Goal: Information Seeking & Learning: Learn about a topic

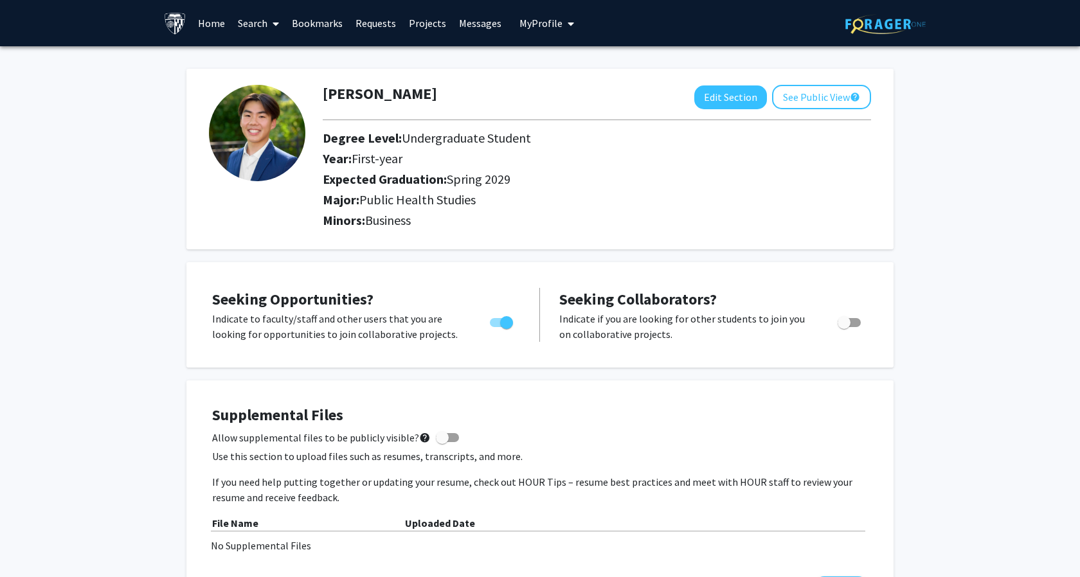
click at [256, 22] on link "Search" at bounding box center [258, 23] width 54 height 45
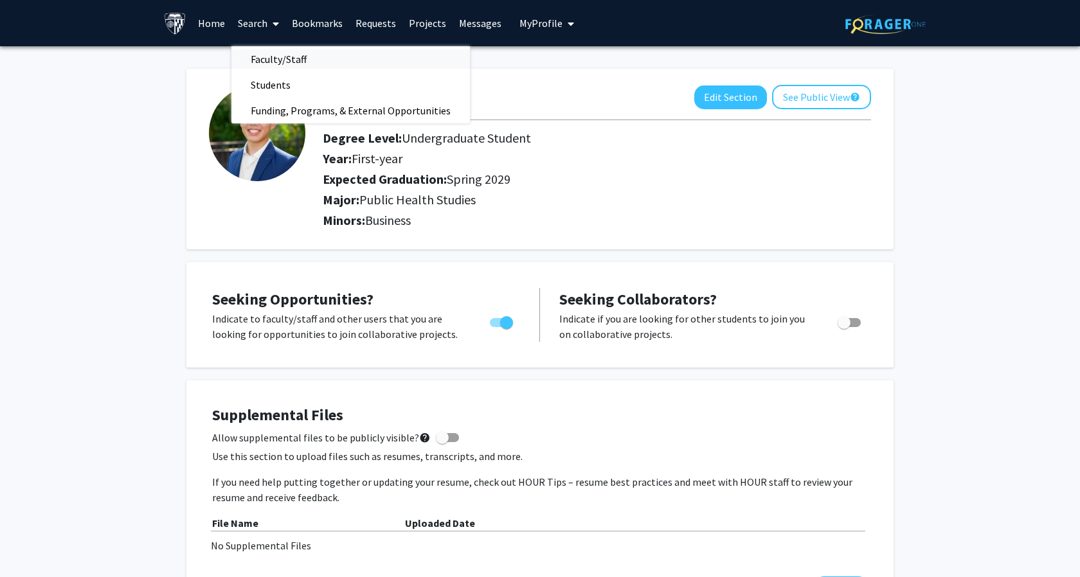
click at [256, 55] on span "Faculty/Staff" at bounding box center [278, 59] width 94 height 26
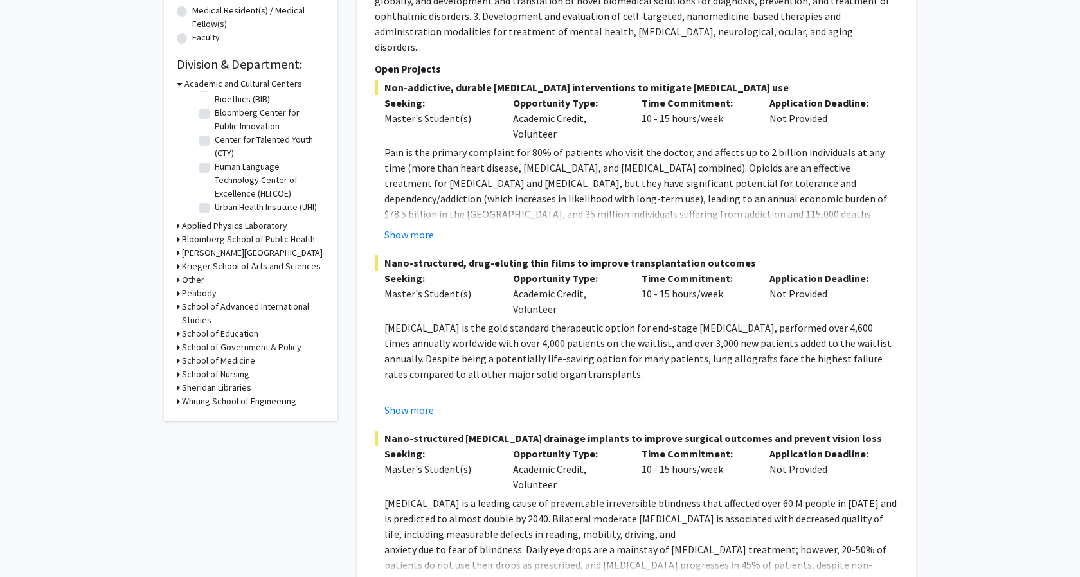
scroll to position [314, 0]
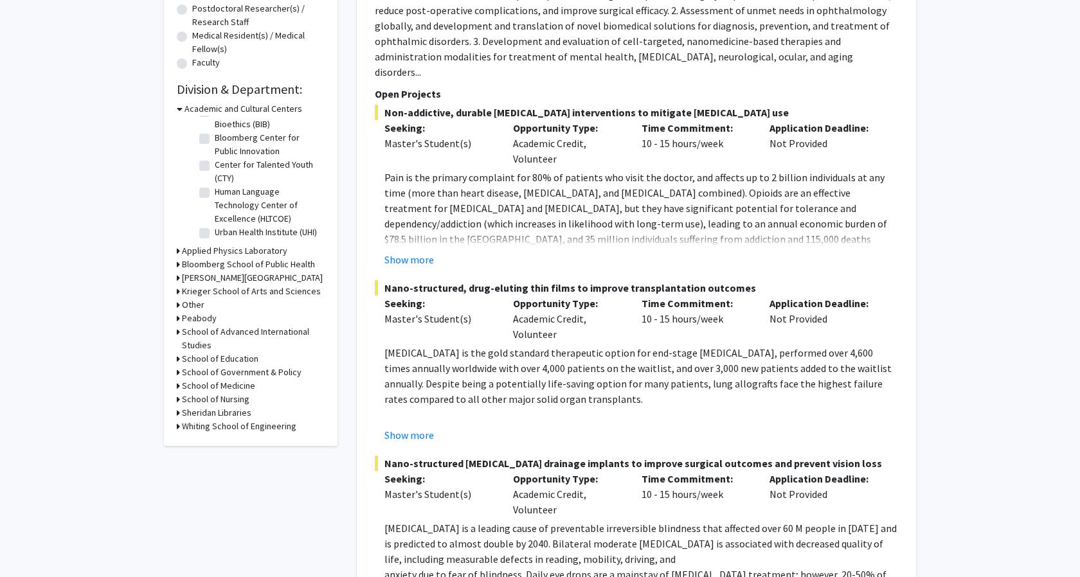
click at [179, 106] on icon at bounding box center [180, 108] width 6 height 13
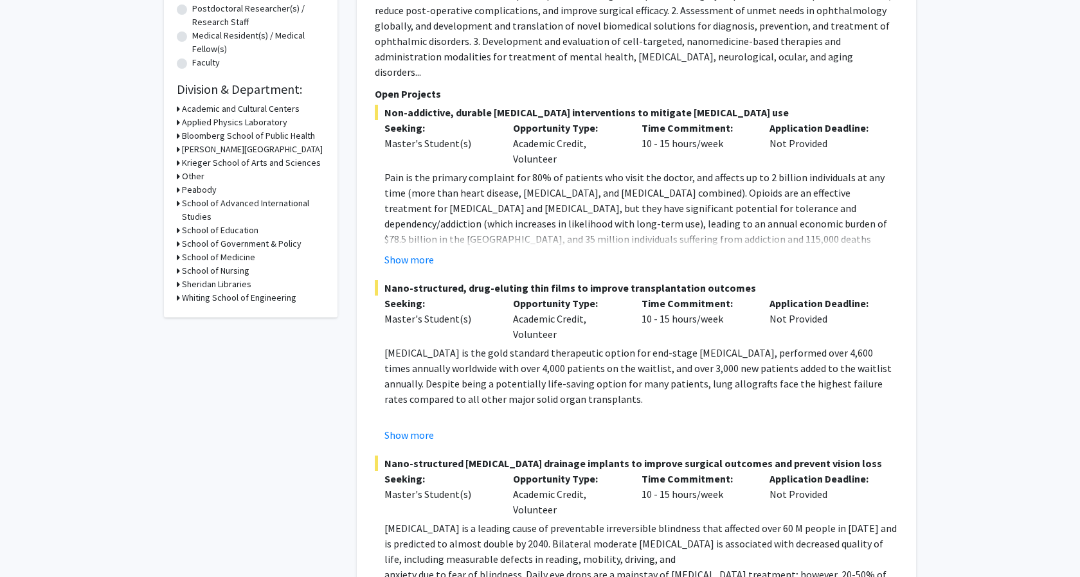
click at [175, 132] on div "Refine By Collaboration Status: Collaboration Status All Faculty/Staff Collabor…" at bounding box center [251, 35] width 174 height 563
click at [175, 134] on div "Refine By Collaboration Status: Collaboration Status All Faculty/Staff Collabor…" at bounding box center [251, 35] width 174 height 563
click at [179, 136] on icon at bounding box center [178, 135] width 3 height 13
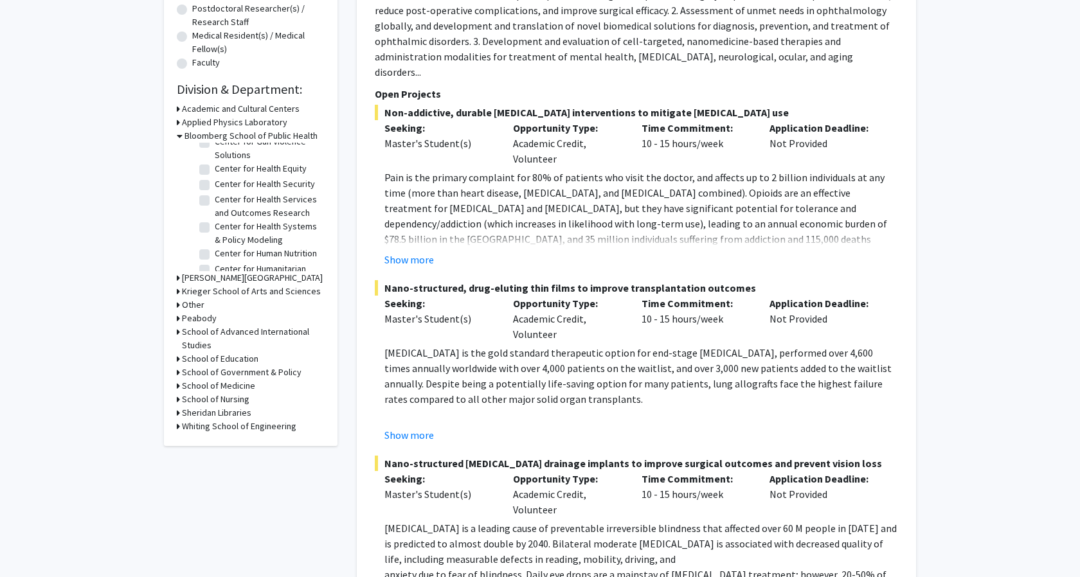
scroll to position [183, 0]
click at [215, 224] on label "Center for Health Systems & Policy Modeling" at bounding box center [268, 230] width 107 height 27
click at [215, 224] on input "Center for Health Systems & Policy Modeling" at bounding box center [219, 221] width 8 height 8
checkbox input "true"
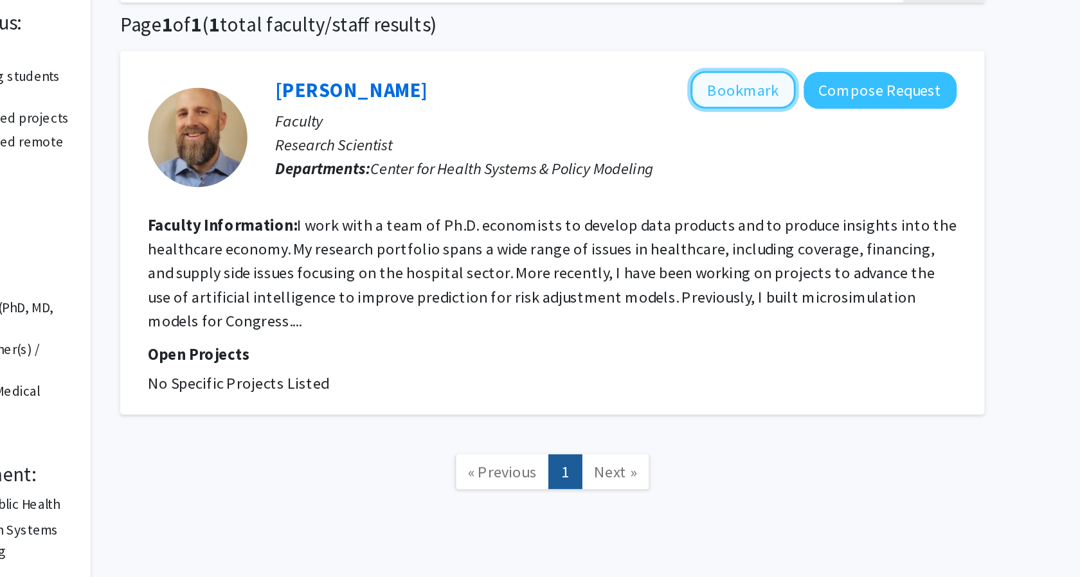
click at [747, 158] on button "Bookmark" at bounding box center [760, 155] width 68 height 24
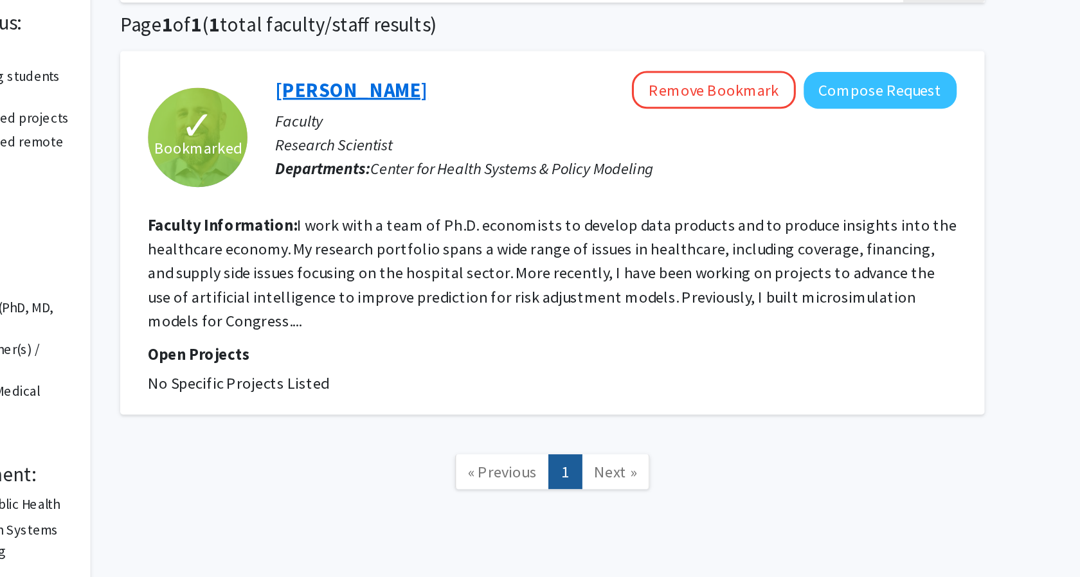
click at [465, 157] on link "Paul Jacobs" at bounding box center [506, 155] width 99 height 16
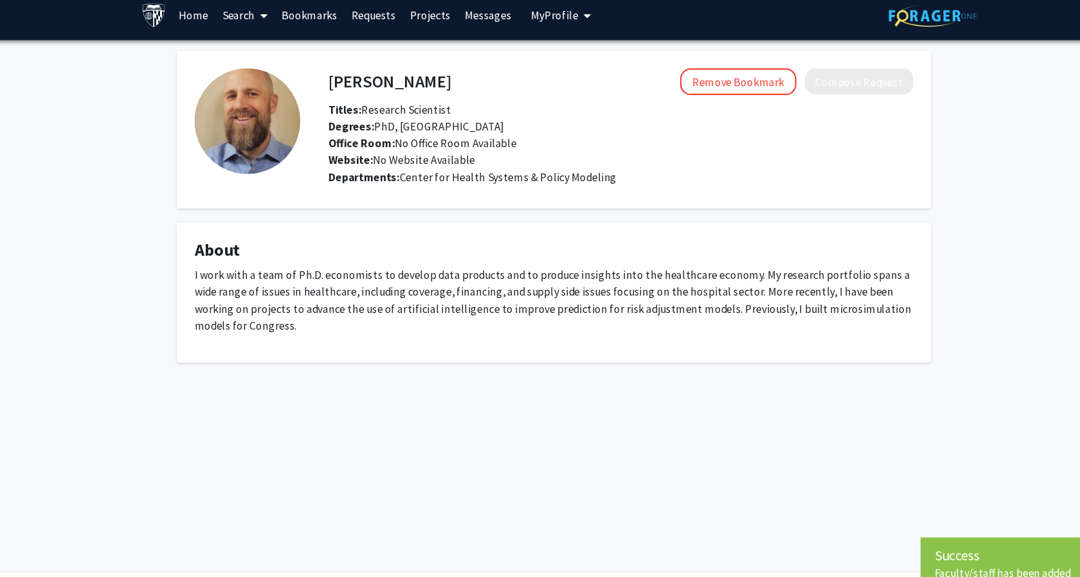
click at [369, 85] on h4 "Paul Jacobs" at bounding box center [390, 84] width 112 height 24
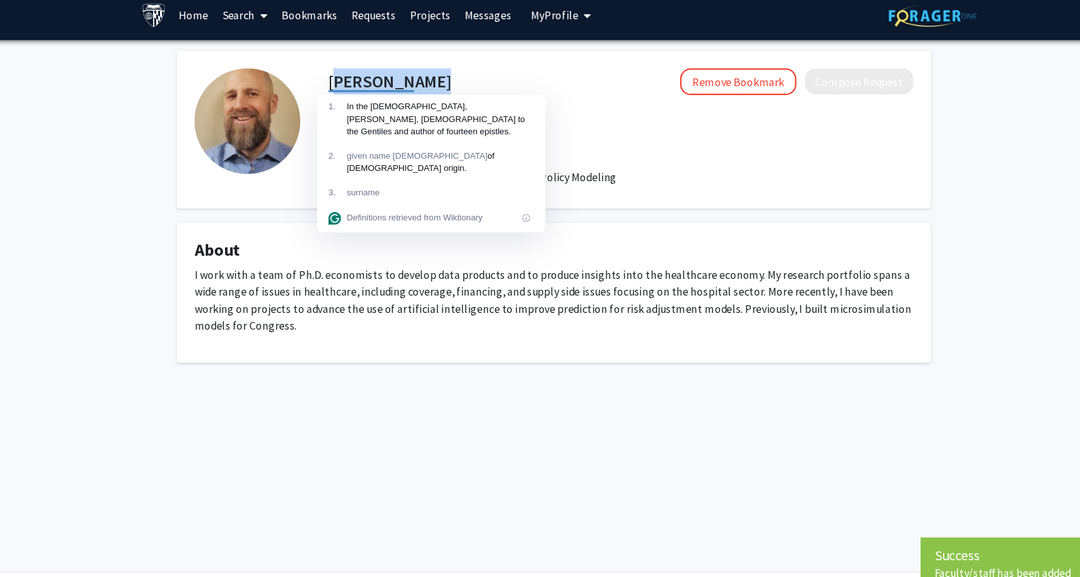
copy h4 "Paul Jacobs"
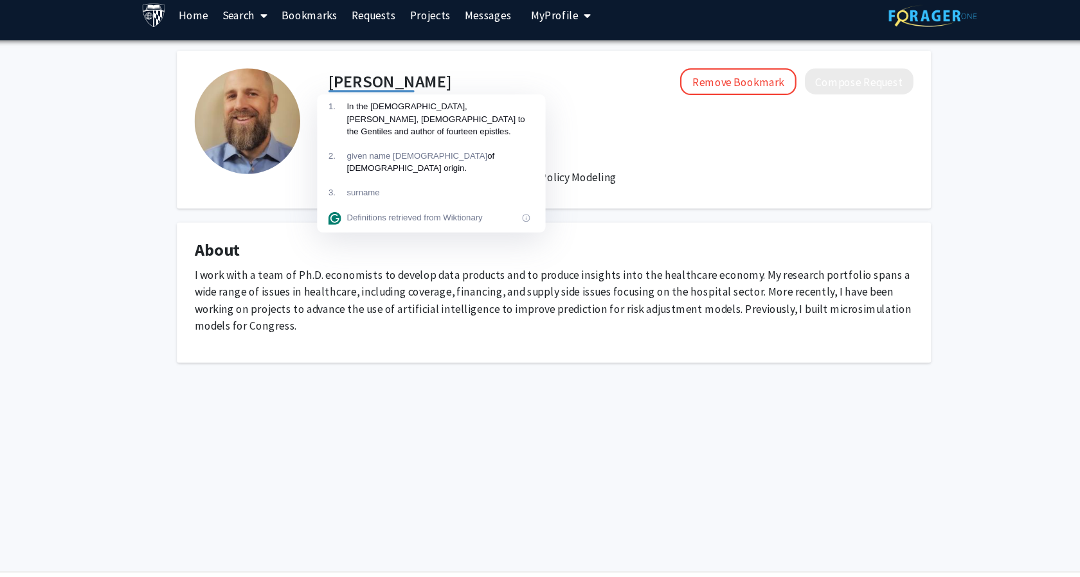
click at [377, 273] on p "I work with a team of Ph.D. economists to develop data products and to produce …" at bounding box center [540, 284] width 656 height 62
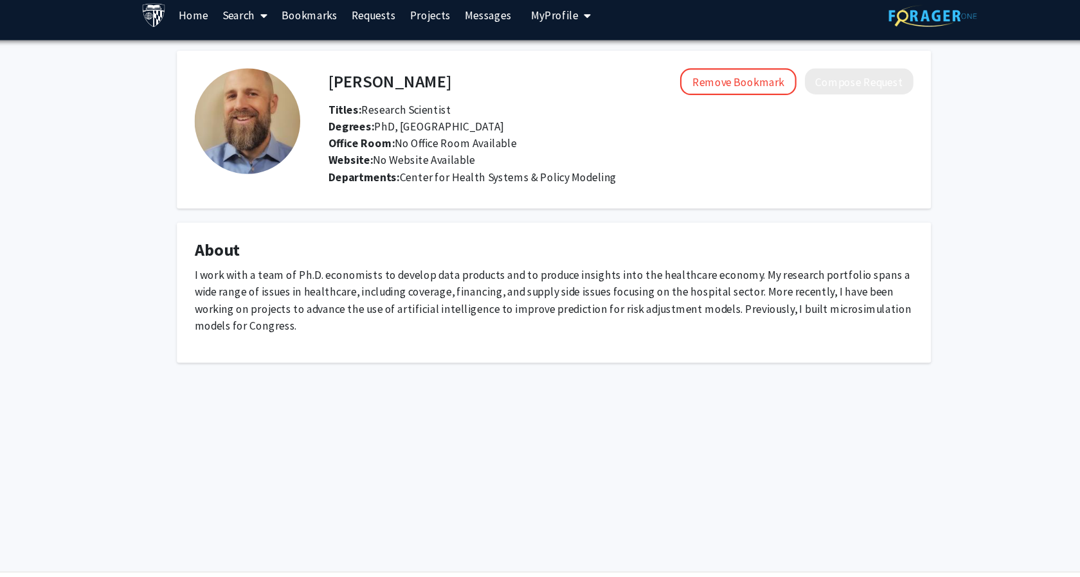
click at [400, 169] on span "Center for Health Systems & Policy Modeling" at bounding box center [498, 171] width 198 height 13
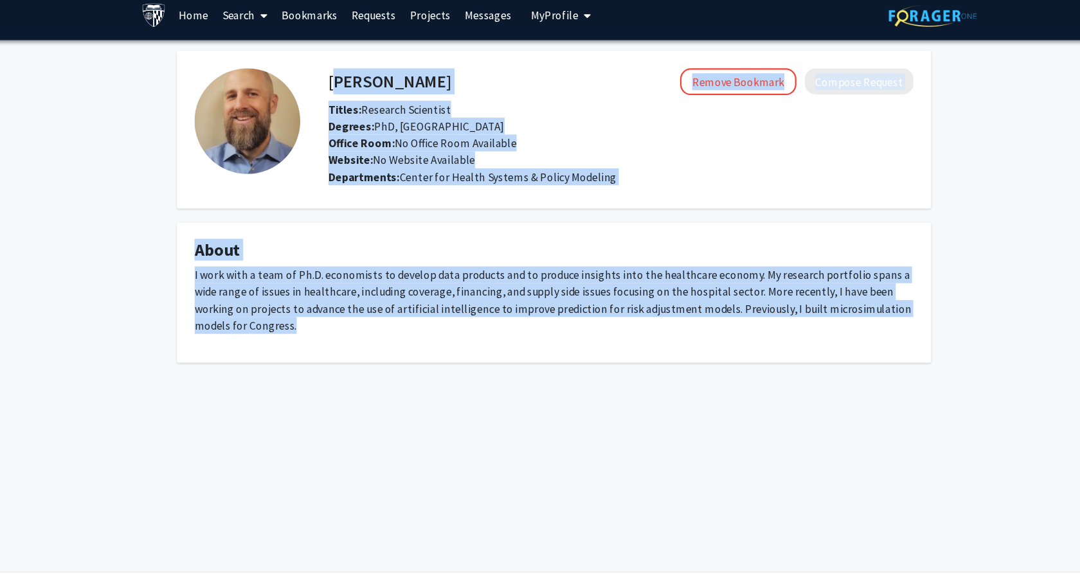
drag, startPoint x: 337, startPoint y: 84, endPoint x: 337, endPoint y: 303, distance: 219.2
click at [337, 303] on div "Paul Jacobs Remove Bookmark Compose Request Titles: Research Scientist Degrees:…" at bounding box center [539, 198] width 707 height 285
copy div "Paul Jacobs Remove Bookmark Compose Request Titles: Research Scientist Degrees:…"
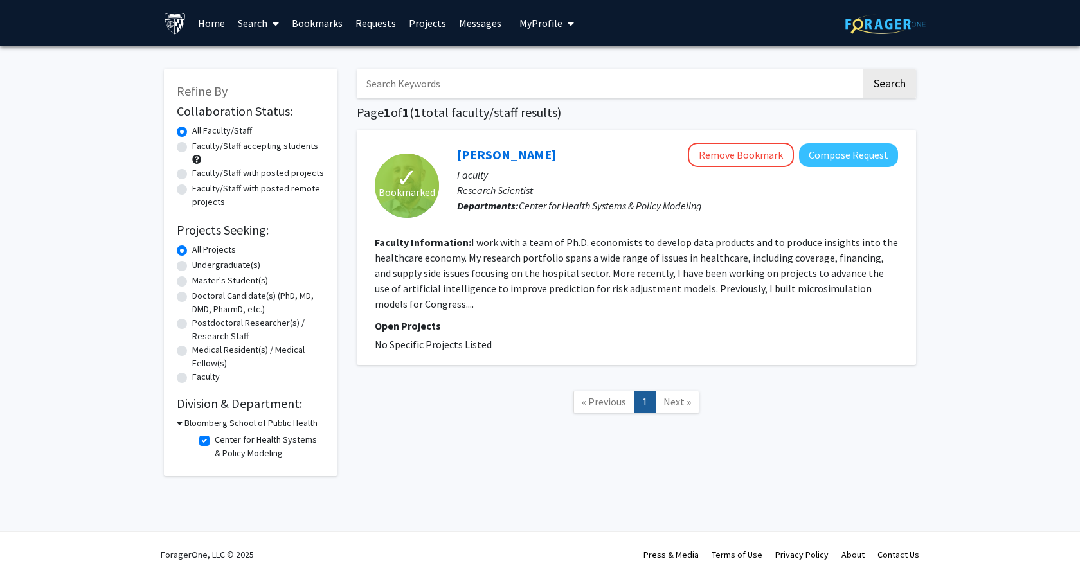
click at [215, 438] on label "Center for Health Systems & Policy Modeling" at bounding box center [268, 446] width 107 height 27
click at [215, 438] on input "Center for Health Systems & Policy Modeling" at bounding box center [219, 437] width 8 height 8
checkbox input "false"
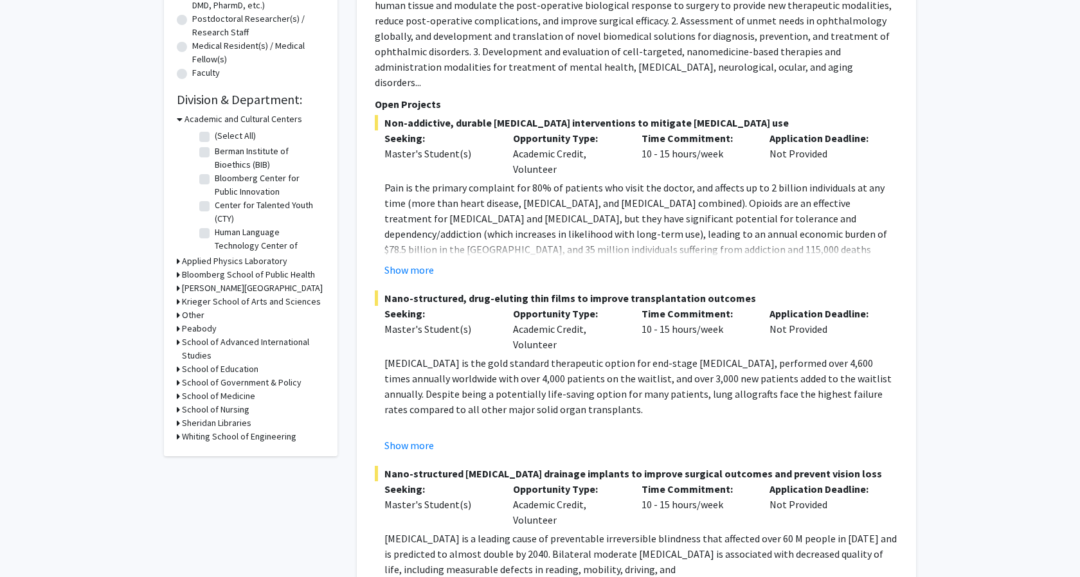
scroll to position [307, 0]
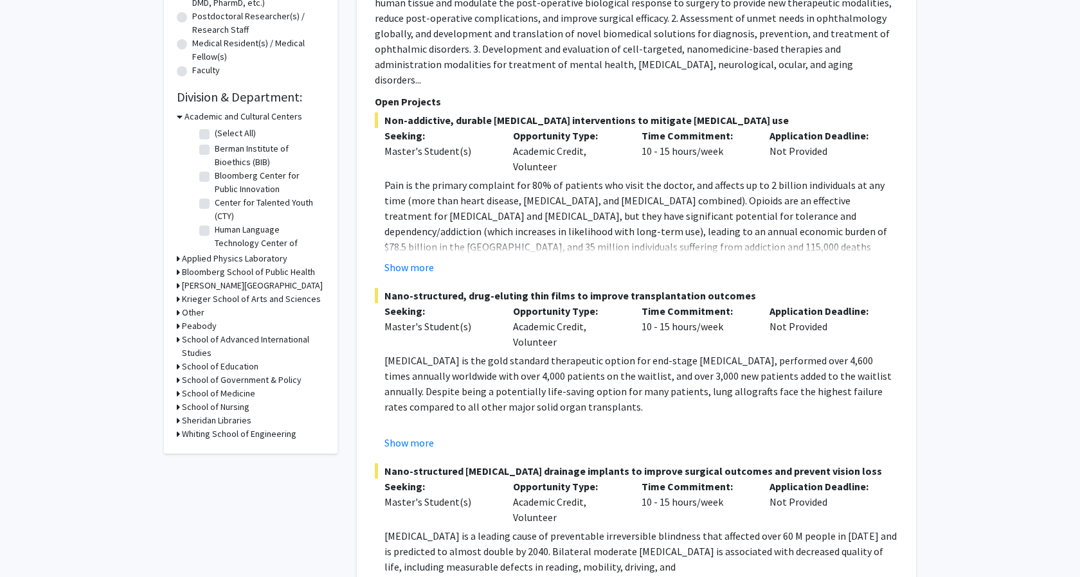
click at [179, 269] on icon at bounding box center [178, 271] width 3 height 13
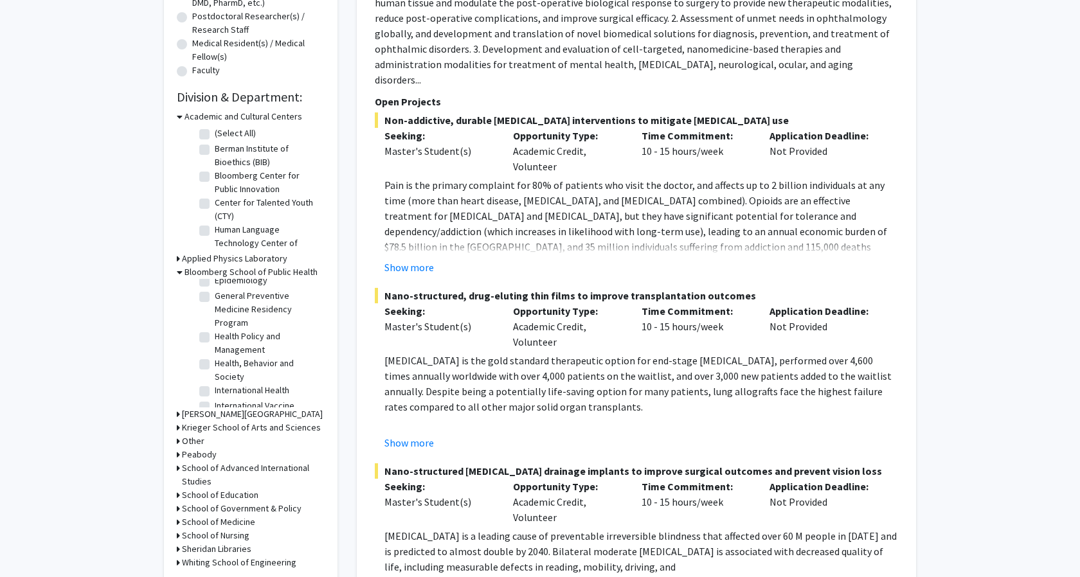
scroll to position [476, 0]
click at [215, 330] on label "Health Policy and Management" at bounding box center [268, 334] width 107 height 27
click at [215, 330] on input "Health Policy and Management" at bounding box center [219, 325] width 8 height 8
checkbox input "true"
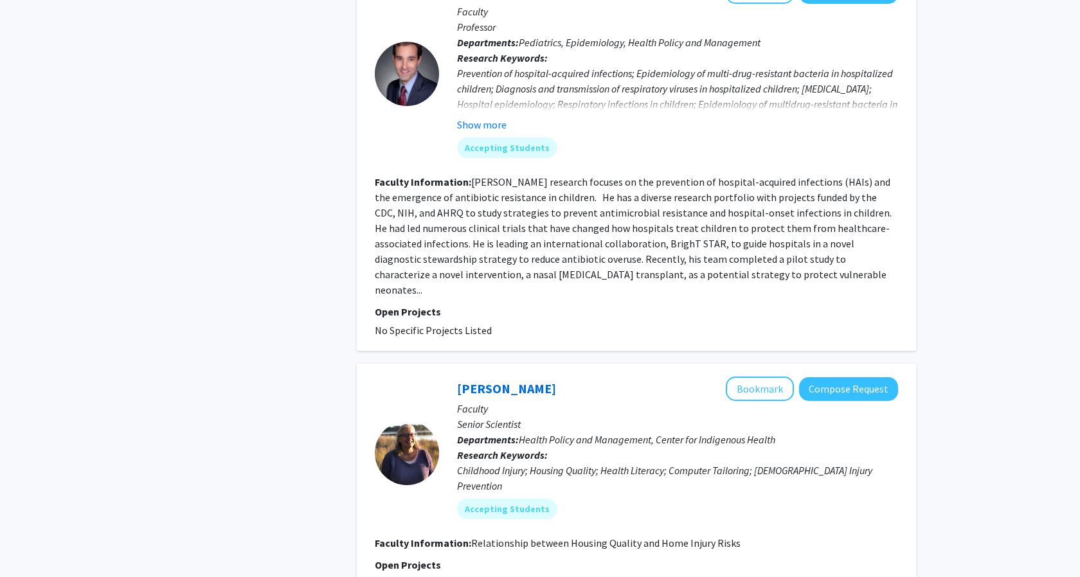
scroll to position [3006, 0]
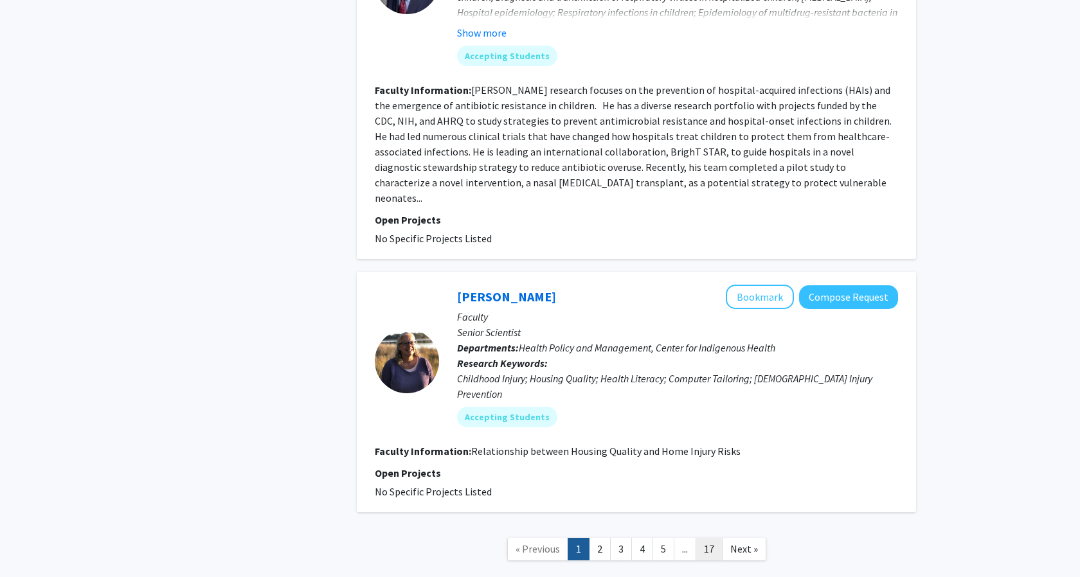
click at [704, 538] on link "17" at bounding box center [708, 549] width 27 height 22
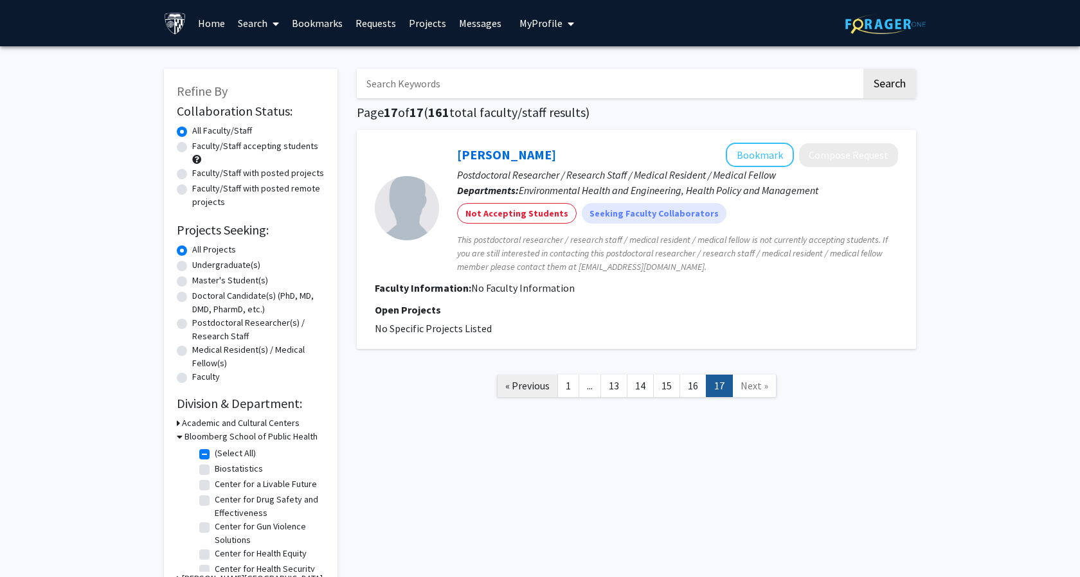
click at [523, 377] on link "« Previous" at bounding box center [527, 386] width 61 height 22
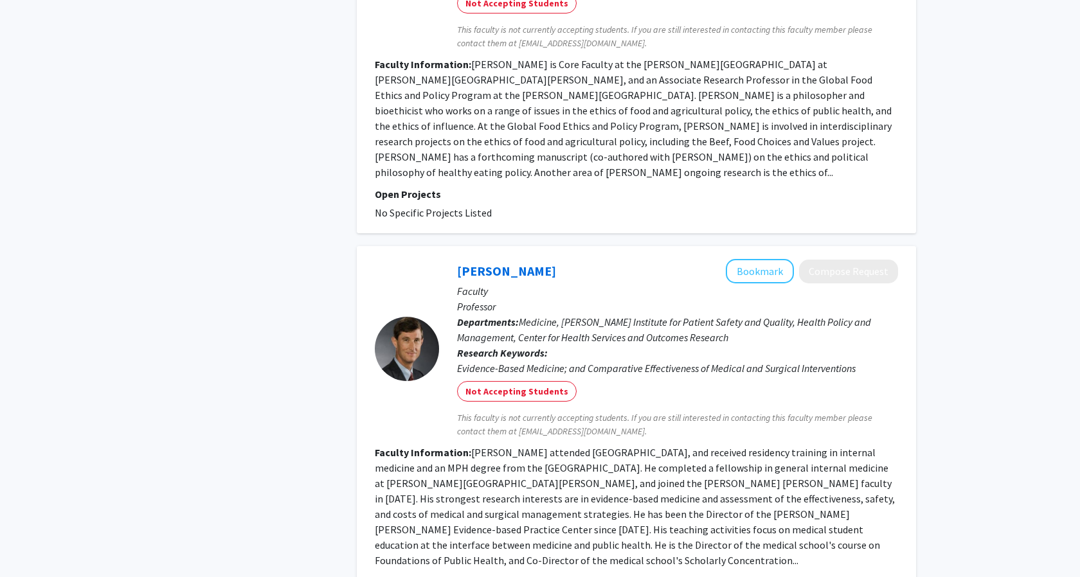
scroll to position [2693, 0]
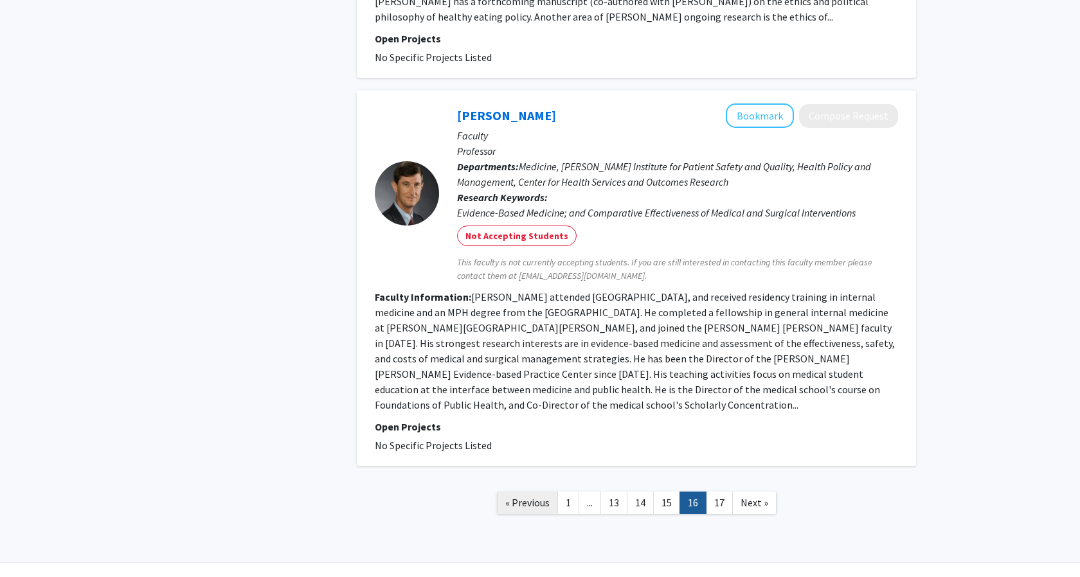
click at [528, 496] on span "« Previous" at bounding box center [527, 502] width 44 height 13
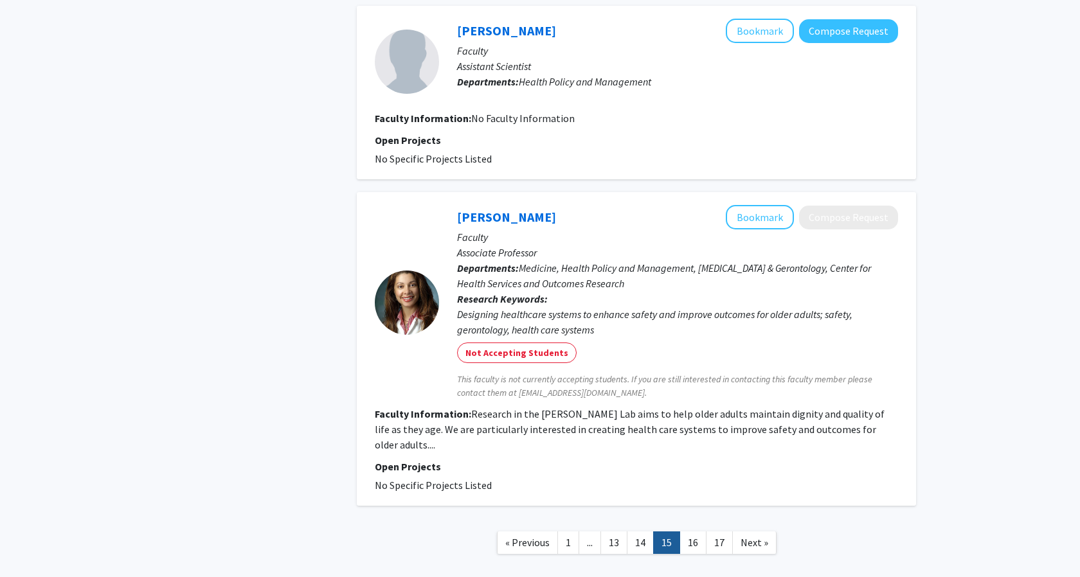
scroll to position [2398, 0]
click at [537, 535] on span "« Previous" at bounding box center [527, 541] width 44 height 13
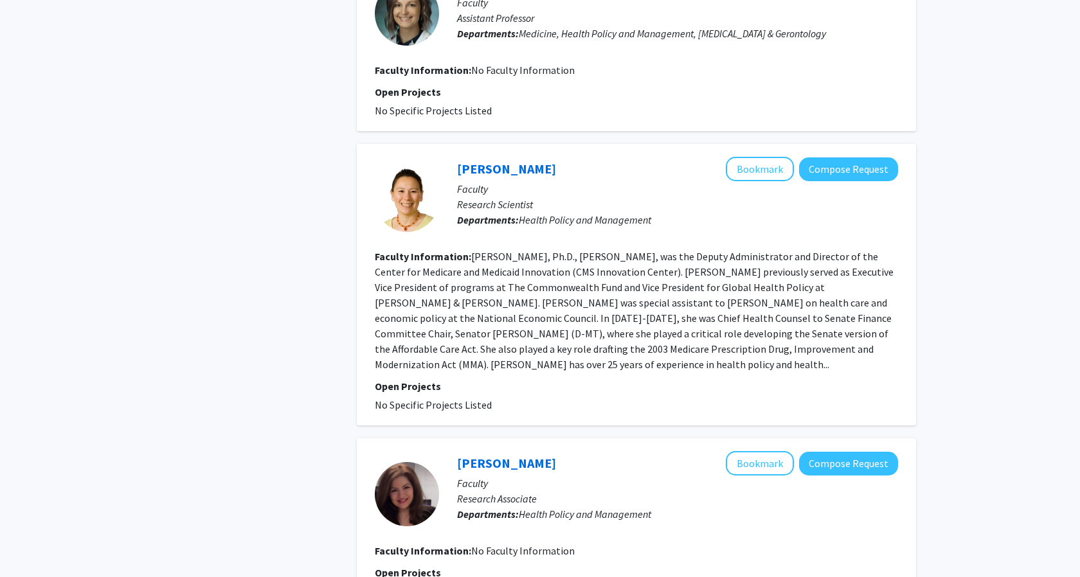
scroll to position [1842, 0]
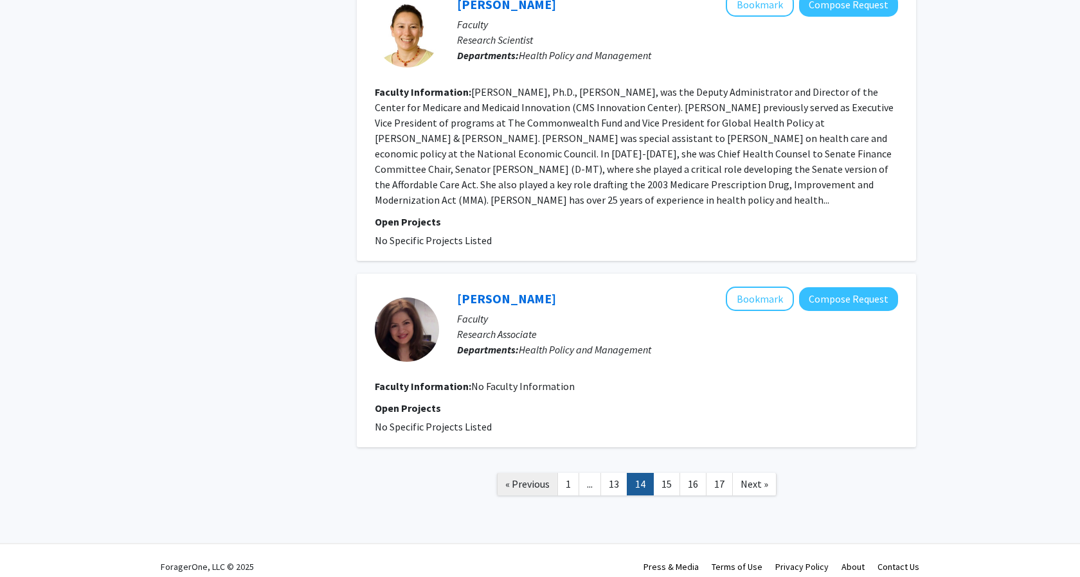
click at [510, 485] on span "« Previous" at bounding box center [527, 484] width 44 height 13
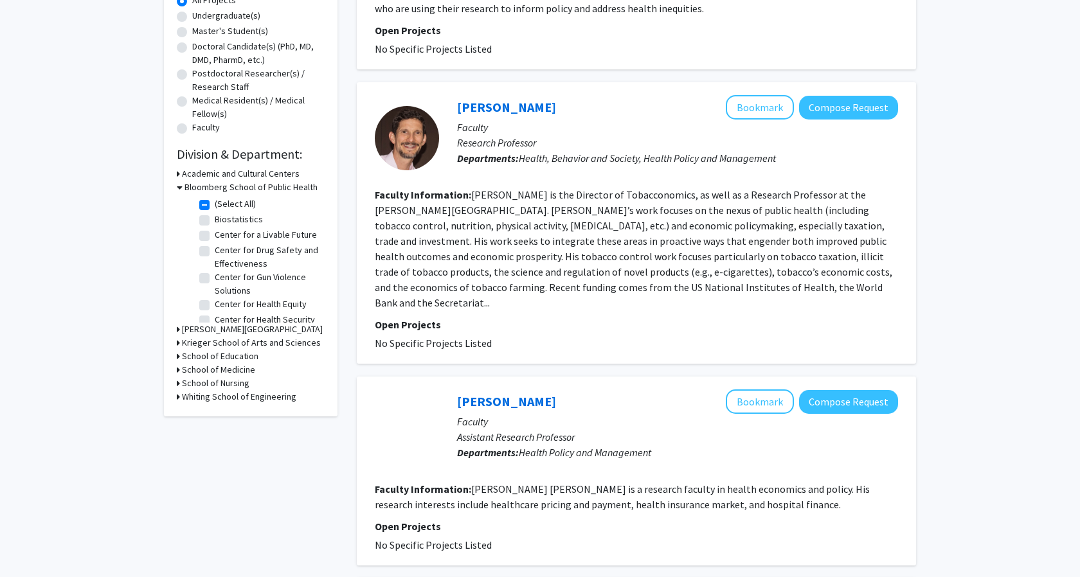
scroll to position [480, 0]
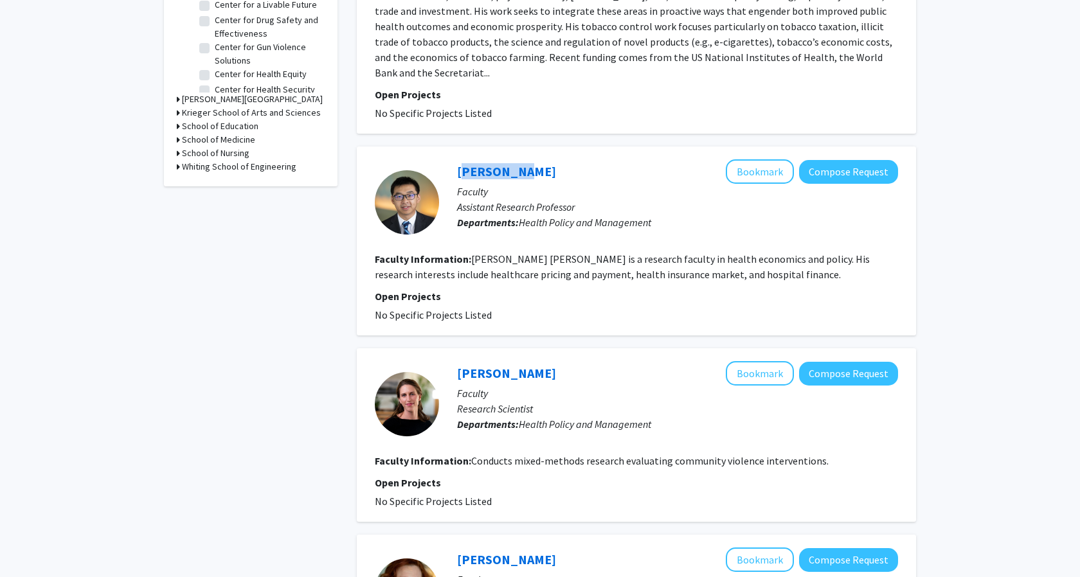
drag, startPoint x: 518, startPoint y: 153, endPoint x: 454, endPoint y: 153, distance: 63.6
click at [454, 159] on div "Yang Wang Bookmark Compose Request Faculty Assistant Research Professor Departm…" at bounding box center [668, 201] width 459 height 85
copy link "Yang Wang"
click at [509, 199] on p "Assistant Research Professor" at bounding box center [677, 206] width 441 height 15
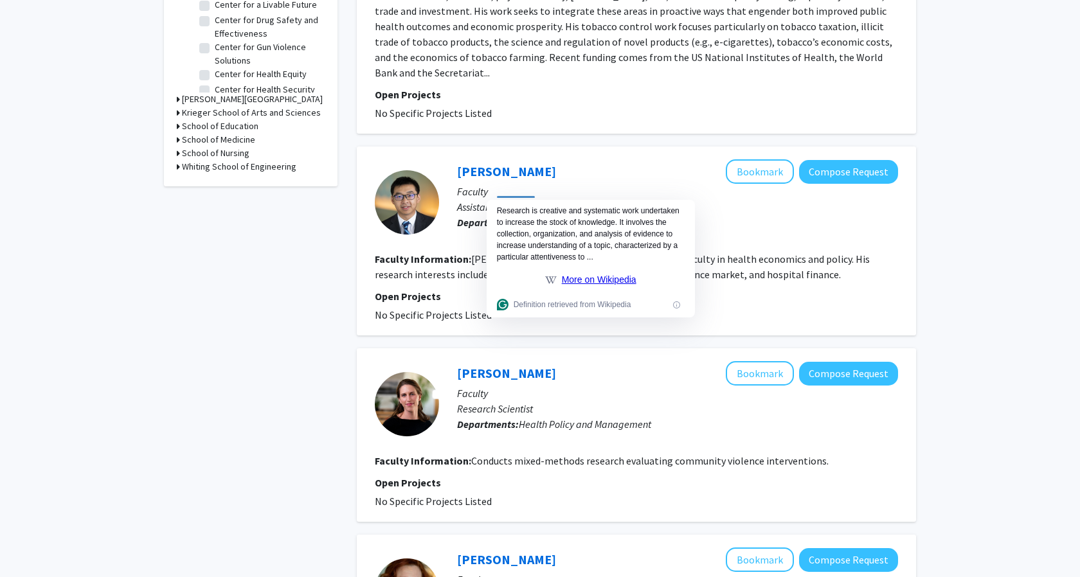
click at [498, 199] on p "Assistant Research Professor" at bounding box center [677, 206] width 441 height 15
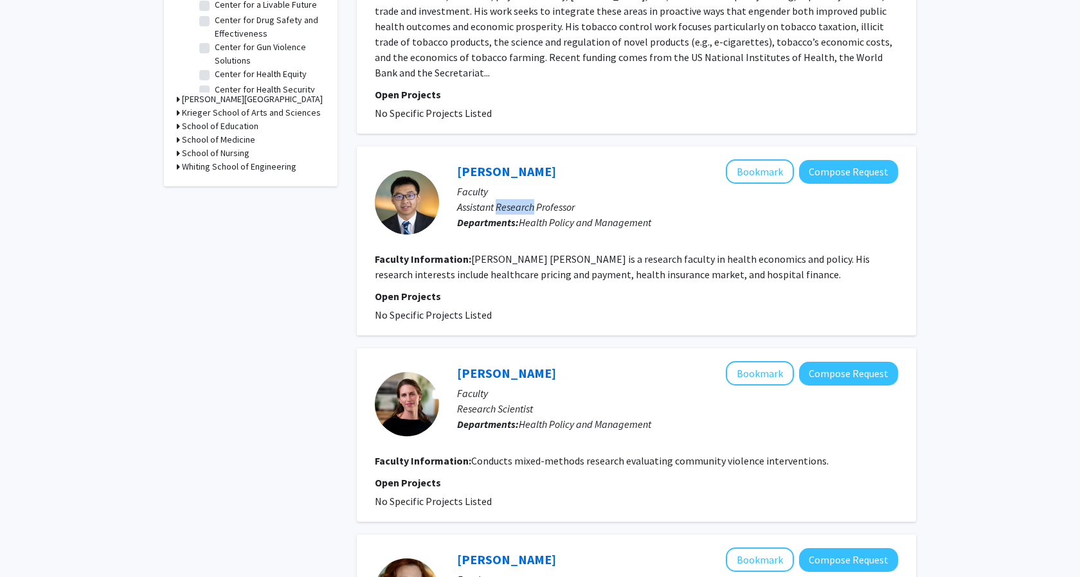
click at [498, 199] on p "Assistant Research Professor" at bounding box center [677, 206] width 441 height 15
copy p "Assistant Research Professor"
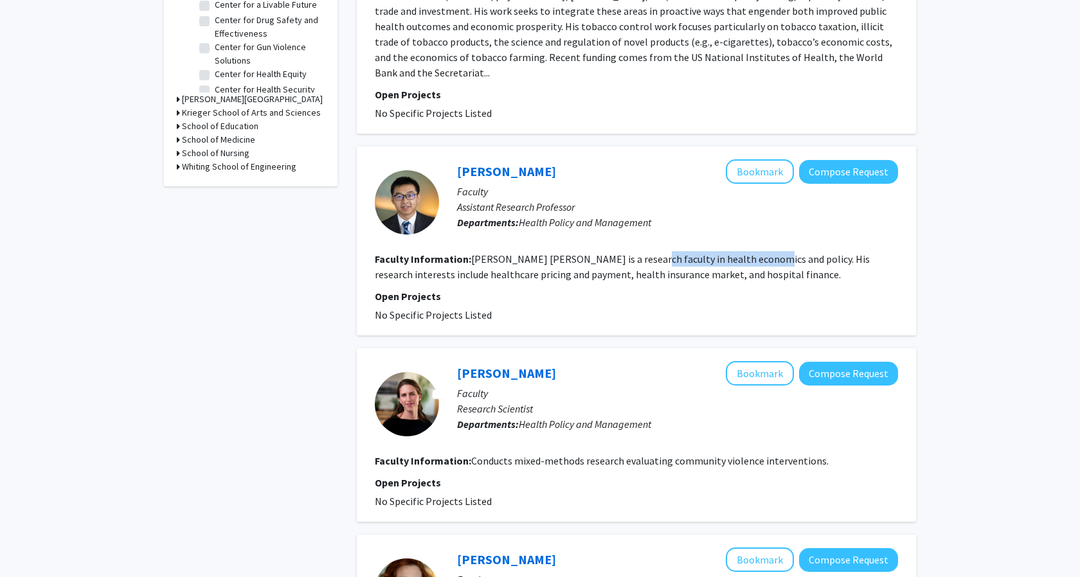
drag, startPoint x: 629, startPoint y: 242, endPoint x: 751, endPoint y: 242, distance: 122.1
click at [751, 253] on fg-read-more "Dr. Yang Wang is a research faculty in health economics and policy. His researc…" at bounding box center [622, 267] width 495 height 28
copy fg-read-more "health economics and policy"
click at [495, 163] on link "Yang Wang" at bounding box center [506, 171] width 99 height 16
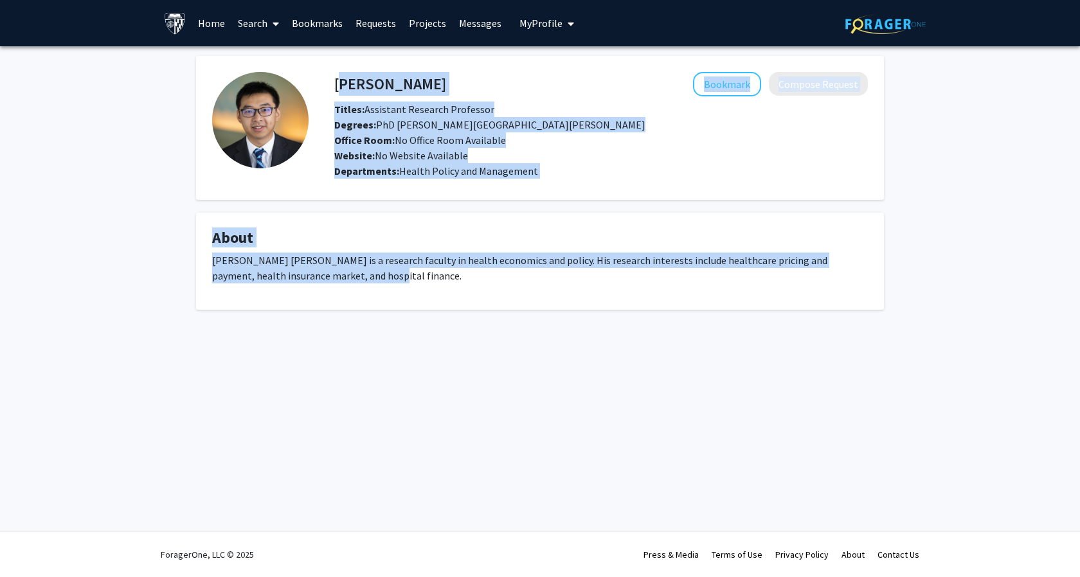
drag, startPoint x: 335, startPoint y: 81, endPoint x: 336, endPoint y: 290, distance: 208.9
click at [336, 290] on div "Yang Wang Bookmark Compose Request Titles: Assistant Research Professor Degrees…" at bounding box center [539, 183] width 707 height 254
copy div "Yang Wang Bookmark Compose Request Titles: Assistant Research Professor Degrees…"
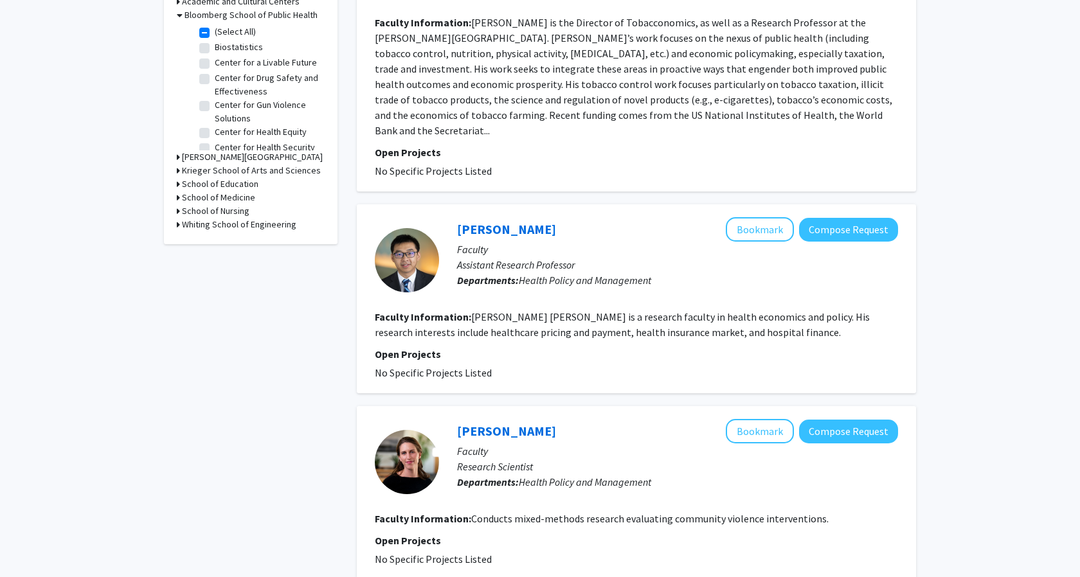
scroll to position [440, 0]
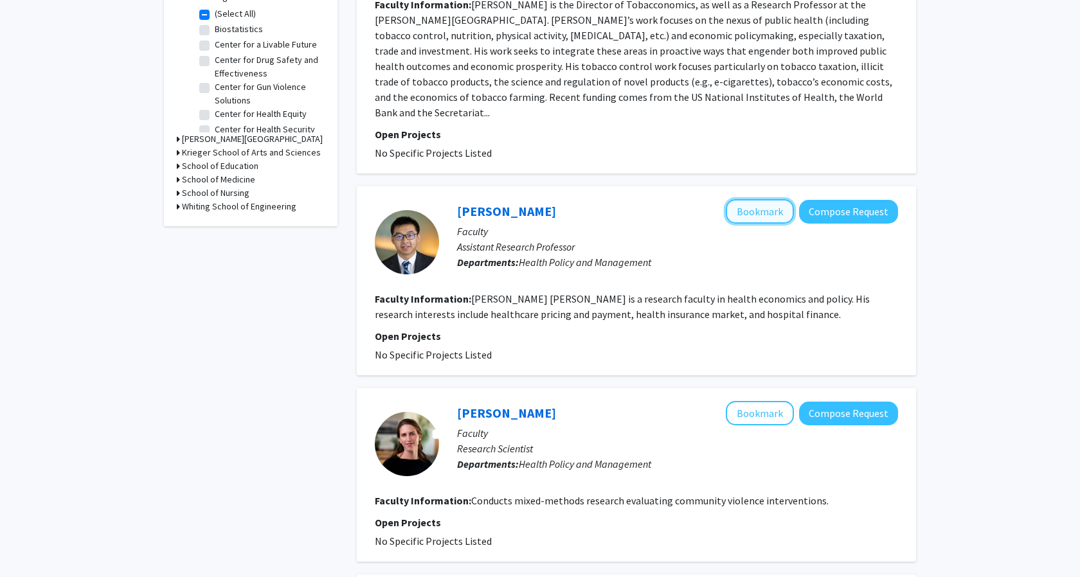
click at [758, 199] on button "Bookmark" at bounding box center [760, 211] width 68 height 24
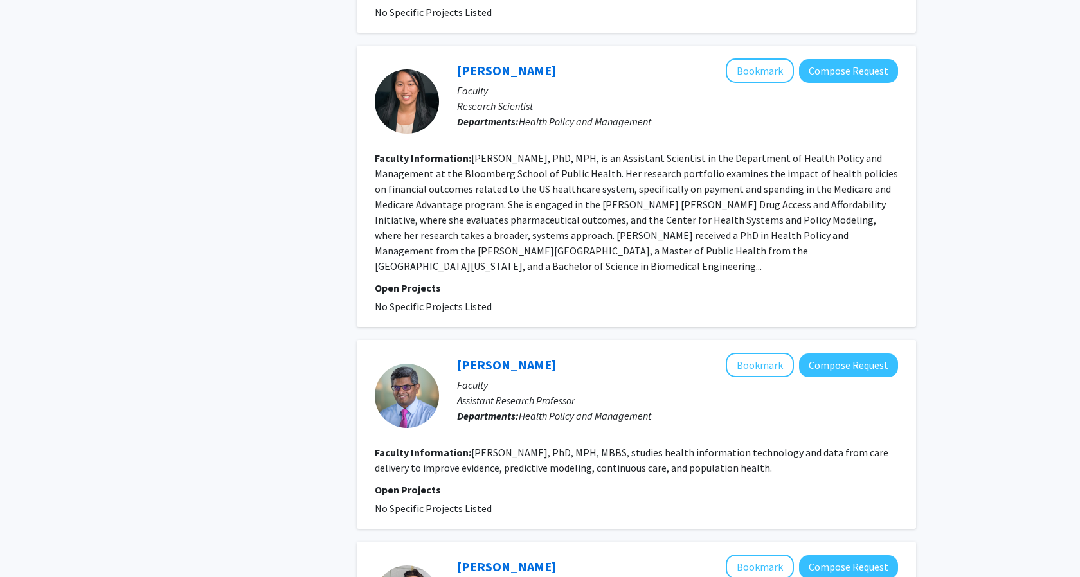
scroll to position [2070, 0]
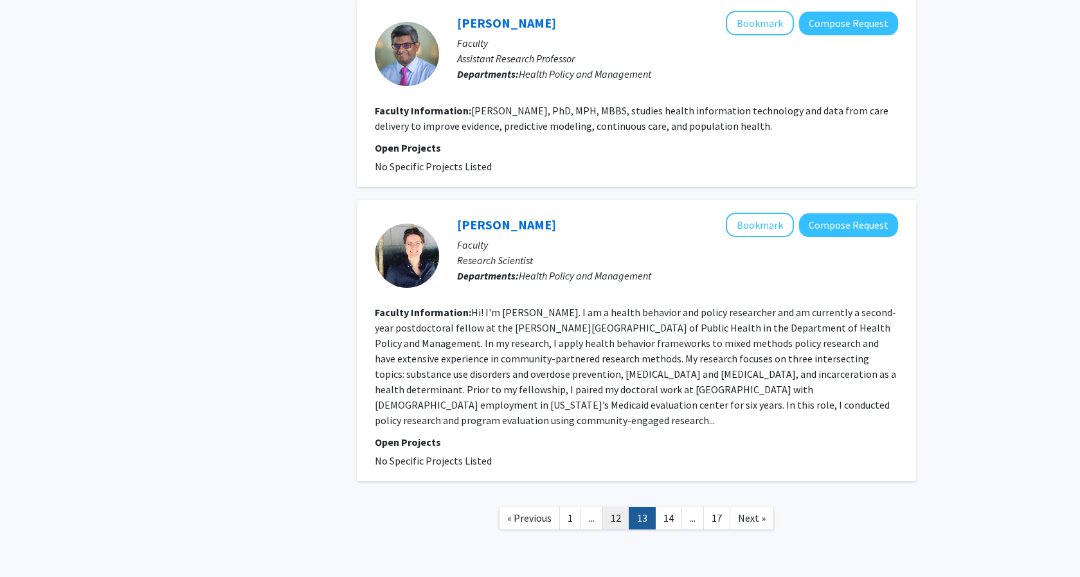
click at [619, 507] on link "12" at bounding box center [615, 518] width 27 height 22
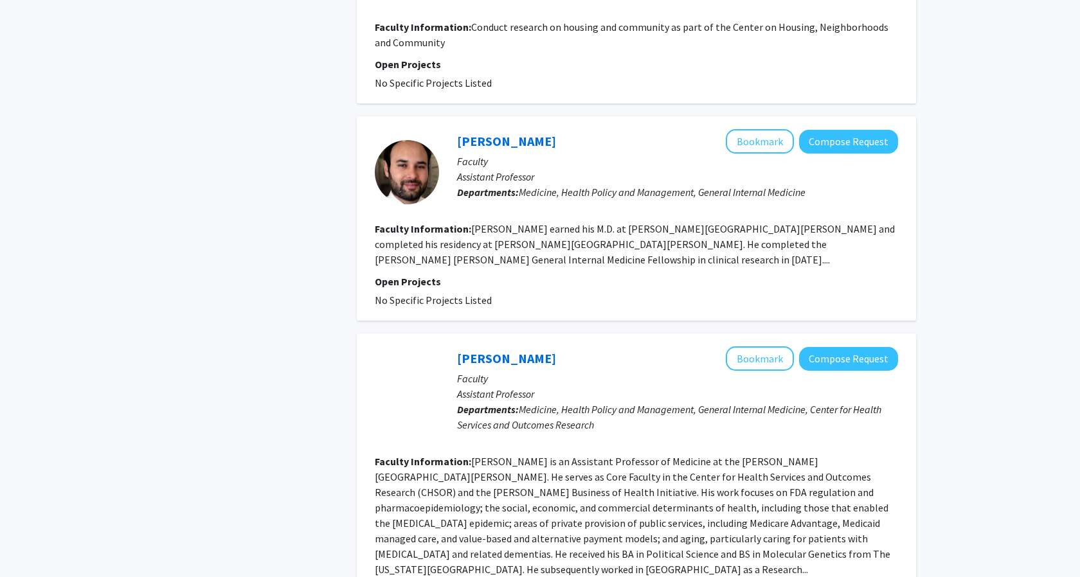
scroll to position [1154, 0]
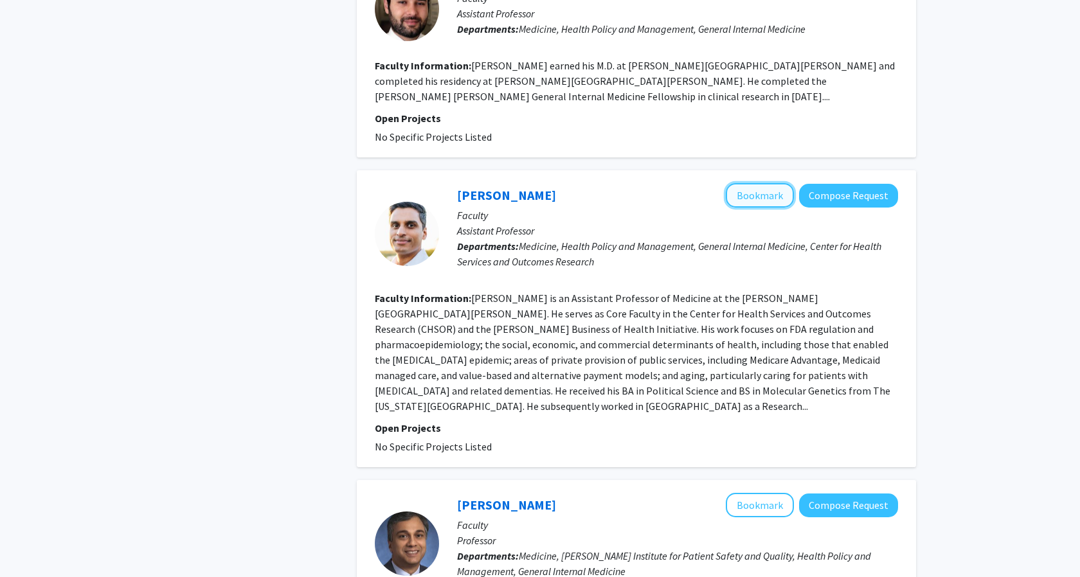
click at [755, 199] on button "Bookmark" at bounding box center [760, 195] width 68 height 24
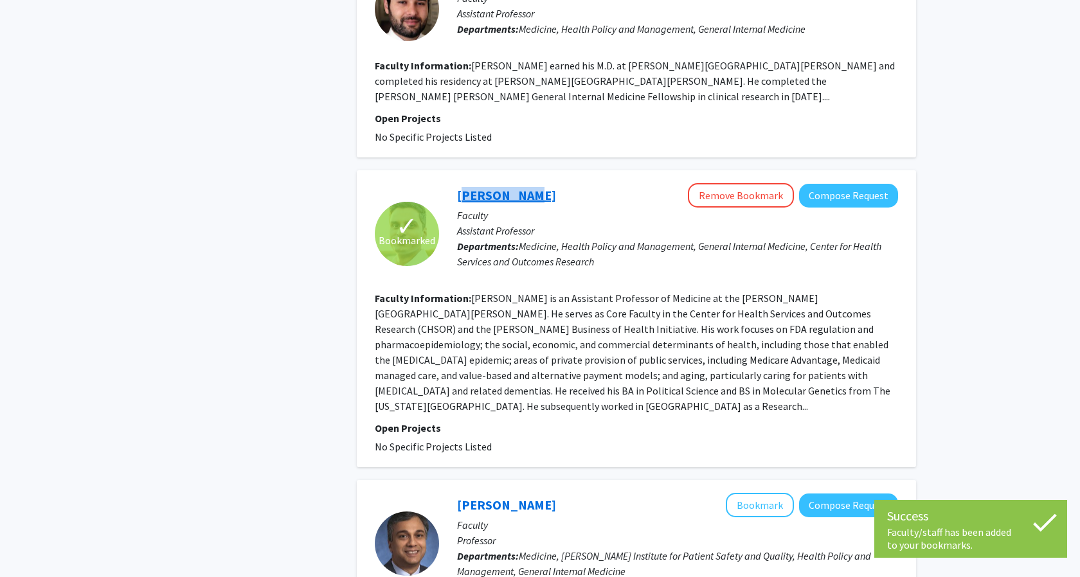
drag, startPoint x: 533, startPoint y: 190, endPoint x: 458, endPoint y: 189, distance: 74.6
click at [458, 189] on div "Ravi Gupta Remove Bookmark Compose Request" at bounding box center [677, 195] width 441 height 24
copy link "Ravi Gupta"
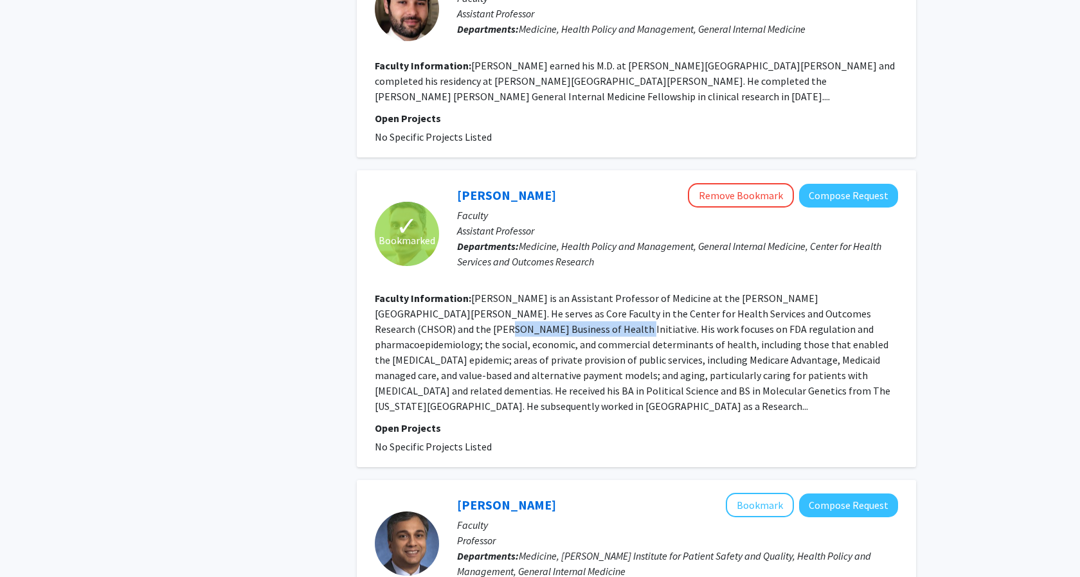
drag, startPoint x: 842, startPoint y: 314, endPoint x: 442, endPoint y: 327, distance: 400.6
click at [442, 327] on fg-read-more "Dr. Gupta is an Assistant Professor of Medicine at the Johns Hopkins University…" at bounding box center [633, 352] width 516 height 121
copy fg-read-more "Business of Health Initiative"
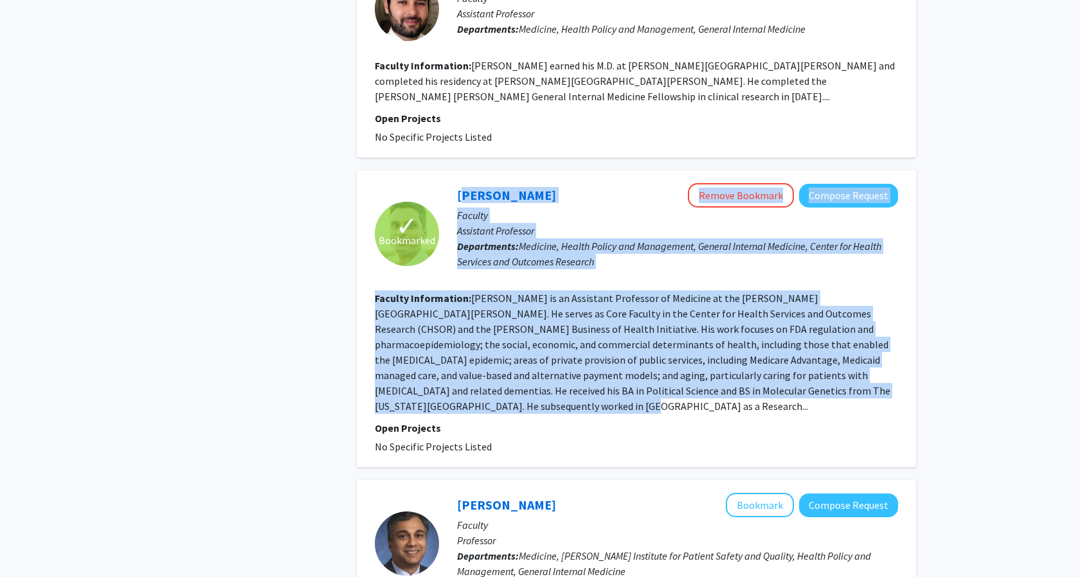
drag, startPoint x: 455, startPoint y: 193, endPoint x: 827, endPoint y: 385, distance: 418.6
click at [827, 385] on fg-search-faculty "✓ Bookmarked Ravi Gupta Remove Bookmark Compose Request Faculty Assistant Profe…" at bounding box center [636, 318] width 523 height 271
copy fg-search-faculty "Ravi Gupta Remove Bookmark Compose Request Faculty Assistant Professor Departme…"
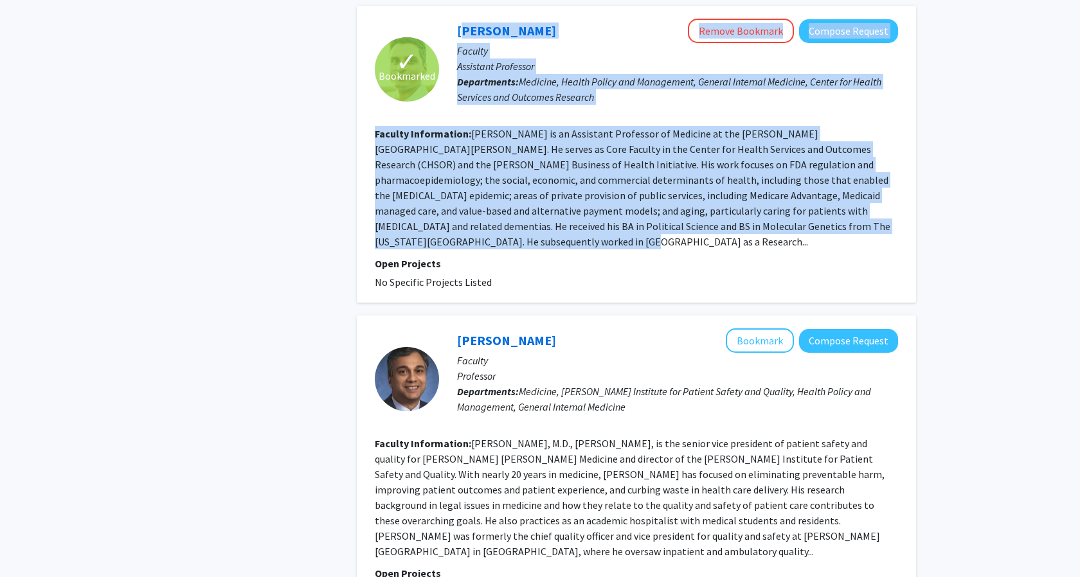
scroll to position [1316, 0]
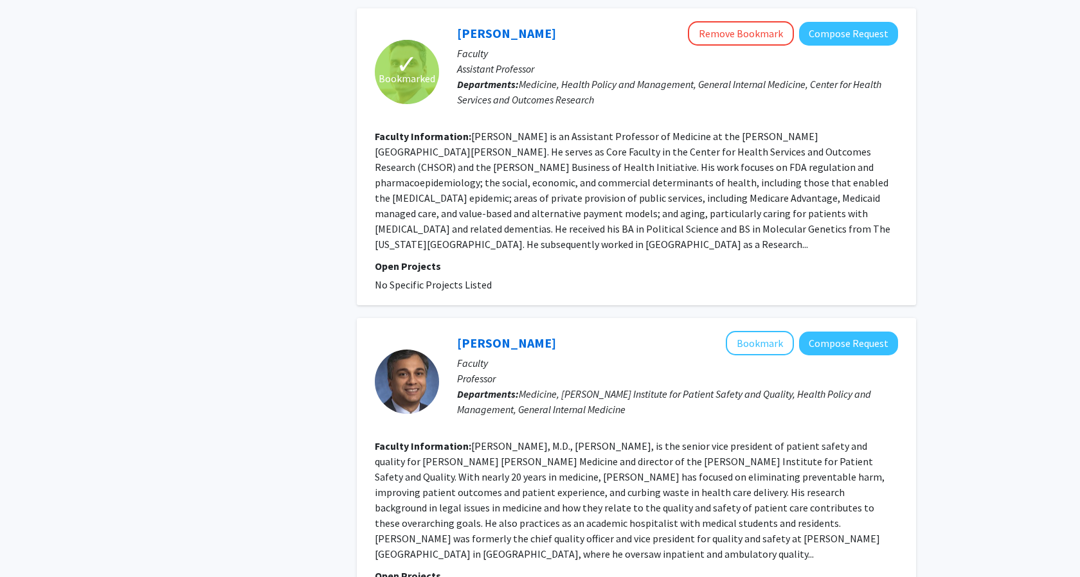
click at [540, 26] on div "Ravi Gupta Remove Bookmark Compose Request" at bounding box center [677, 33] width 441 height 24
drag, startPoint x: 522, startPoint y: 30, endPoint x: 460, endPoint y: 30, distance: 62.4
click at [460, 30] on div "Ravi Gupta Remove Bookmark Compose Request" at bounding box center [677, 33] width 441 height 24
copy link "Ravi Gupta"
click at [715, 32] on button "Remove Bookmark" at bounding box center [741, 33] width 106 height 24
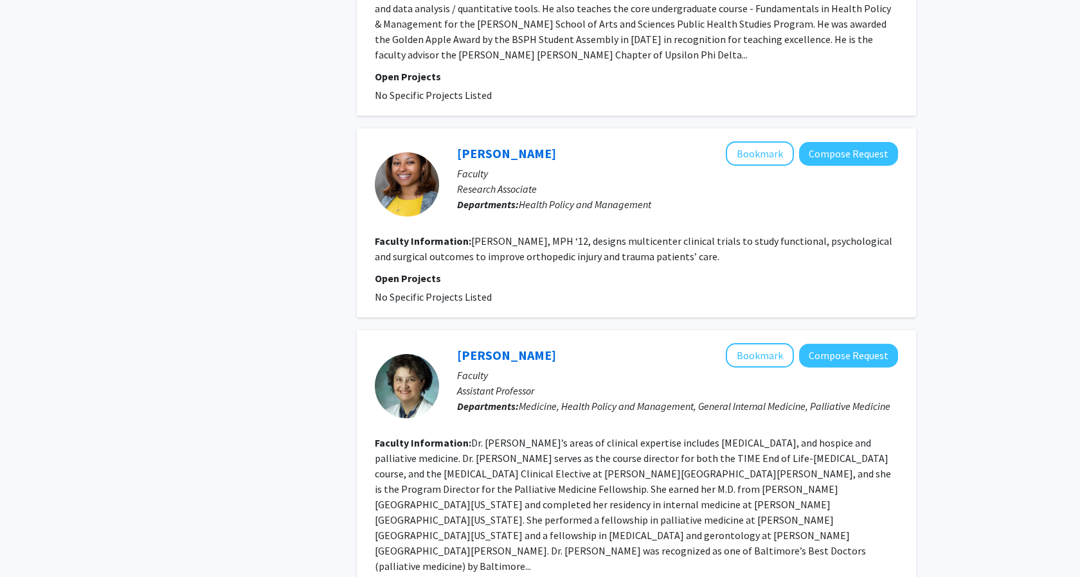
scroll to position [2161, 0]
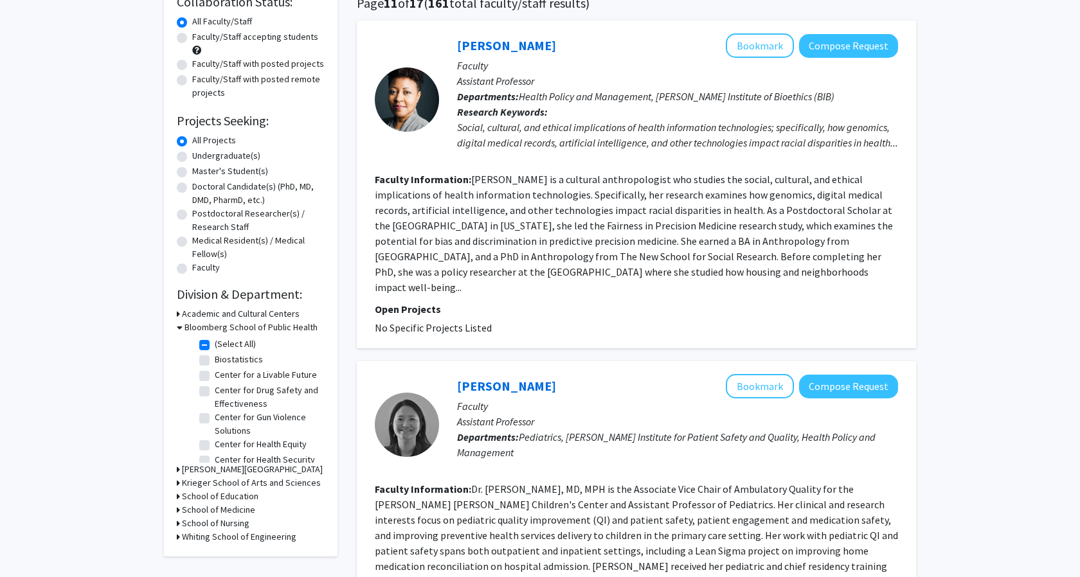
scroll to position [255, 0]
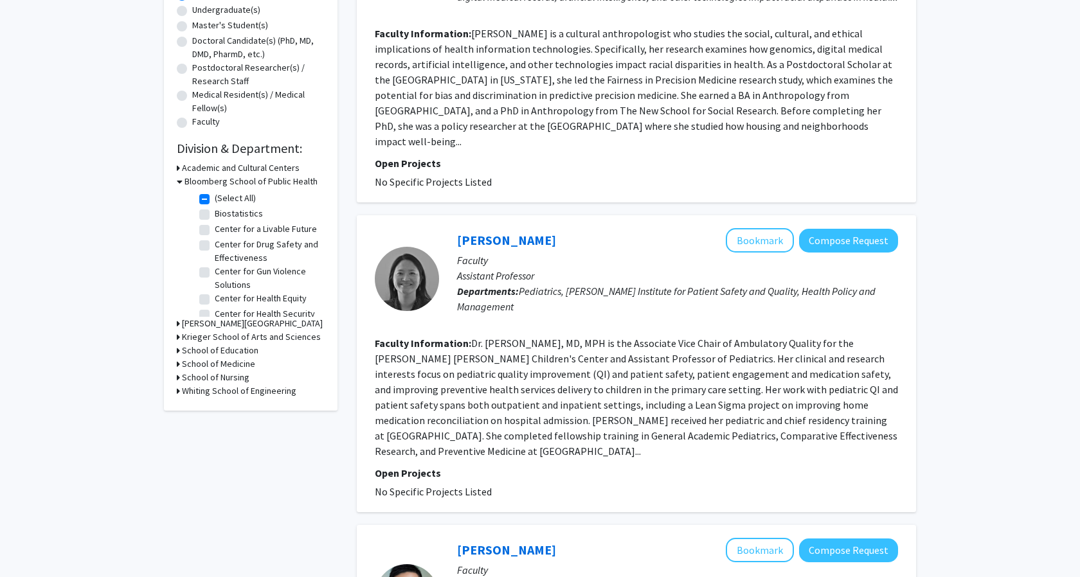
click at [180, 321] on div "[PERSON_NAME][GEOGRAPHIC_DATA]" at bounding box center [251, 323] width 148 height 13
click at [197, 325] on h3 "[PERSON_NAME][GEOGRAPHIC_DATA]" at bounding box center [252, 323] width 141 height 13
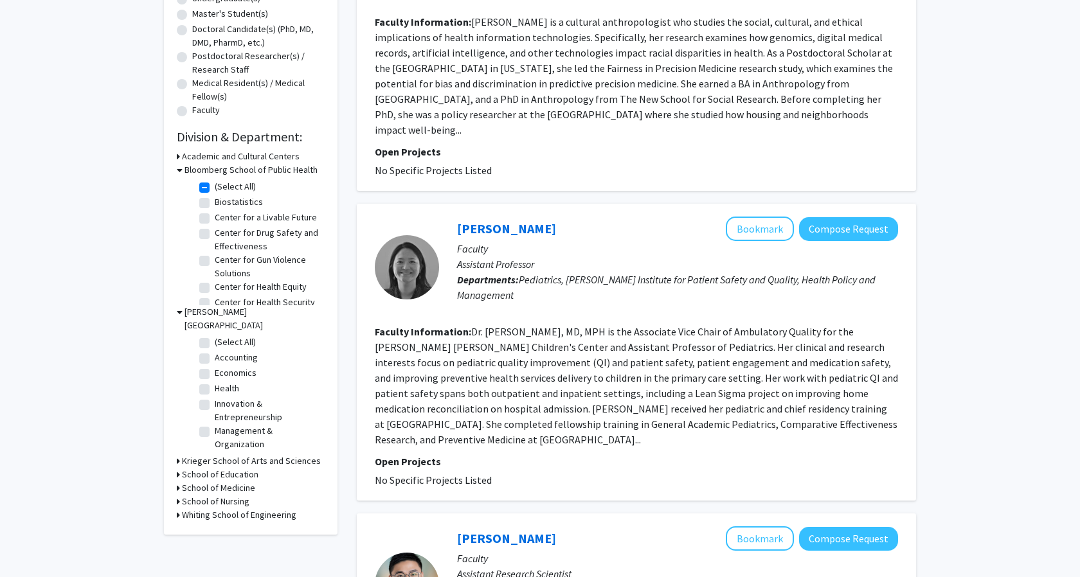
scroll to position [271, 0]
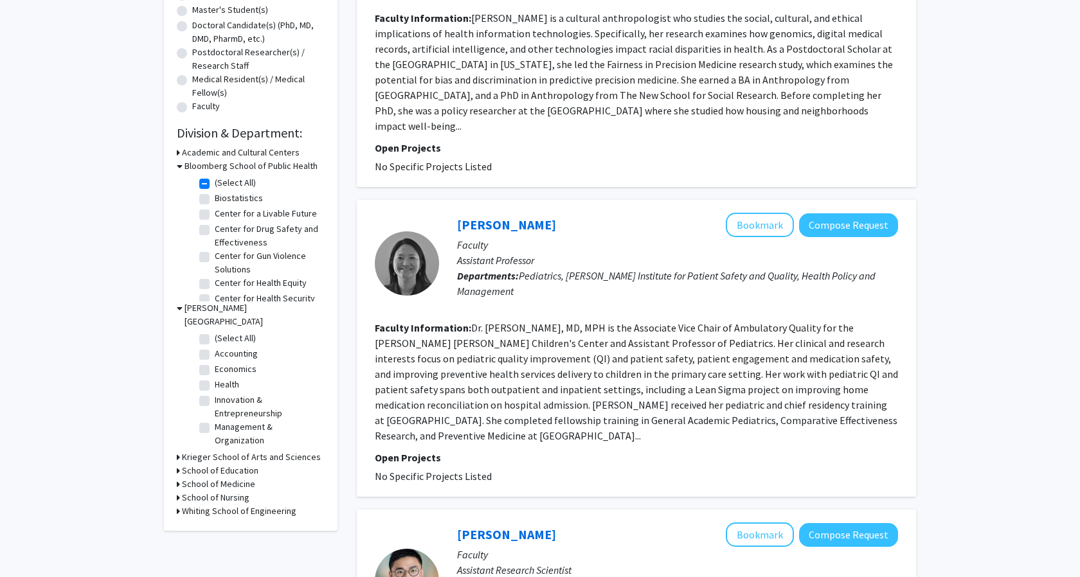
click at [215, 378] on label "Health" at bounding box center [227, 384] width 24 height 13
click at [215, 378] on input "Health" at bounding box center [219, 382] width 8 height 8
checkbox input "true"
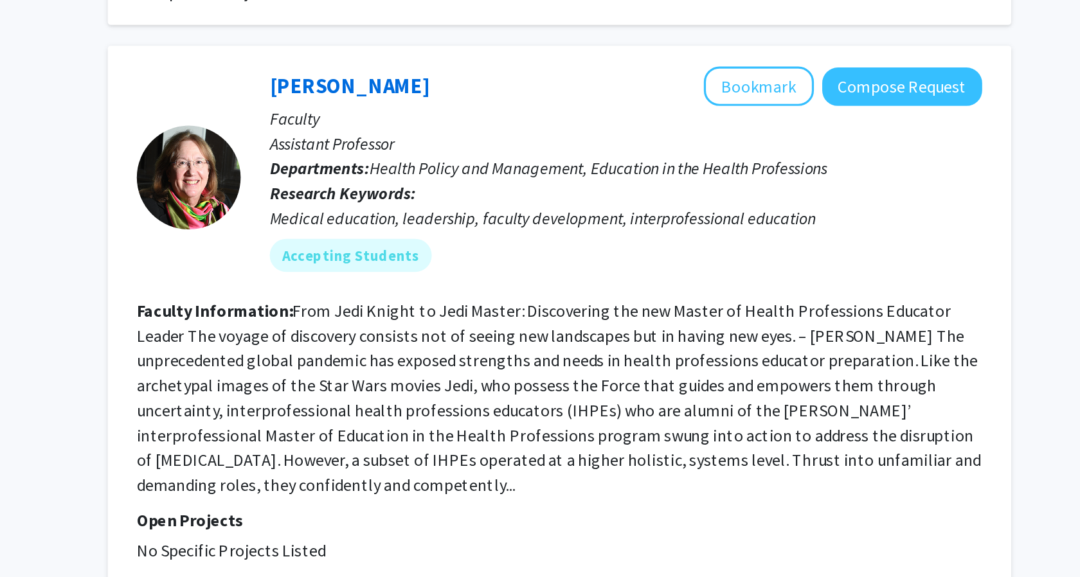
scroll to position [3056, 0]
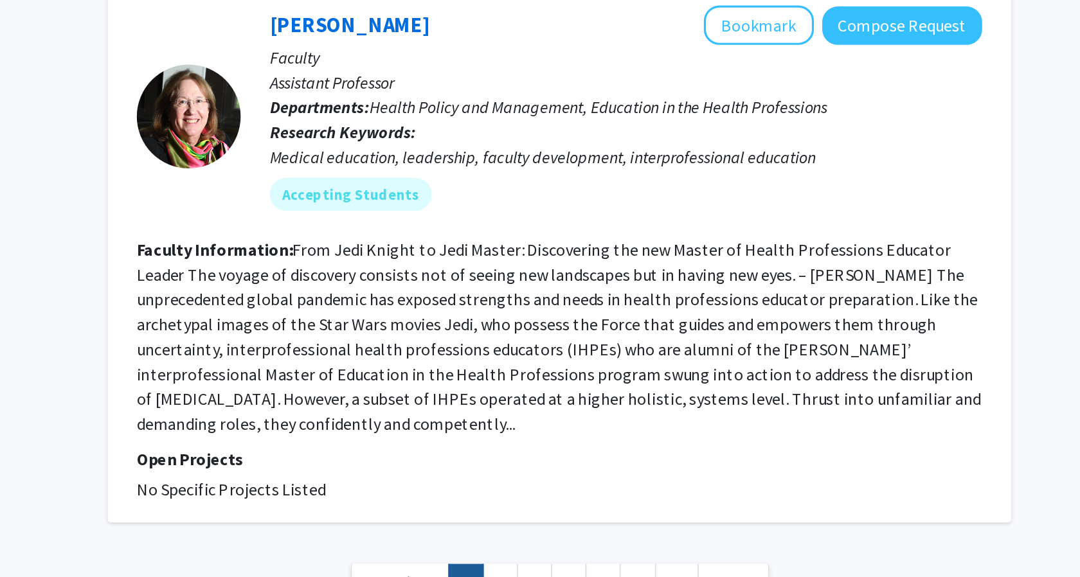
click at [599, 556] on nav "« Previous 1 2 3 4 5 ... 19 Next »" at bounding box center [636, 582] width 559 height 52
click at [599, 569] on link "2" at bounding box center [600, 580] width 22 height 22
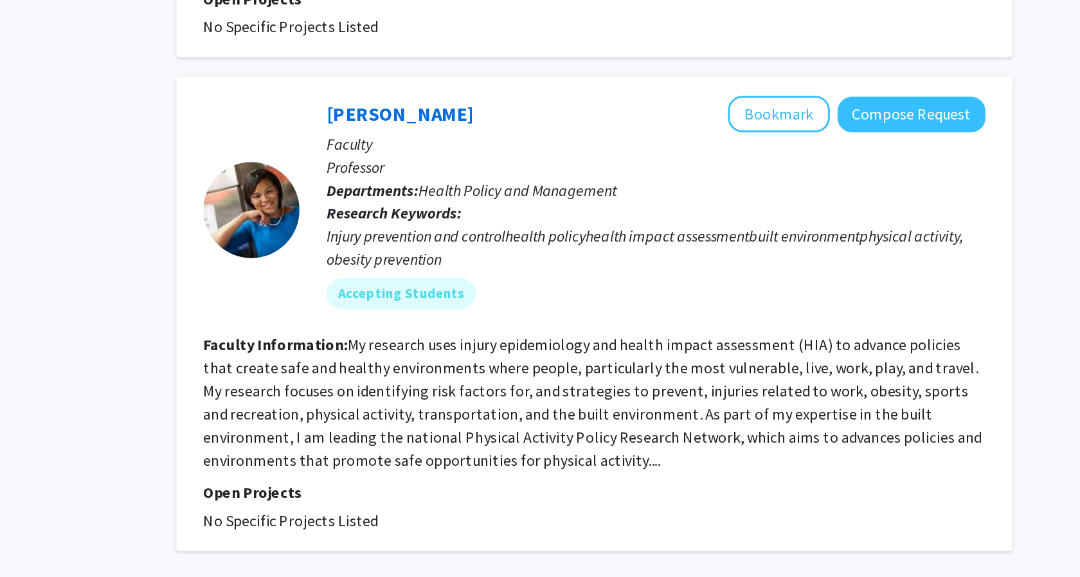
scroll to position [2531, 0]
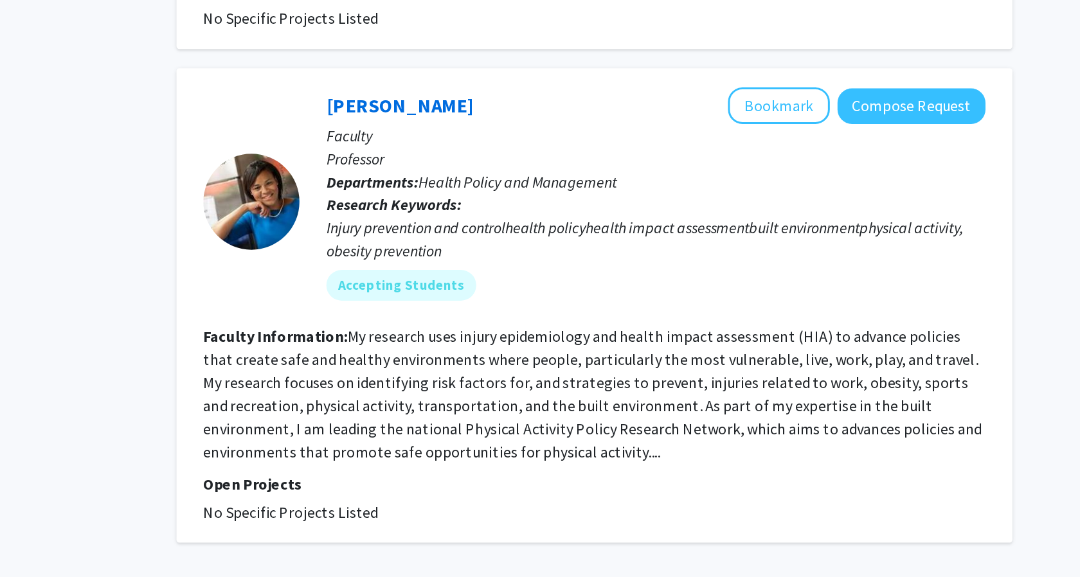
click at [734, 535] on span "Next »" at bounding box center [744, 541] width 28 height 13
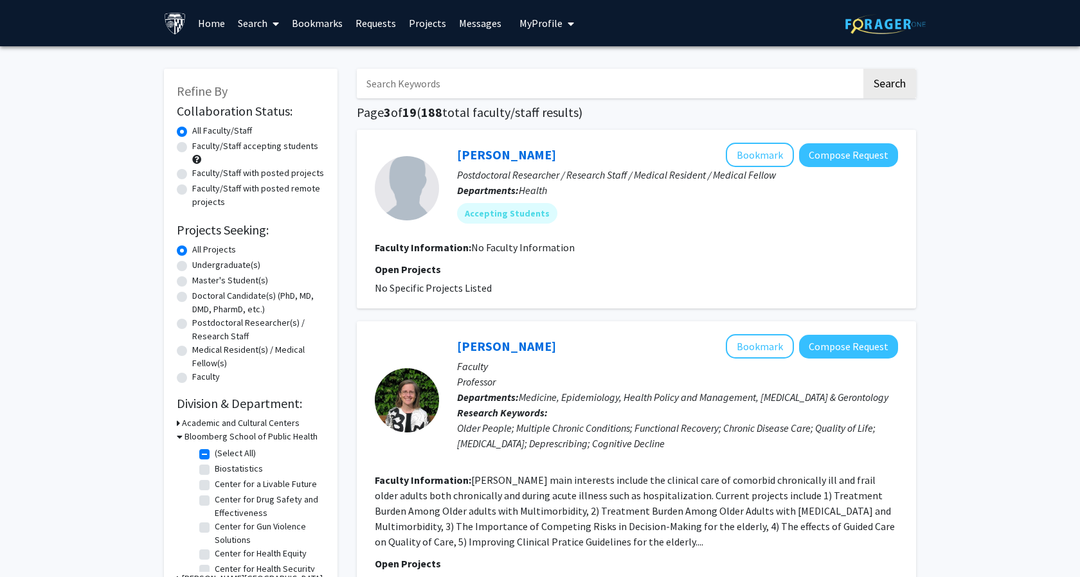
click at [427, 85] on input "Search Keywords" at bounding box center [609, 84] width 505 height 30
type input "admin"
click at [863, 69] on button "Search" at bounding box center [889, 84] width 53 height 30
checkbox input "false"
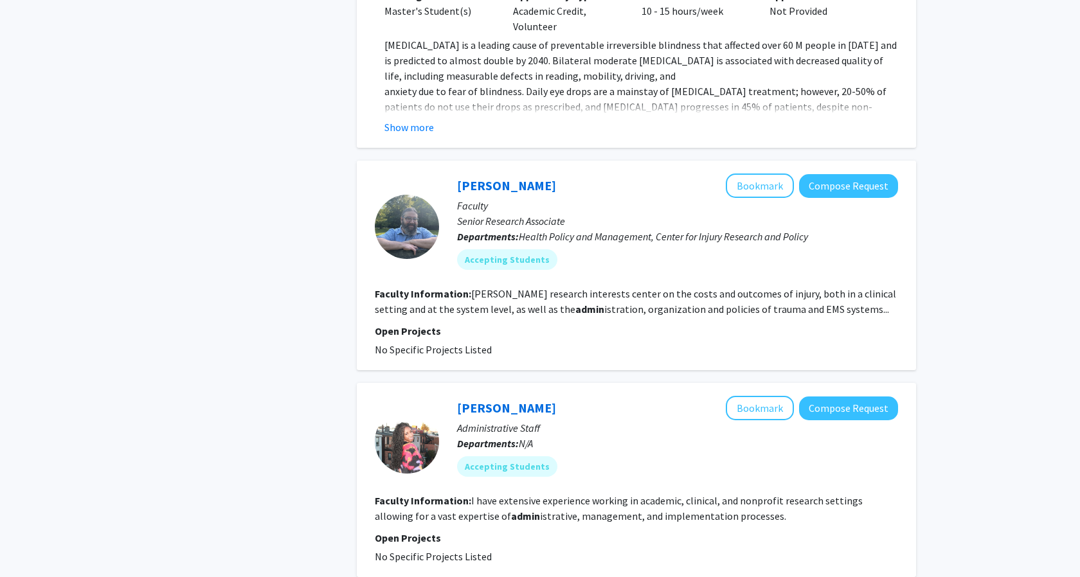
scroll to position [2439, 0]
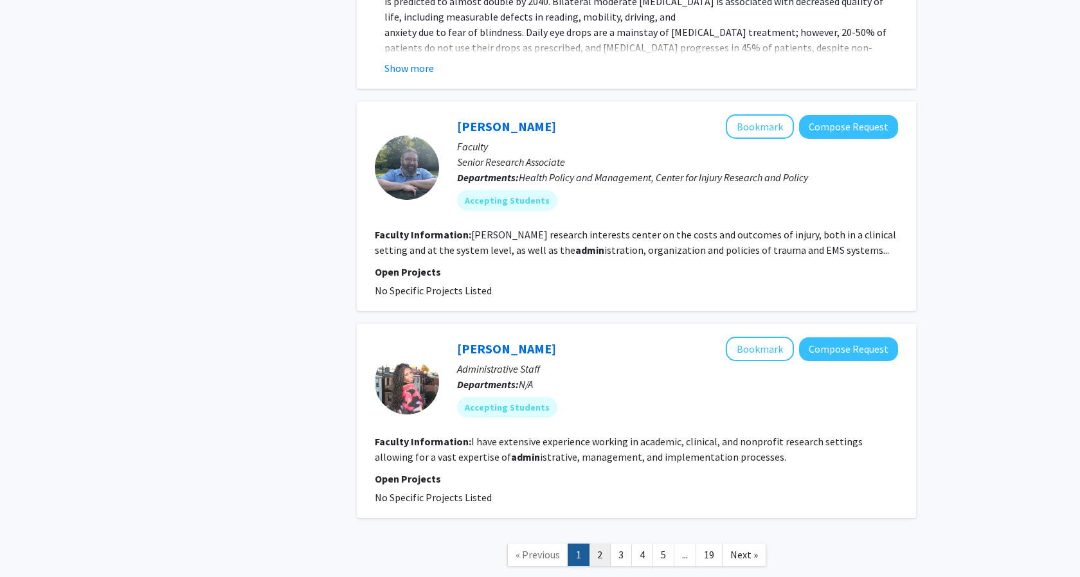
click at [602, 550] on link "2" at bounding box center [600, 555] width 22 height 22
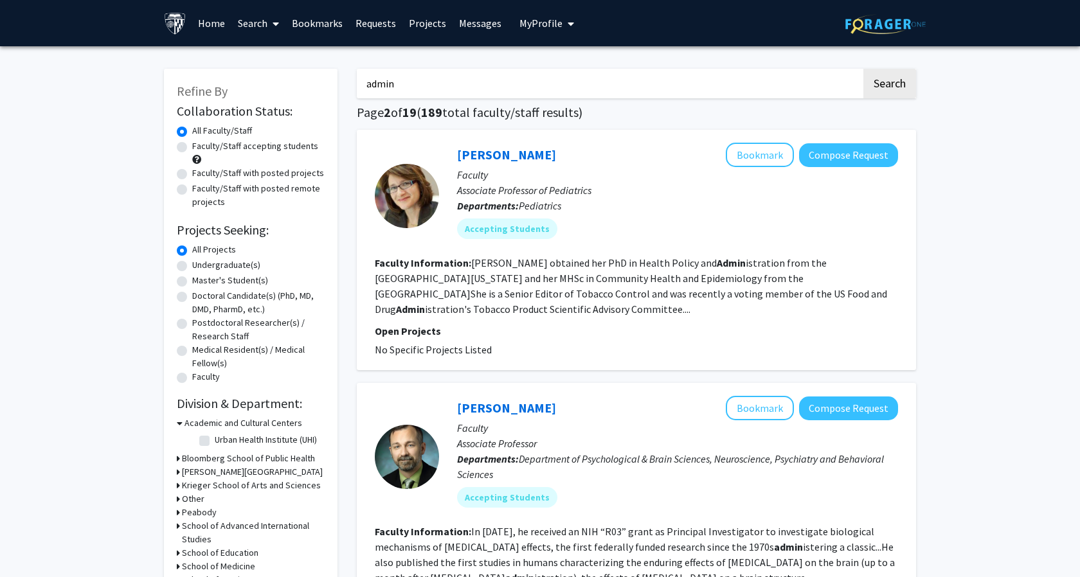
click at [179, 474] on icon at bounding box center [178, 471] width 3 height 13
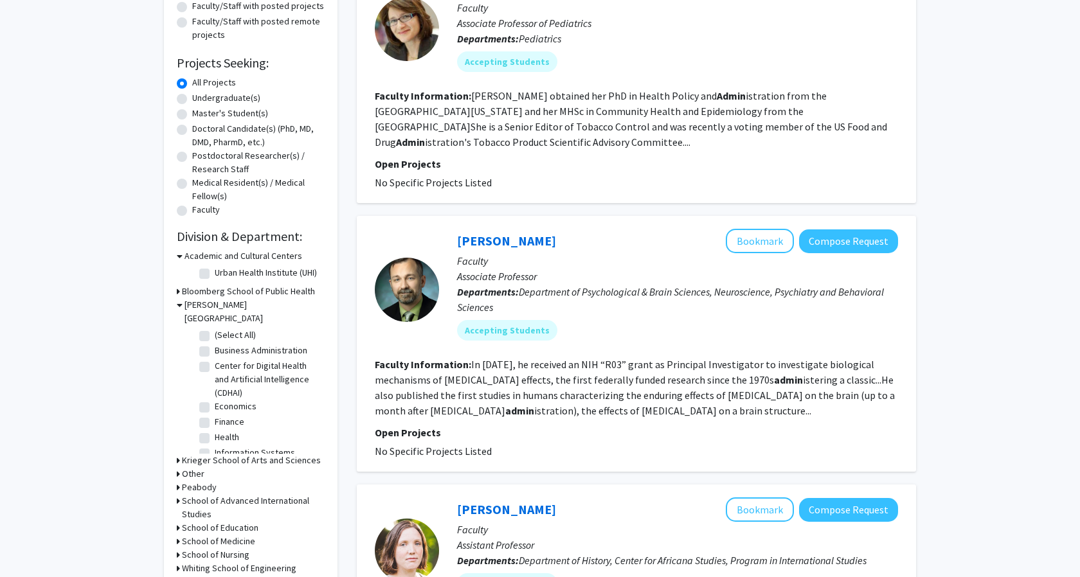
scroll to position [33, 0]
click at [215, 397] on label "Health" at bounding box center [227, 403] width 24 height 13
click at [215, 397] on input "Health" at bounding box center [219, 401] width 8 height 8
checkbox input "true"
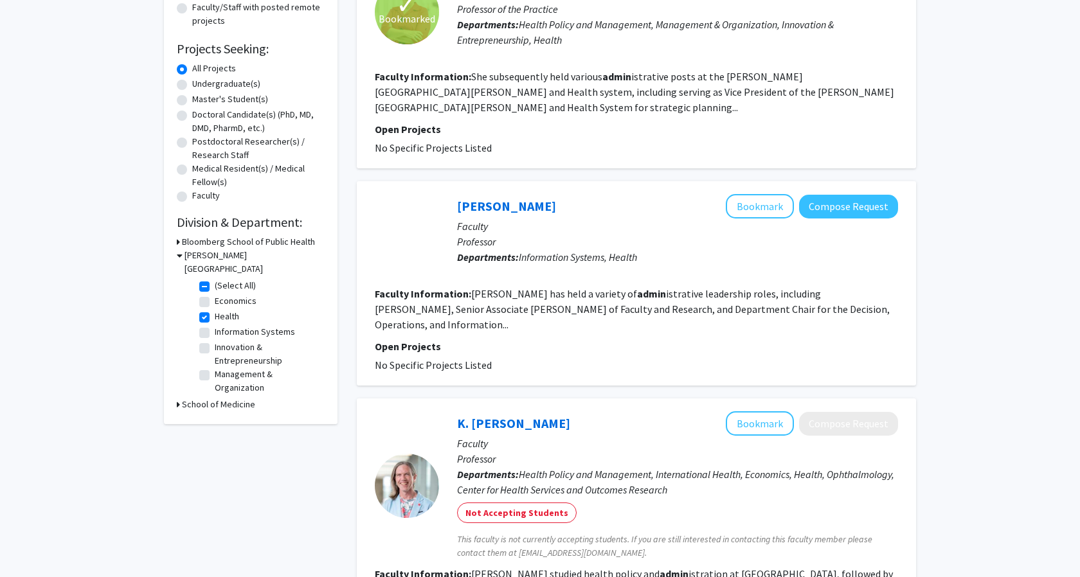
scroll to position [182, 0]
click at [182, 241] on h3 "Bloomberg School of Public Health" at bounding box center [248, 241] width 133 height 13
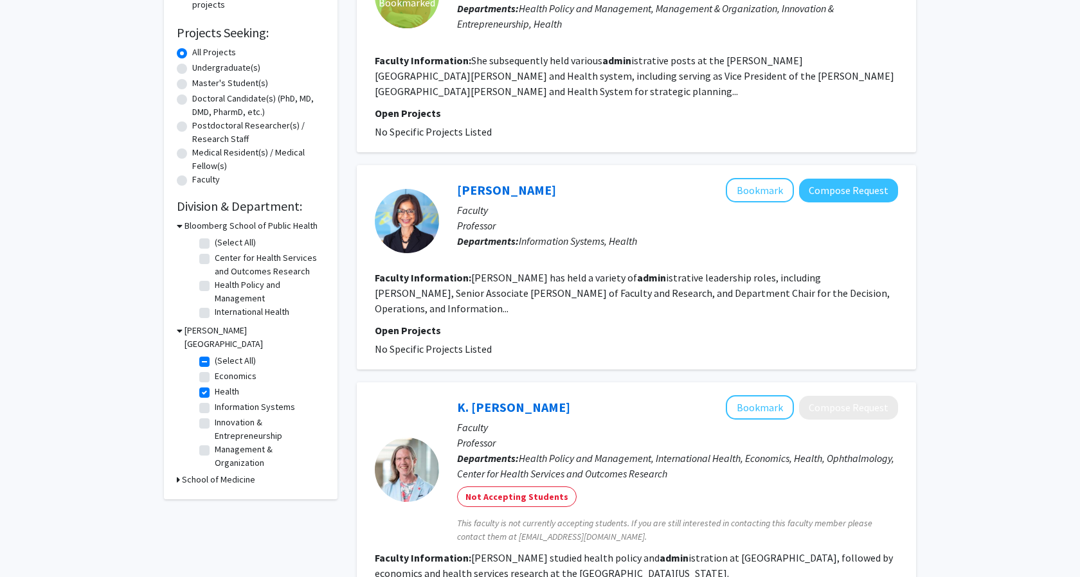
scroll to position [198, 0]
click at [215, 289] on label "Health Policy and Management" at bounding box center [268, 291] width 107 height 27
click at [215, 286] on input "Health Policy and Management" at bounding box center [219, 282] width 8 height 8
checkbox input "true"
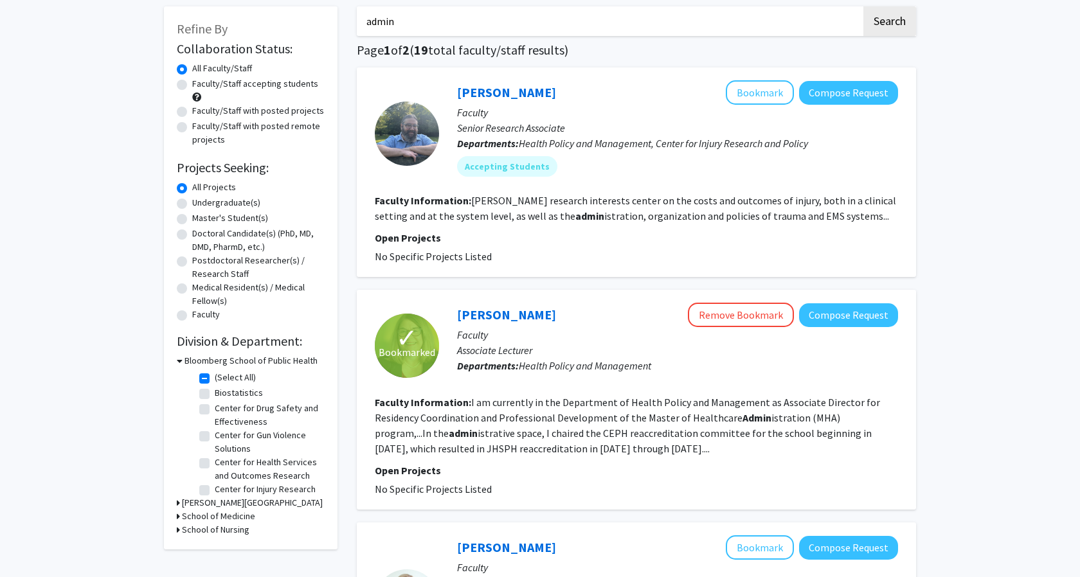
scroll to position [429, 0]
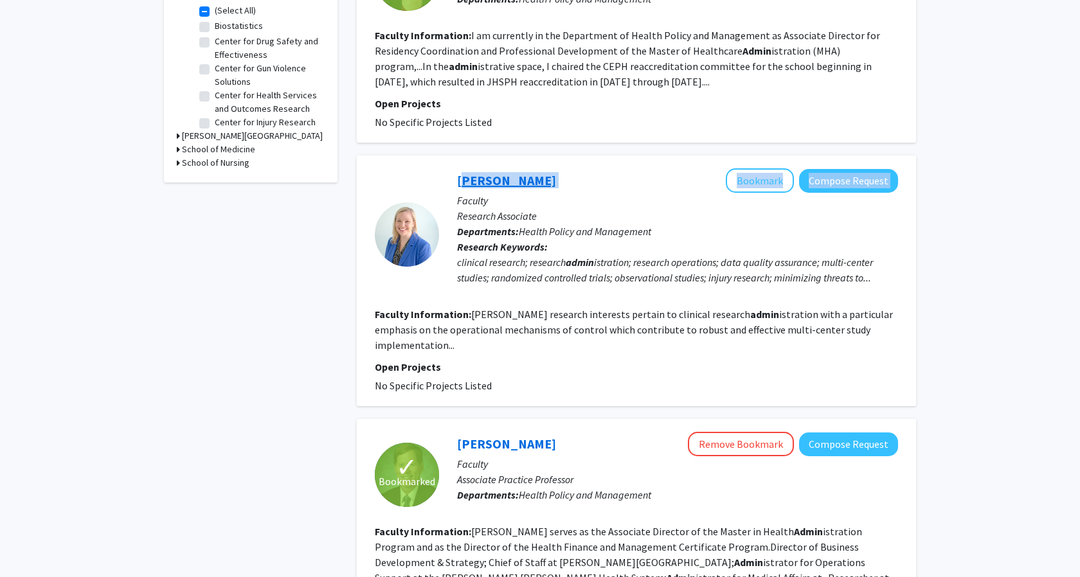
drag, startPoint x: 540, startPoint y: 181, endPoint x: 457, endPoint y: 177, distance: 83.0
click at [457, 177] on div "Lauren Allen Bookmark Compose Request" at bounding box center [677, 180] width 441 height 24
click at [532, 177] on div "Lauren Allen Bookmark Compose Request" at bounding box center [677, 180] width 441 height 24
click at [466, 179] on link "[PERSON_NAME]" at bounding box center [506, 180] width 99 height 16
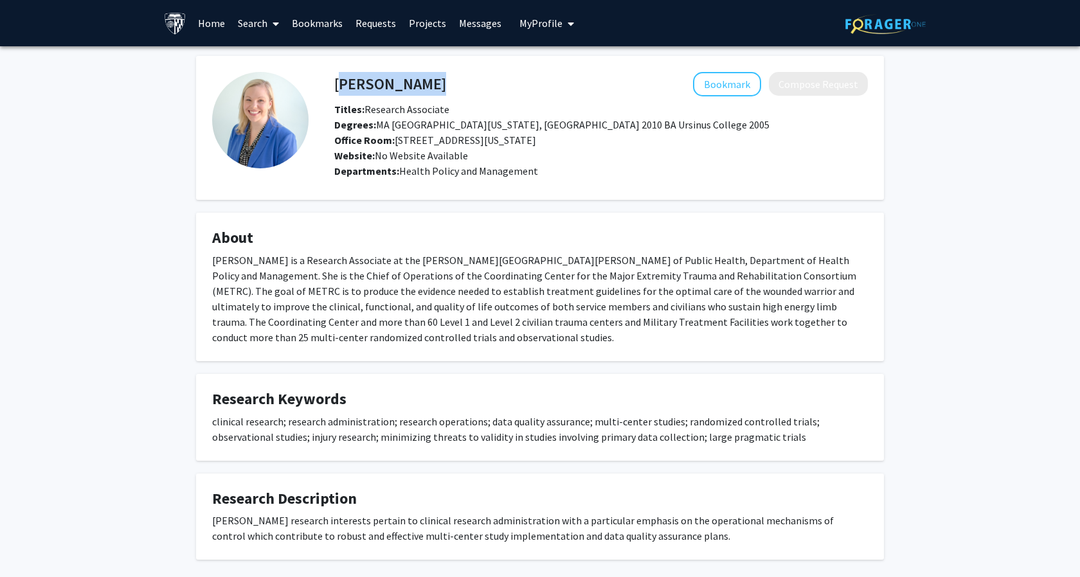
drag, startPoint x: 337, startPoint y: 84, endPoint x: 433, endPoint y: 82, distance: 96.4
click at [433, 82] on div "Lauren Allen Bookmark Compose Request" at bounding box center [601, 84] width 553 height 24
drag, startPoint x: 366, startPoint y: 111, endPoint x: 474, endPoint y: 111, distance: 108.6
click at [474, 111] on div "Titles: Research Associate" at bounding box center [601, 109] width 553 height 15
click at [628, 314] on div "Lauren E. Allen is a Research Associate at the Johns Hopkins School of Public H…" at bounding box center [540, 299] width 656 height 93
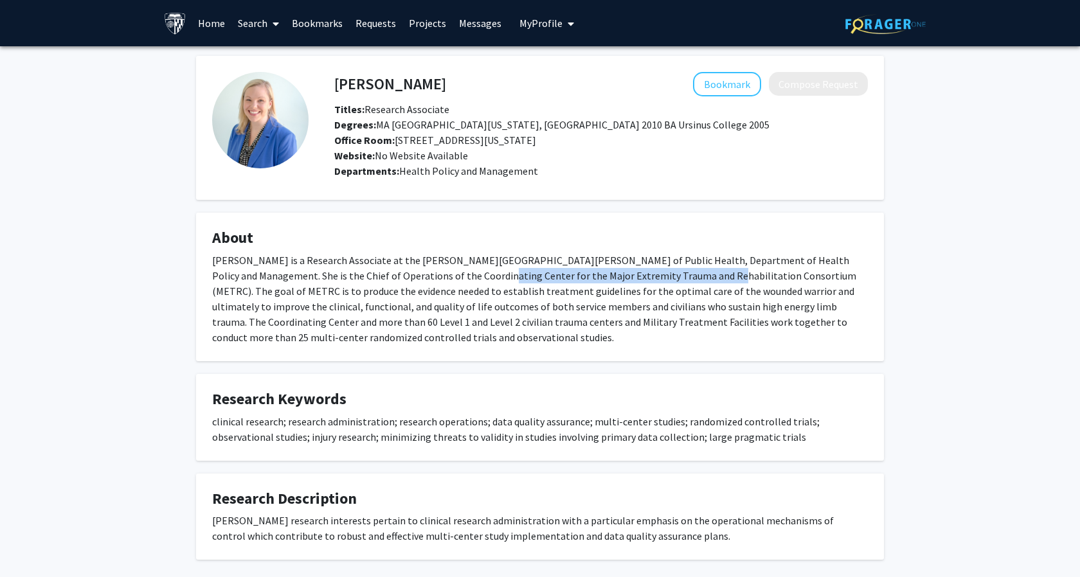
drag, startPoint x: 410, startPoint y: 276, endPoint x: 629, endPoint y: 273, distance: 219.2
click at [629, 273] on div "Lauren E. Allen is a Research Associate at the Johns Hopkins School of Public H…" at bounding box center [540, 299] width 656 height 93
drag, startPoint x: 409, startPoint y: 280, endPoint x: 644, endPoint y: 273, distance: 235.3
click at [645, 273] on div "Lauren E. Allen is a Research Associate at the Johns Hopkins School of Public H…" at bounding box center [540, 299] width 656 height 93
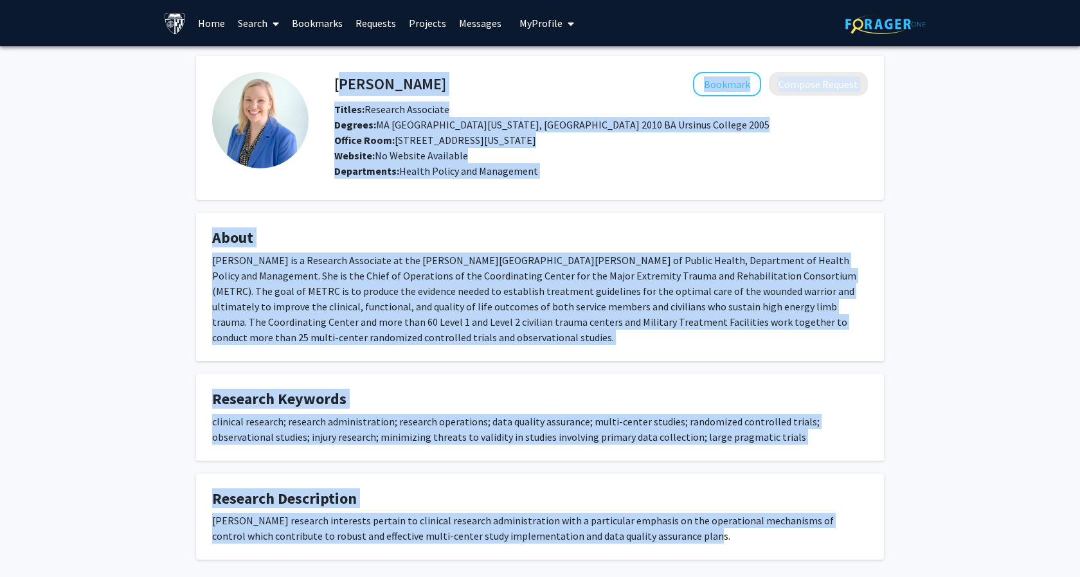
drag, startPoint x: 337, startPoint y: 82, endPoint x: 721, endPoint y: 533, distance: 591.4
click at [721, 533] on div "Lauren Allen Bookmark Compose Request Titles: Research Associate Degrees: MA Un…" at bounding box center [539, 308] width 707 height 504
click at [721, 533] on div "Ms. Allen’s research interests pertain to clinical research administration with…" at bounding box center [540, 528] width 656 height 31
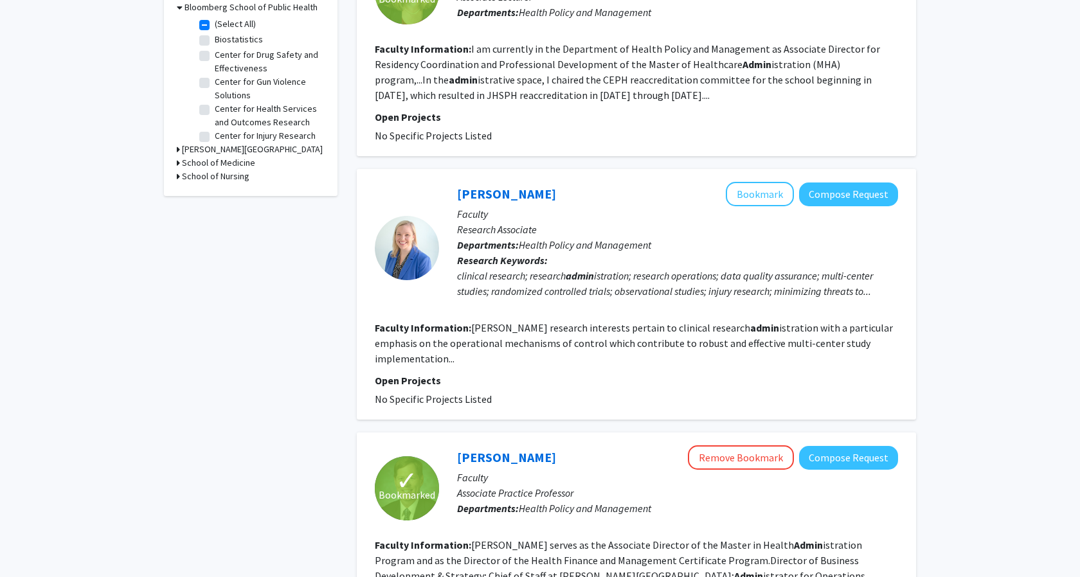
scroll to position [9, 0]
click at [751, 199] on button "Bookmark" at bounding box center [760, 194] width 68 height 24
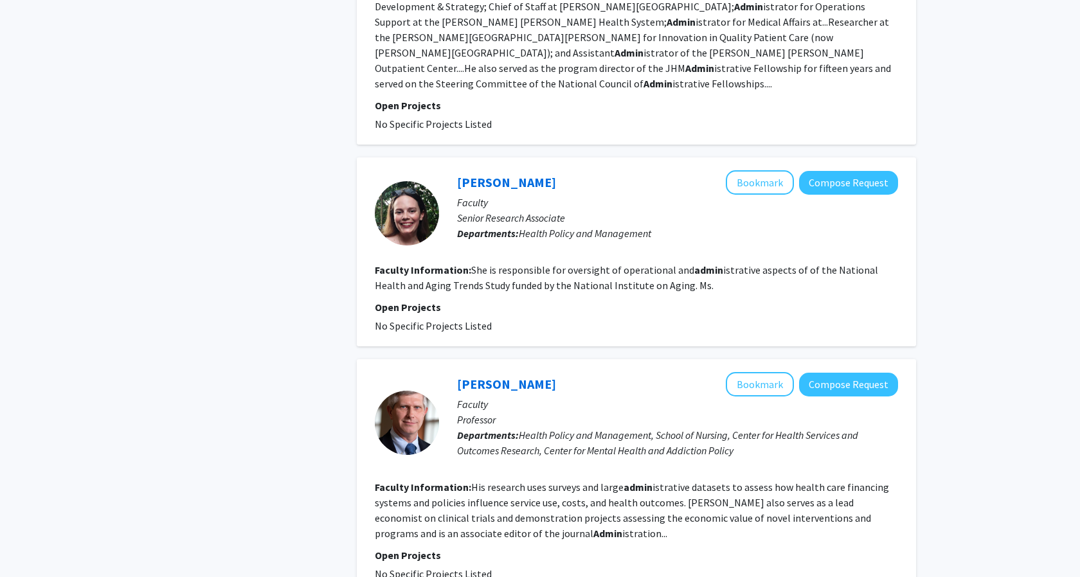
scroll to position [1075, 0]
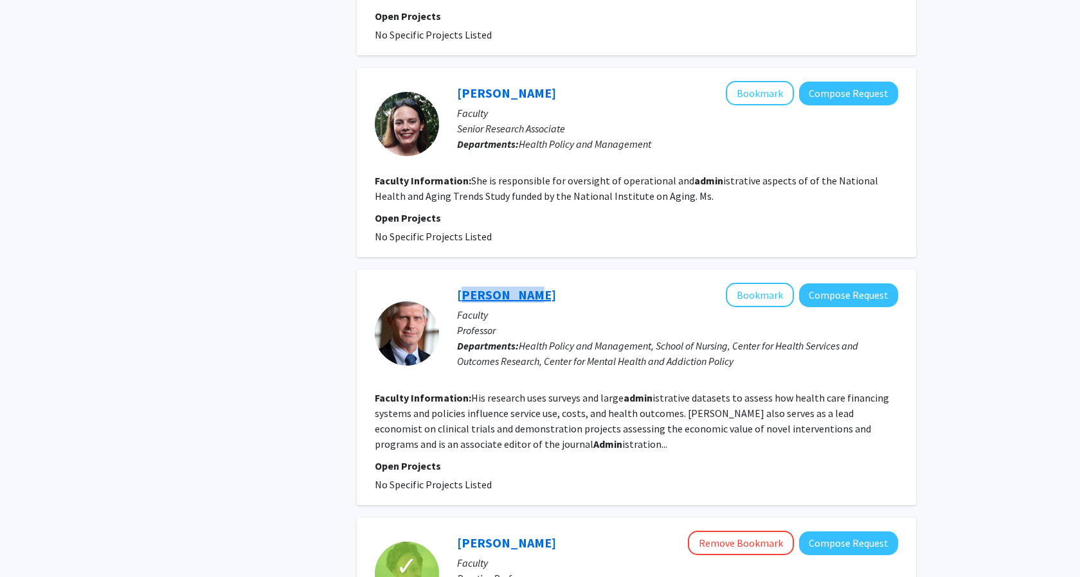
drag, startPoint x: 521, startPoint y: 262, endPoint x: 457, endPoint y: 263, distance: 63.6
click at [457, 283] on div "Eric Slade Bookmark Compose Request" at bounding box center [677, 295] width 441 height 24
click at [748, 283] on button "Bookmark" at bounding box center [760, 295] width 68 height 24
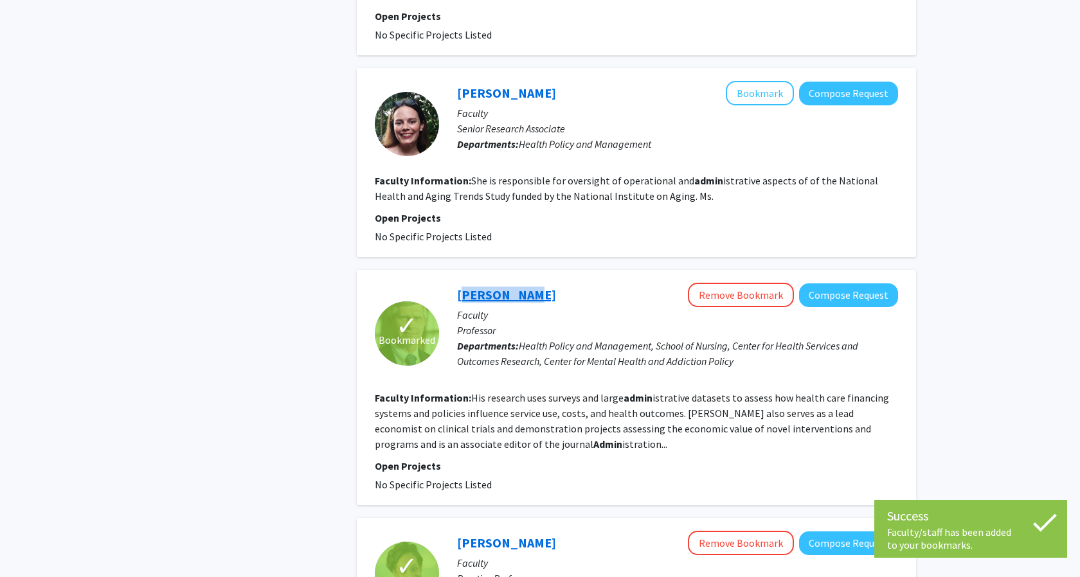
click at [480, 287] on link "Eric Slade" at bounding box center [506, 295] width 99 height 16
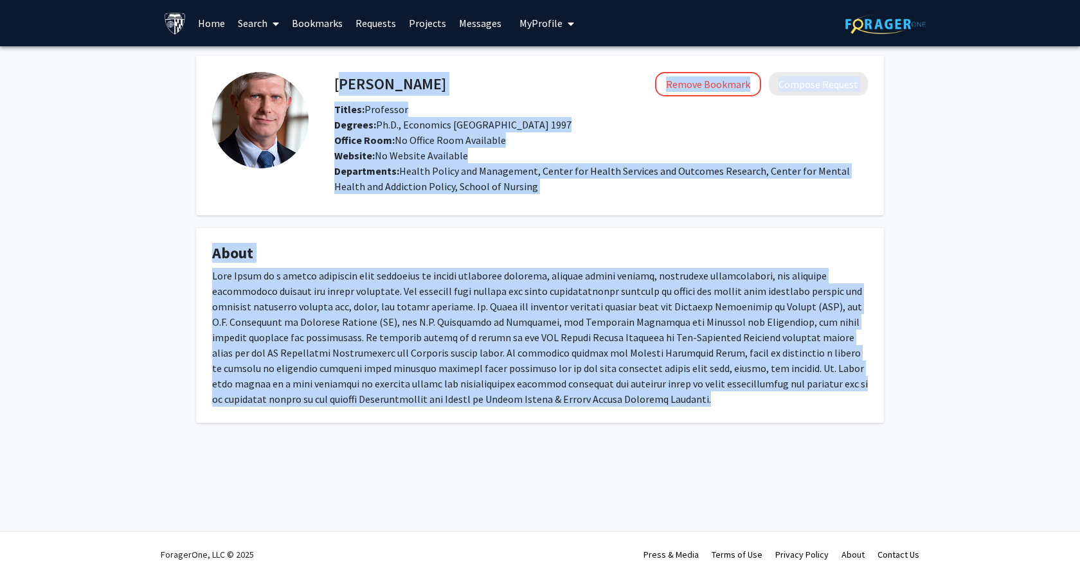
drag, startPoint x: 334, startPoint y: 84, endPoint x: 652, endPoint y: 397, distance: 446.8
click at [652, 397] on div "Eric Slade Remove Bookmark Compose Request Titles: Professor Degrees: Ph.D., Ec…" at bounding box center [539, 239] width 707 height 367
click at [491, 266] on fg-card-title "About" at bounding box center [540, 256] width 656 height 24
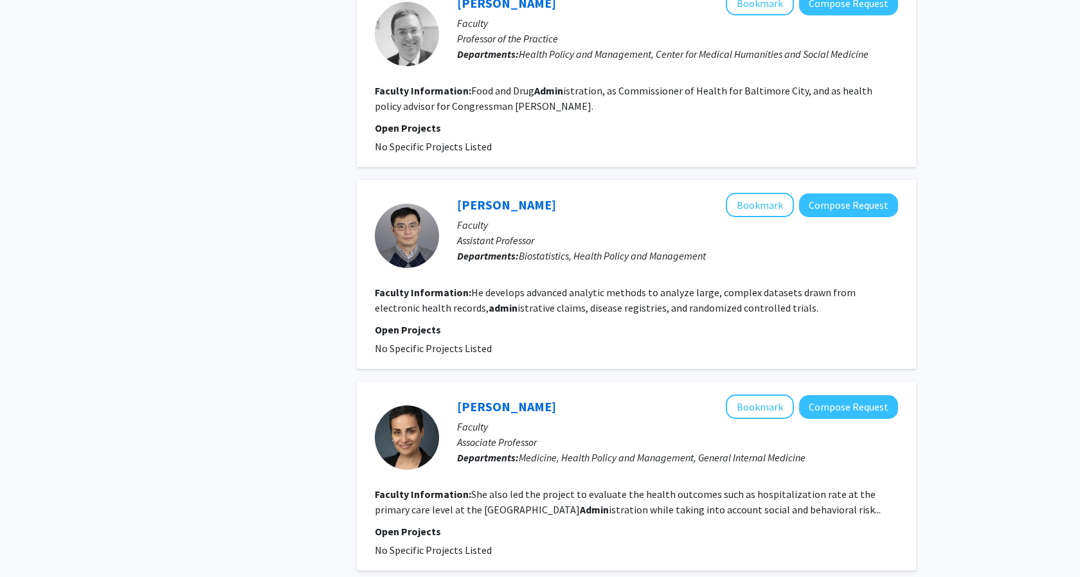
scroll to position [1952, 0]
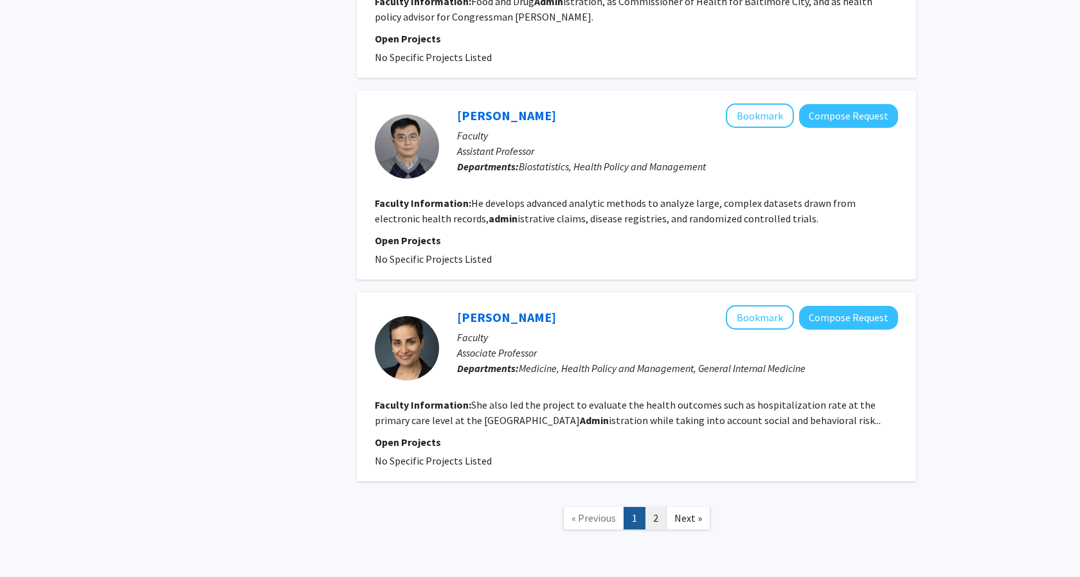
click at [651, 507] on link "2" at bounding box center [656, 518] width 22 height 22
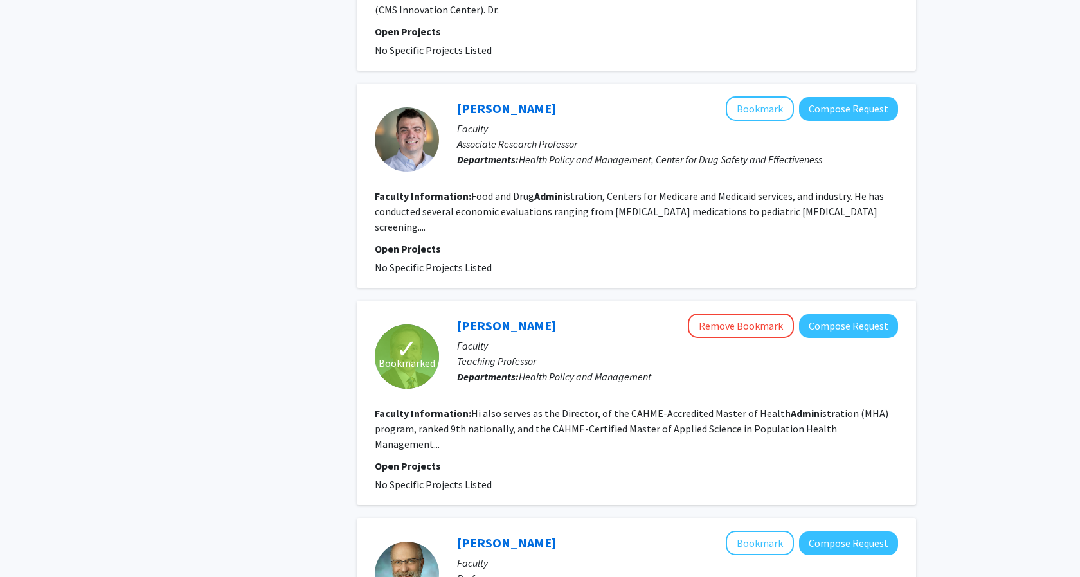
scroll to position [783, 0]
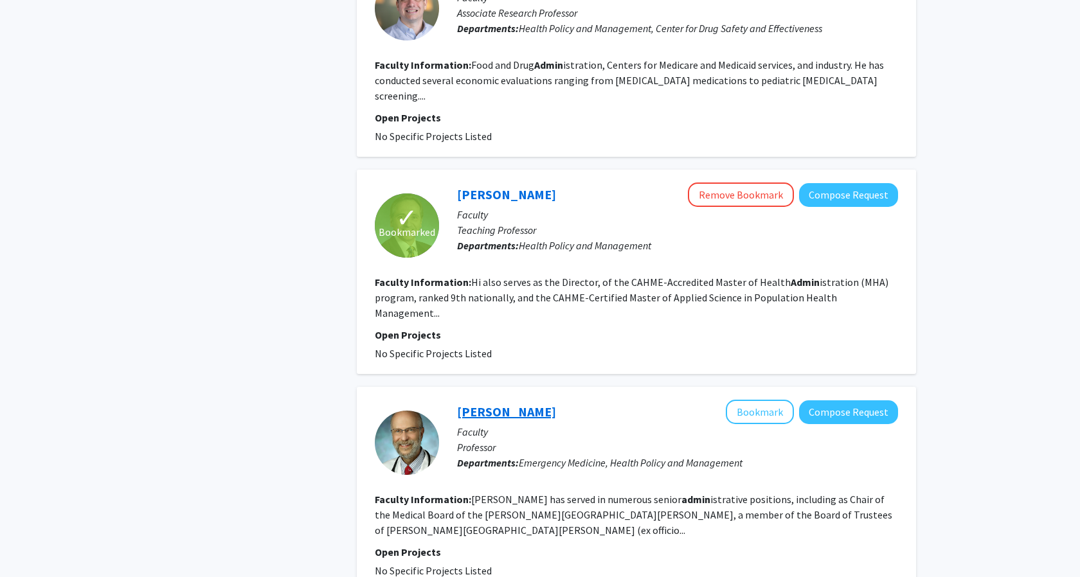
click at [518, 404] on link "[PERSON_NAME]" at bounding box center [506, 412] width 99 height 16
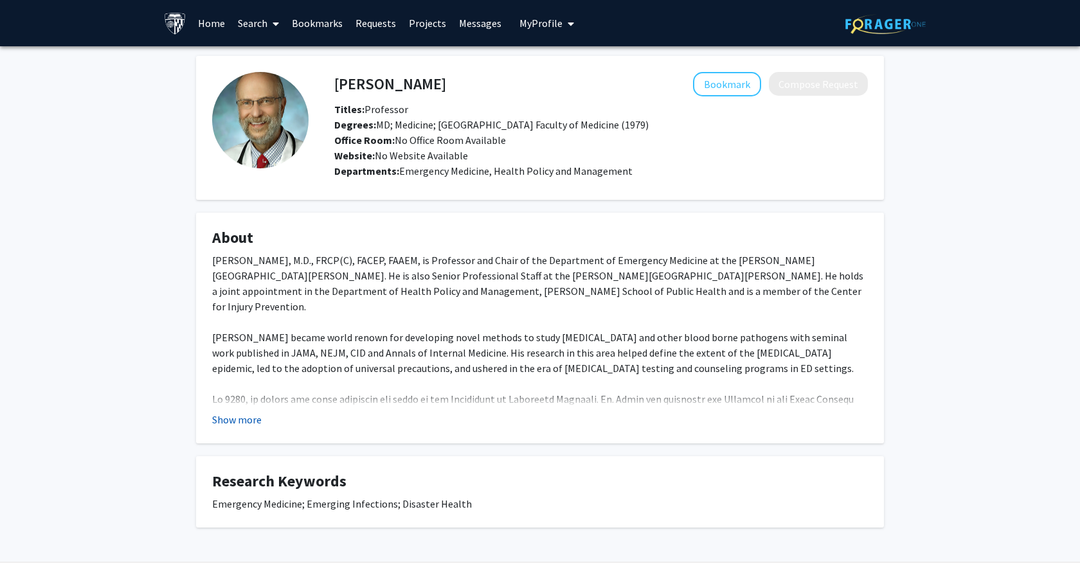
click at [240, 416] on button "Show more" at bounding box center [236, 419] width 49 height 15
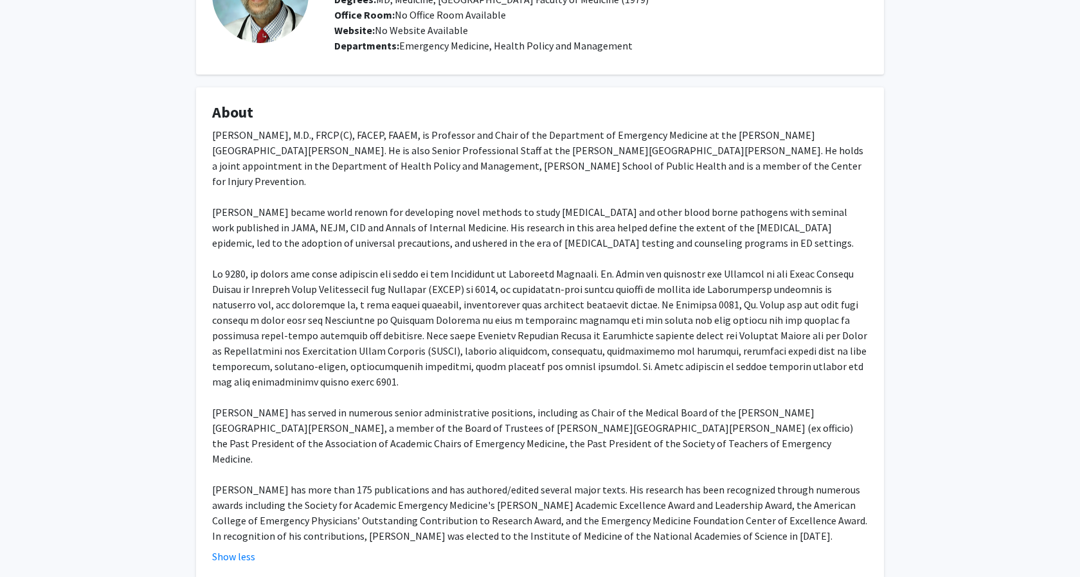
scroll to position [129, 0]
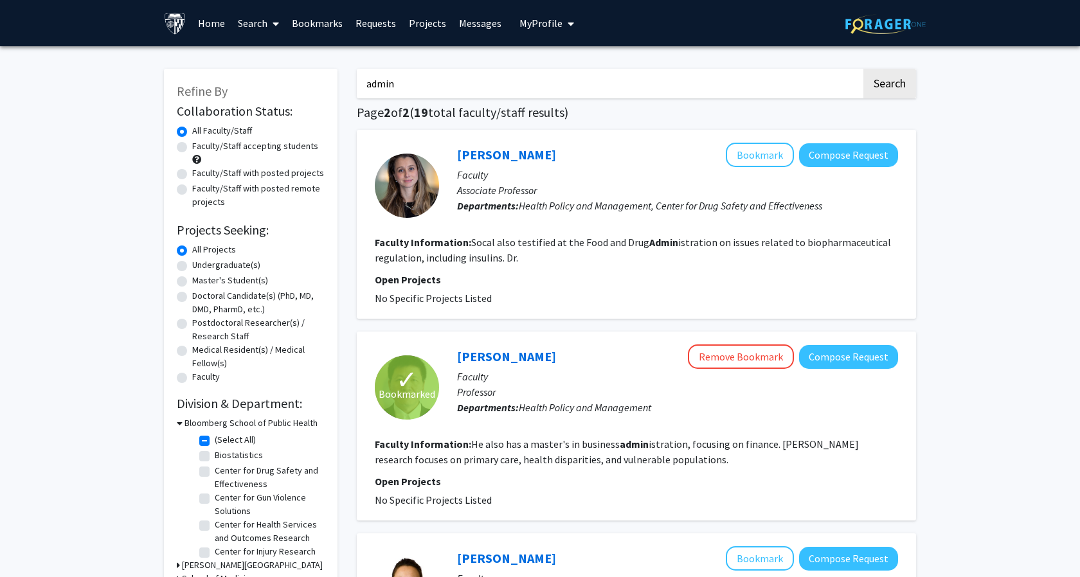
click at [425, 87] on input "admin" at bounding box center [609, 84] width 505 height 30
click at [166, 157] on div "Refine By Collaboration Status: Collaboration Status All Faculty/Staff Collabor…" at bounding box center [251, 340] width 174 height 543
click at [902, 82] on button "Search" at bounding box center [889, 84] width 53 height 30
checkbox input "false"
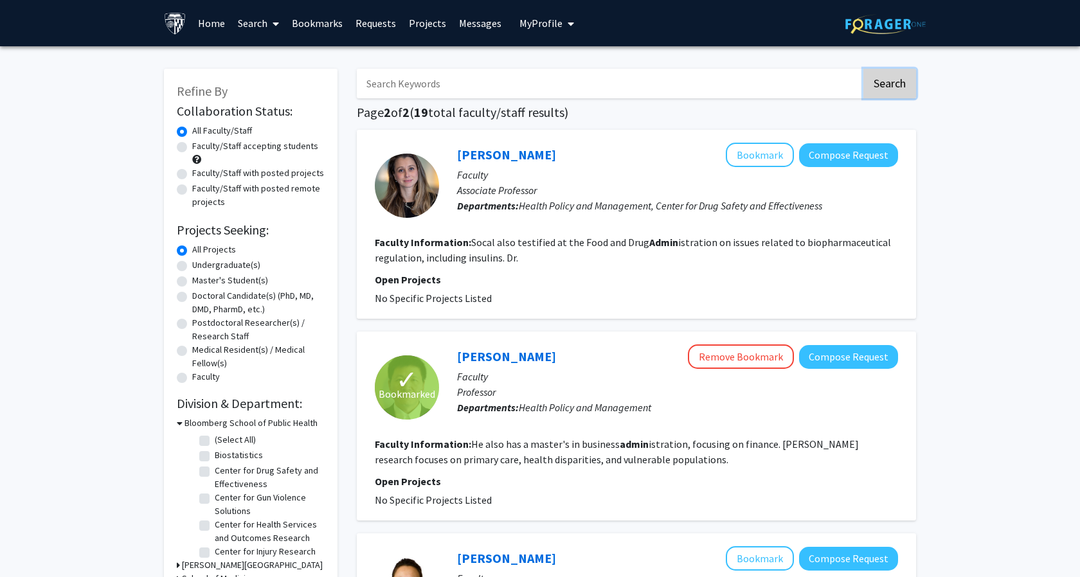
checkbox input "false"
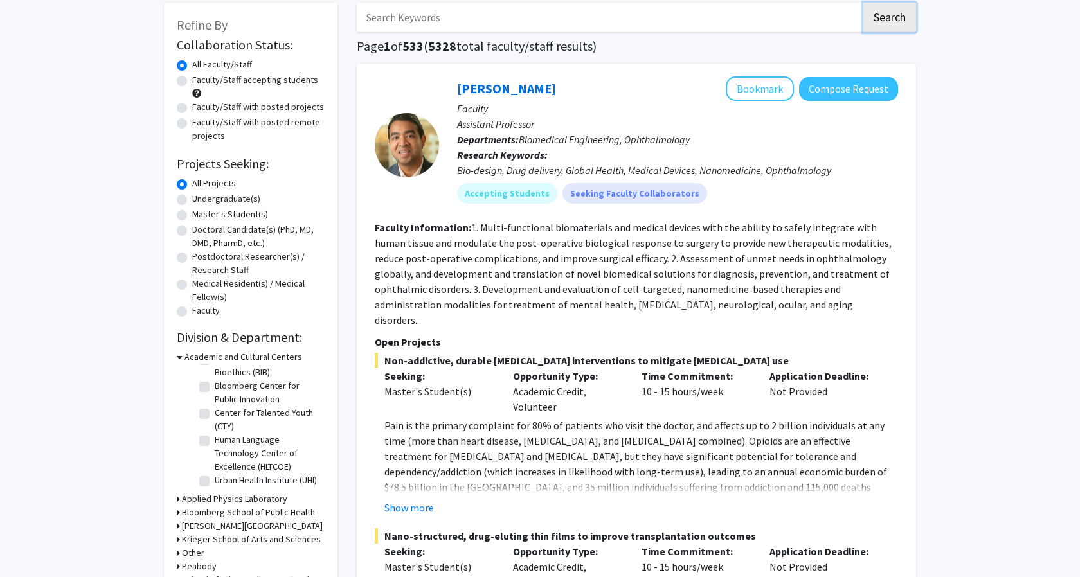
scroll to position [69, 0]
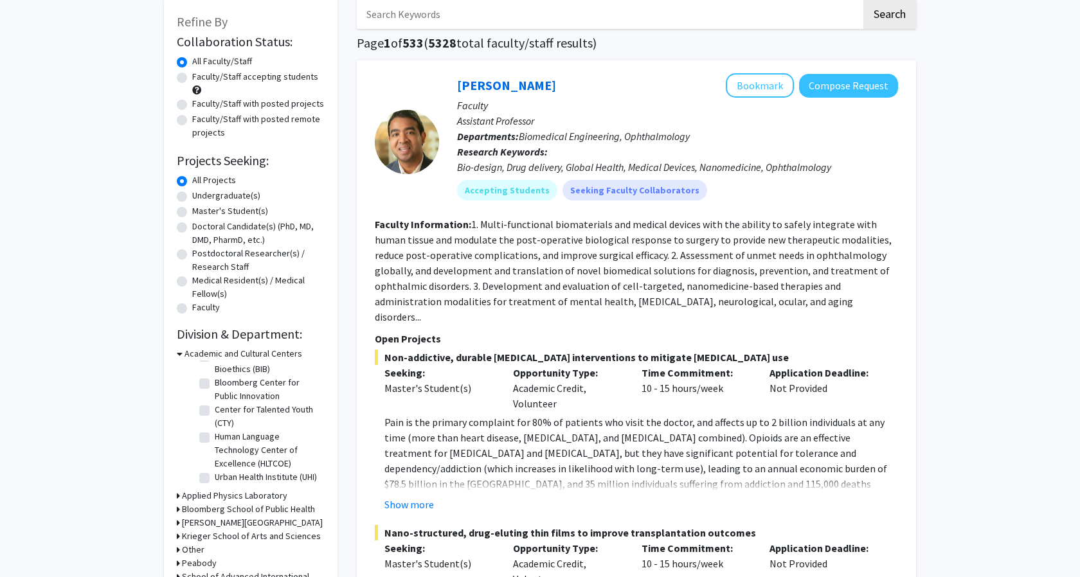
click at [183, 352] on div "Academic and Cultural Centers" at bounding box center [251, 353] width 148 height 13
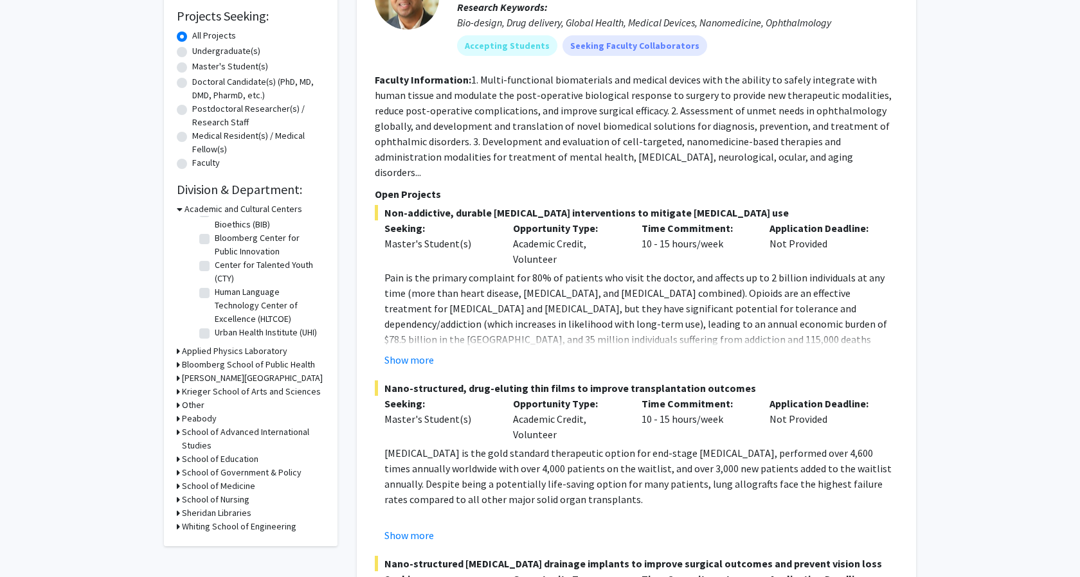
scroll to position [215, 0]
click at [213, 393] on h3 "Krieger School of Arts and Sciences" at bounding box center [251, 390] width 139 height 13
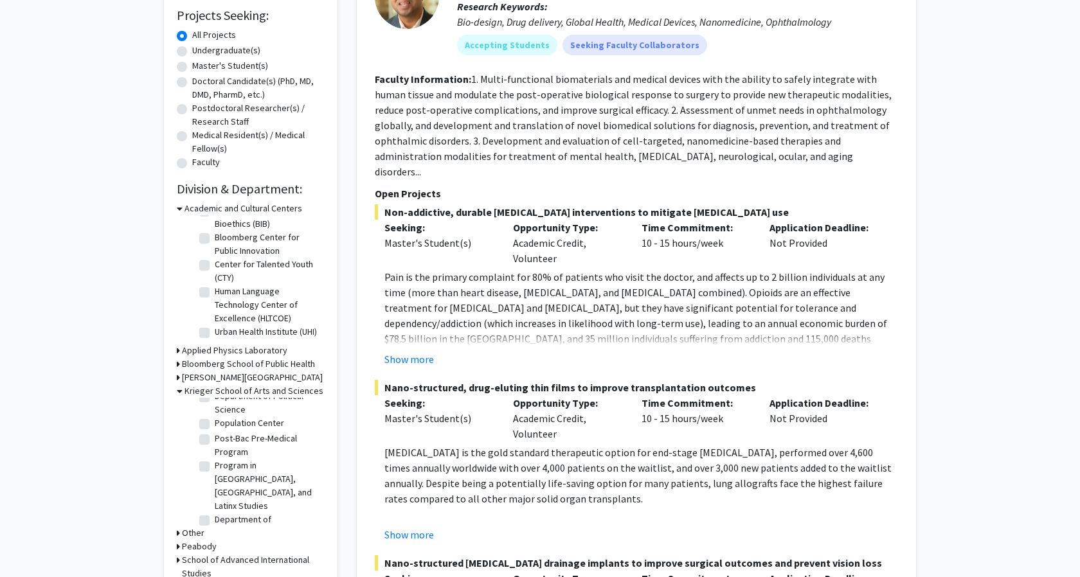
scroll to position [1091, 0]
click at [215, 526] on label "Program in Public Health Studies" at bounding box center [268, 539] width 107 height 27
click at [215, 526] on input "Program in Public Health Studies" at bounding box center [219, 530] width 8 height 8
checkbox input "true"
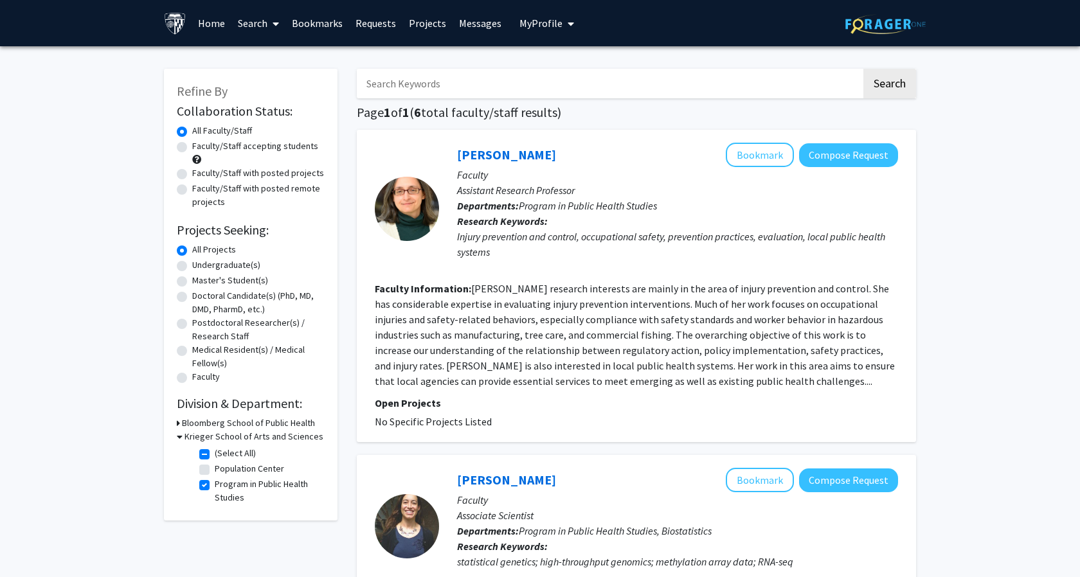
click at [215, 481] on label "Program in Public Health Studies" at bounding box center [268, 491] width 107 height 27
click at [215, 481] on input "Program in Public Health Studies" at bounding box center [219, 482] width 8 height 8
checkbox input "false"
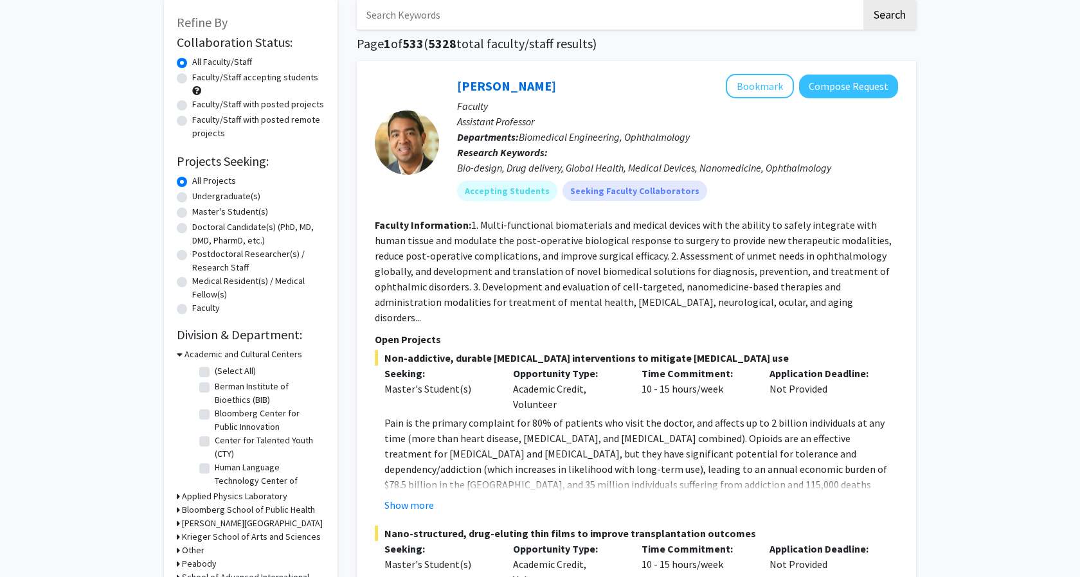
scroll to position [379, 0]
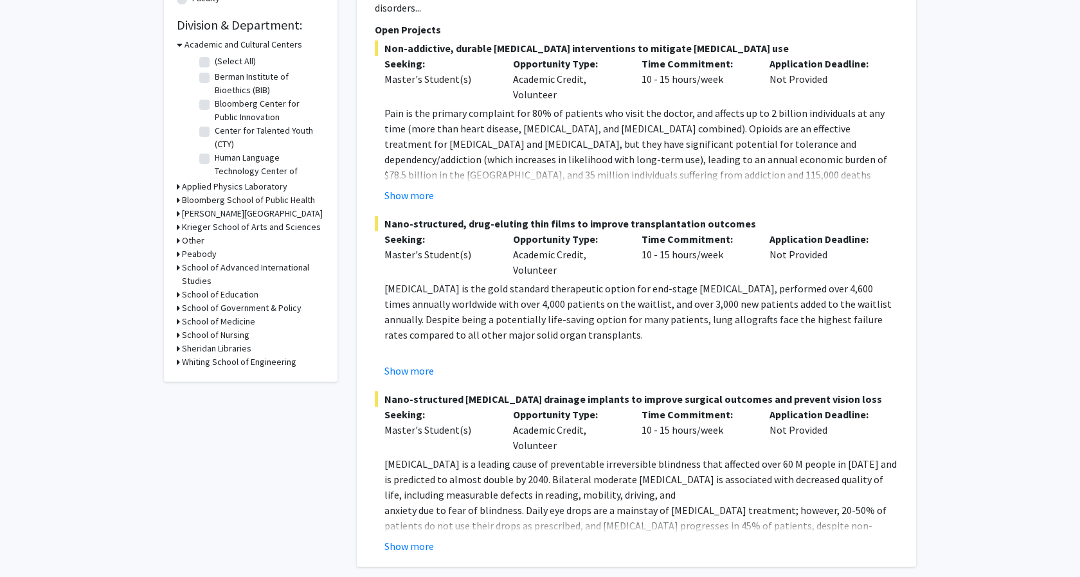
click at [179, 309] on icon at bounding box center [178, 307] width 3 height 13
click at [179, 309] on icon at bounding box center [180, 307] width 6 height 13
click at [178, 205] on icon at bounding box center [178, 199] width 3 height 13
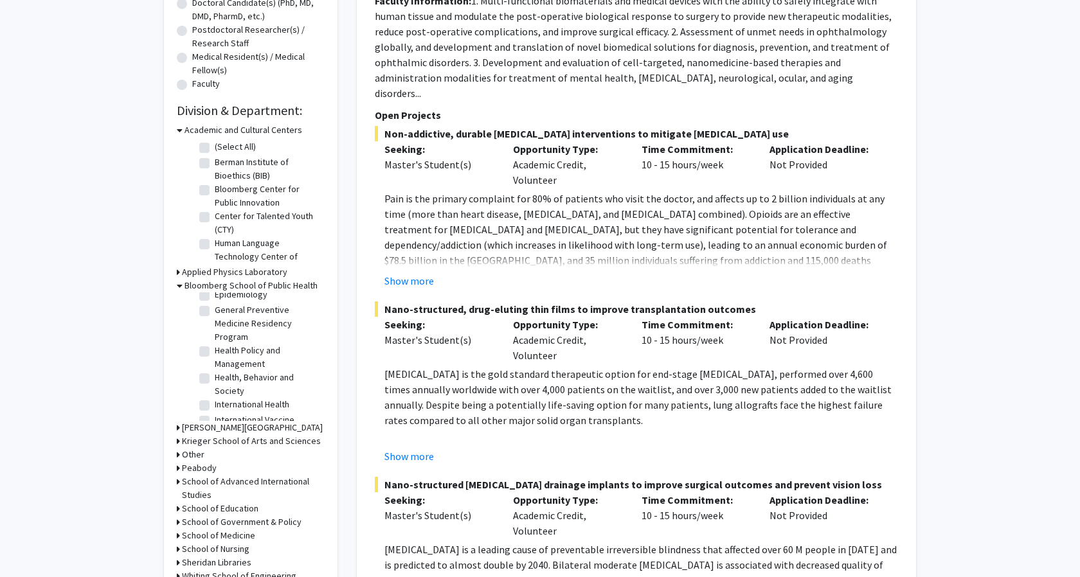
scroll to position [465, 0]
click at [215, 353] on label "Health Policy and Management" at bounding box center [268, 359] width 107 height 27
click at [215, 353] on input "Health Policy and Management" at bounding box center [219, 350] width 8 height 8
checkbox input "true"
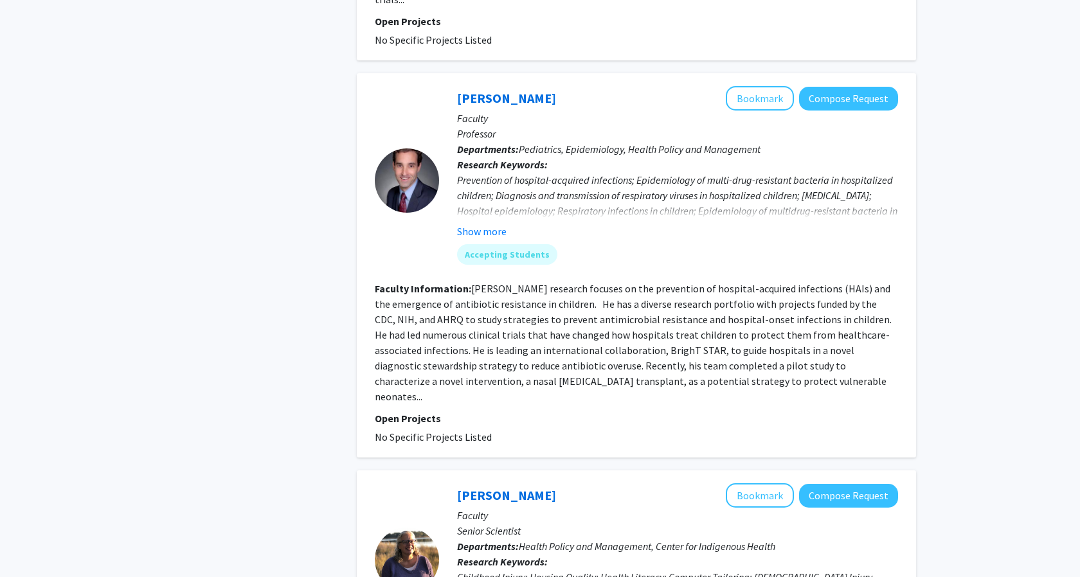
scroll to position [2446, 0]
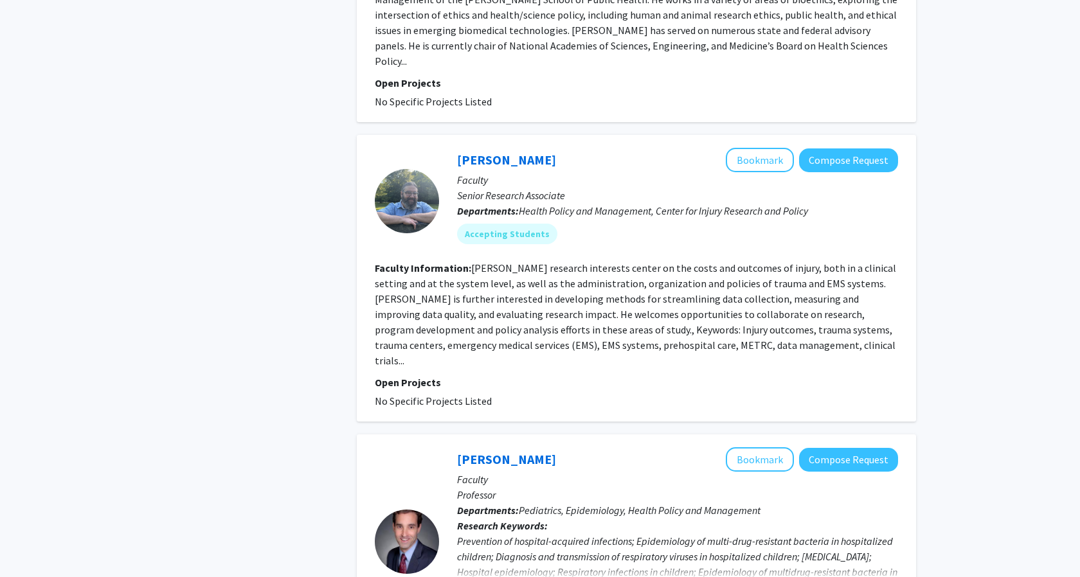
drag, startPoint x: 554, startPoint y: 112, endPoint x: 449, endPoint y: 118, distance: 105.6
click at [449, 148] on div "[PERSON_NAME] Bookmark Compose Request Faculty Senior Research Associate Depart…" at bounding box center [668, 201] width 459 height 106
copy link "[PERSON_NAME]"
click at [739, 148] on button "Bookmark" at bounding box center [760, 160] width 68 height 24
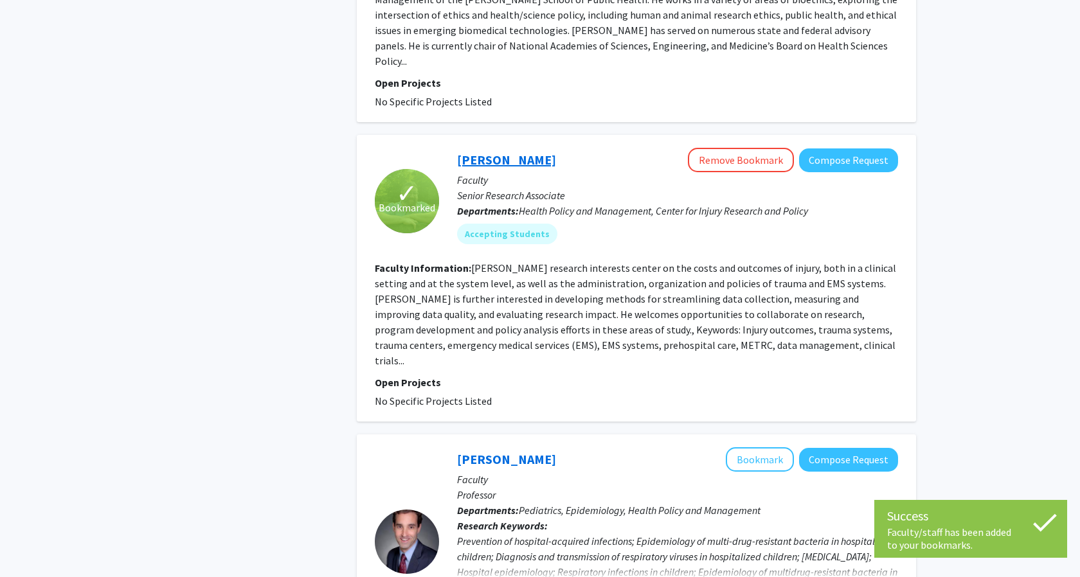
click at [465, 152] on link "[PERSON_NAME]" at bounding box center [506, 160] width 99 height 16
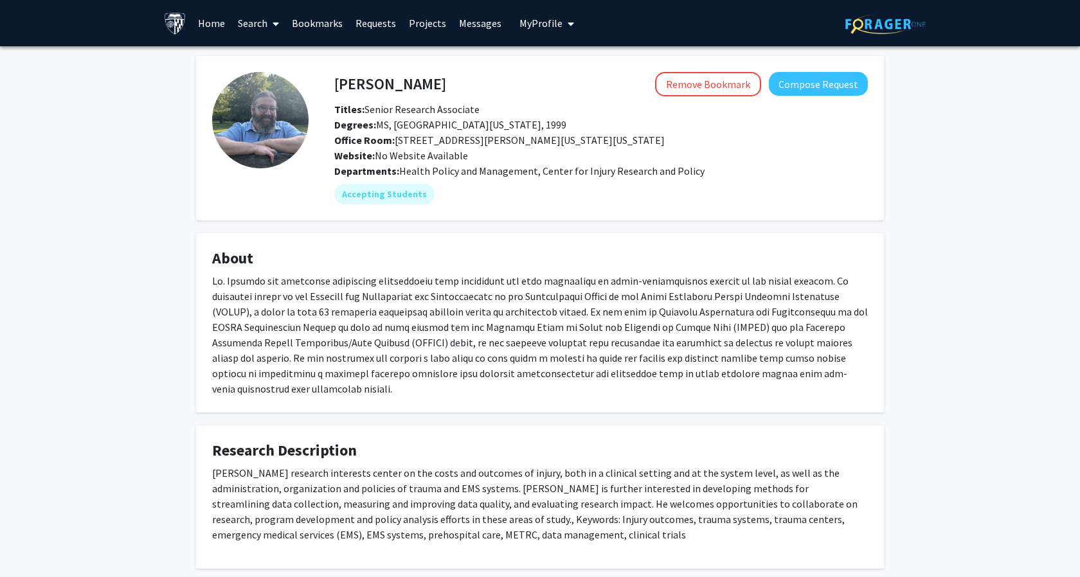
drag, startPoint x: 367, startPoint y: 109, endPoint x: 535, endPoint y: 109, distance: 167.8
click at [535, 109] on div "Titles: Senior Research Associate" at bounding box center [601, 109] width 553 height 15
drag, startPoint x: 365, startPoint y: 111, endPoint x: 492, endPoint y: 111, distance: 127.3
click at [492, 111] on div "Titles: Senior Research Associate" at bounding box center [601, 109] width 553 height 15
copy span "Senior Research Associate"
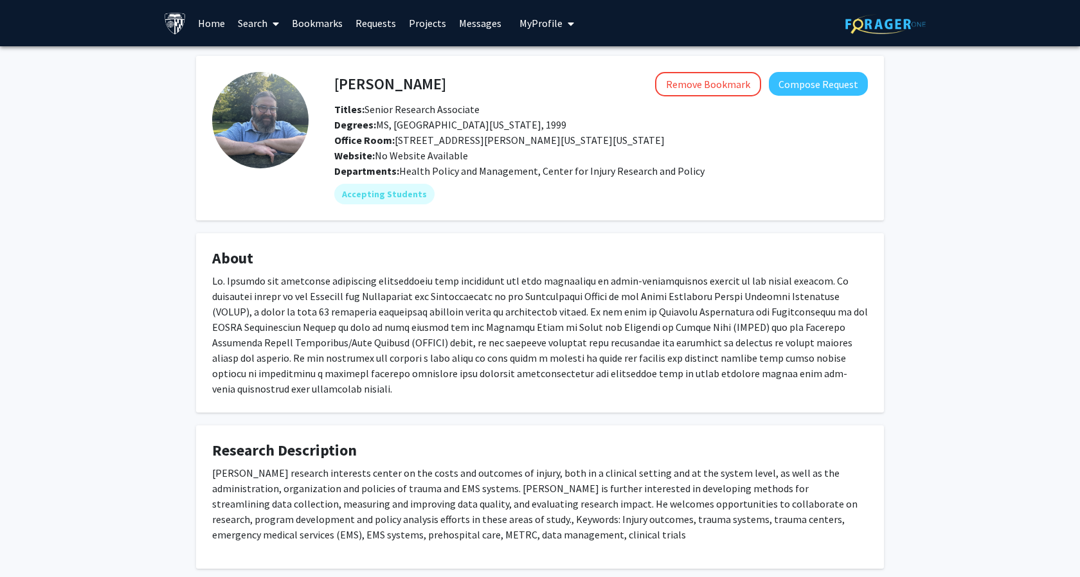
click at [339, 85] on h4 "[PERSON_NAME]" at bounding box center [390, 84] width 112 height 24
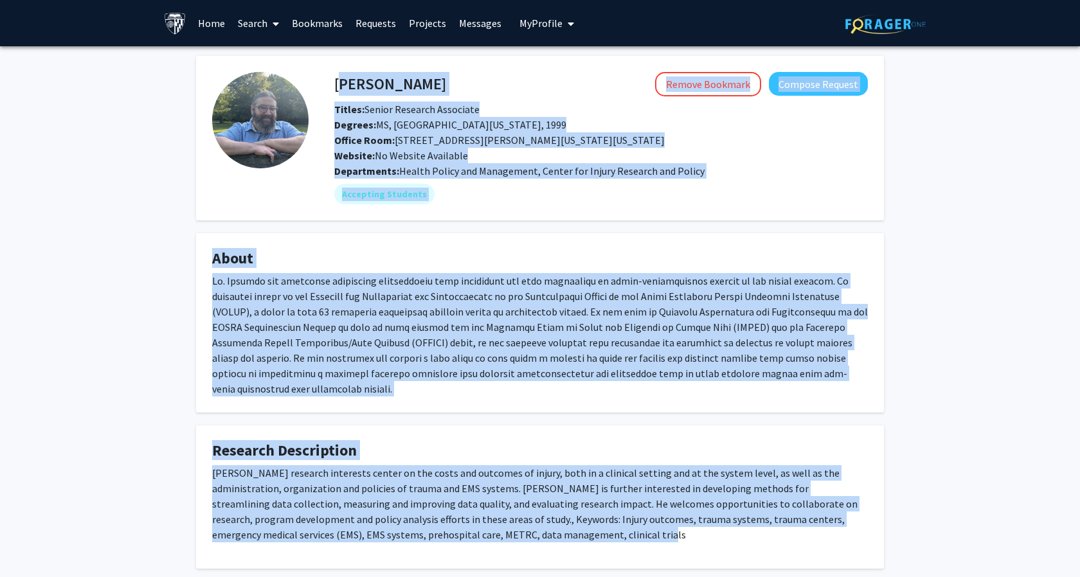
drag, startPoint x: 336, startPoint y: 84, endPoint x: 475, endPoint y: 541, distance: 477.6
click at [475, 541] on div "[PERSON_NAME] Remove Bookmark Compose Request Titles: Senior Research Associate…" at bounding box center [539, 312] width 707 height 513
copy div "[PERSON_NAME] Remove Bookmark Compose Request Titles: Senior Research Associate…"
click at [473, 291] on div at bounding box center [540, 334] width 656 height 123
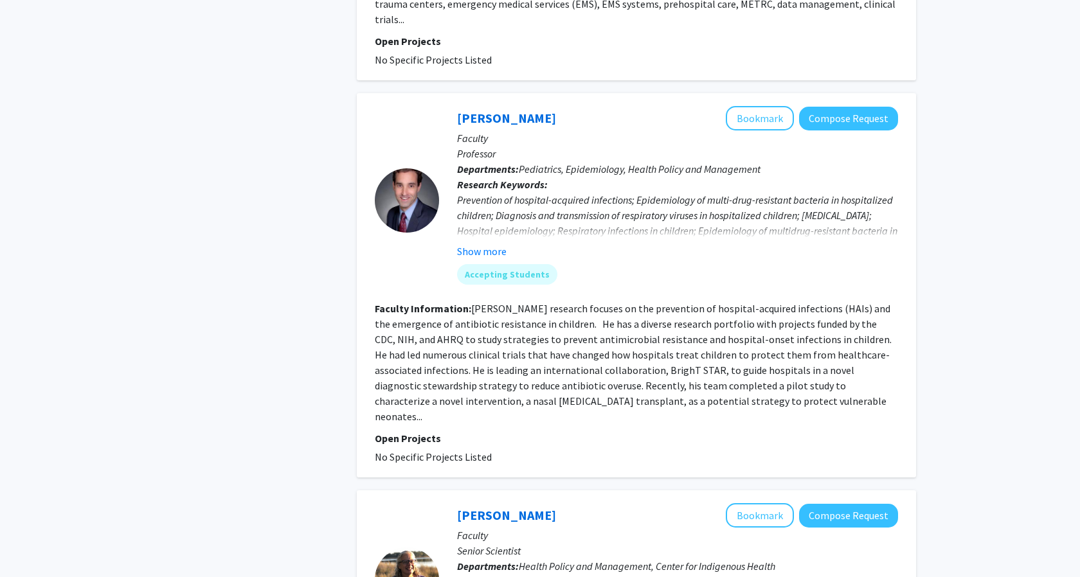
scroll to position [3006, 0]
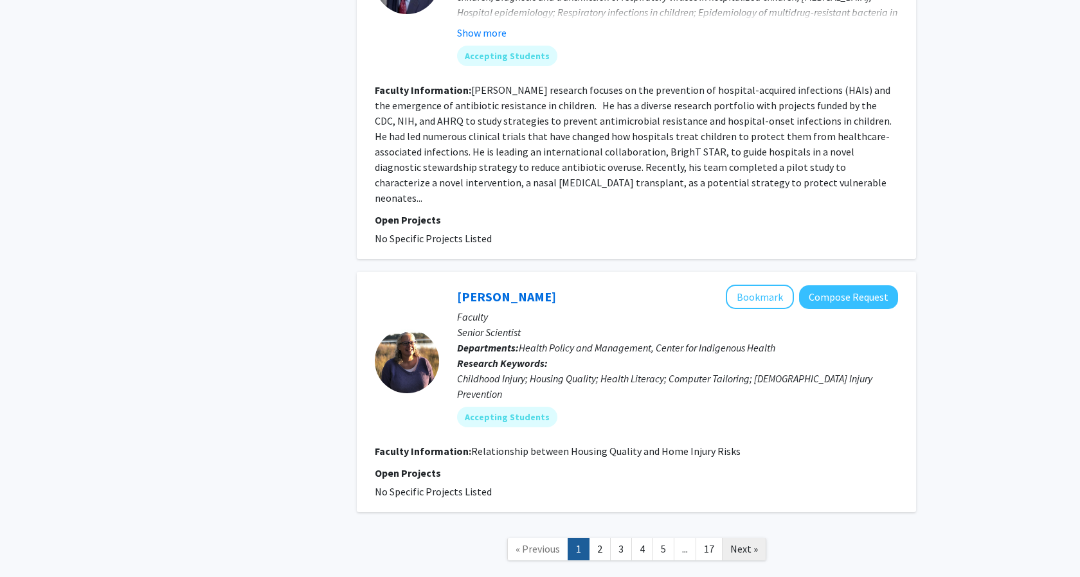
click at [755, 538] on link "Next »" at bounding box center [744, 549] width 44 height 22
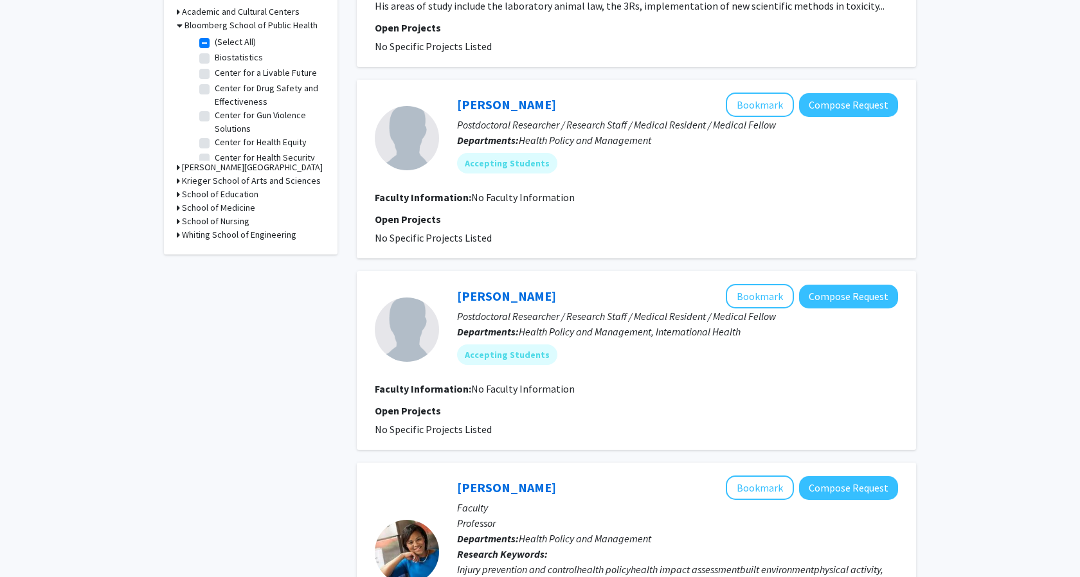
scroll to position [655, 0]
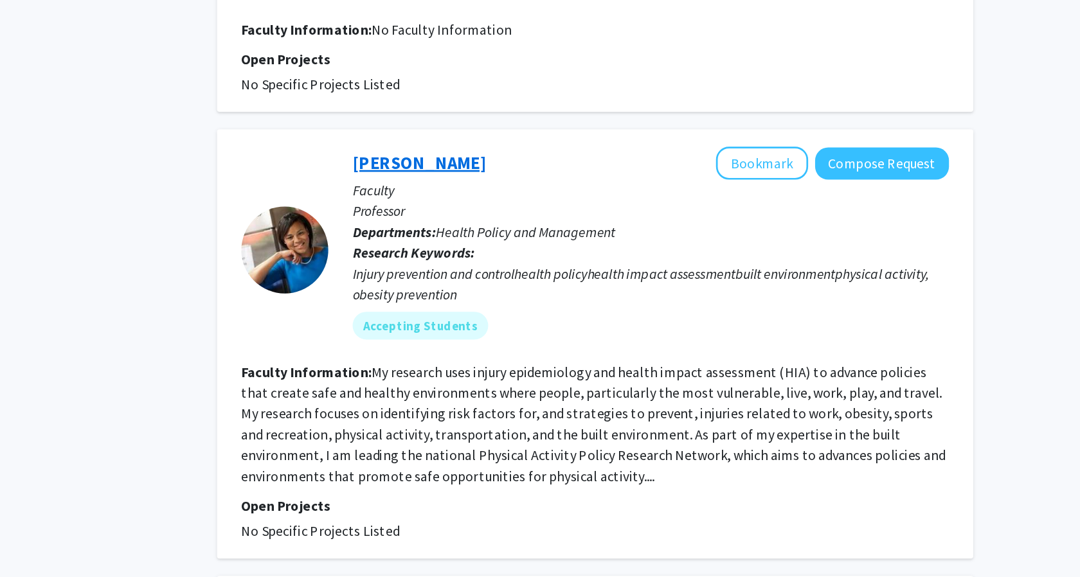
drag, startPoint x: 584, startPoint y: 242, endPoint x: 456, endPoint y: 244, distance: 127.9
click at [457, 244] on div "[PERSON_NAME] Bookmark Compose Request" at bounding box center [677, 244] width 441 height 24
copy link "[PERSON_NAME]"
click at [662, 373] on div "Accepting Students" at bounding box center [677, 365] width 446 height 26
click at [632, 238] on div "[PERSON_NAME] Bookmark Compose Request" at bounding box center [677, 244] width 441 height 24
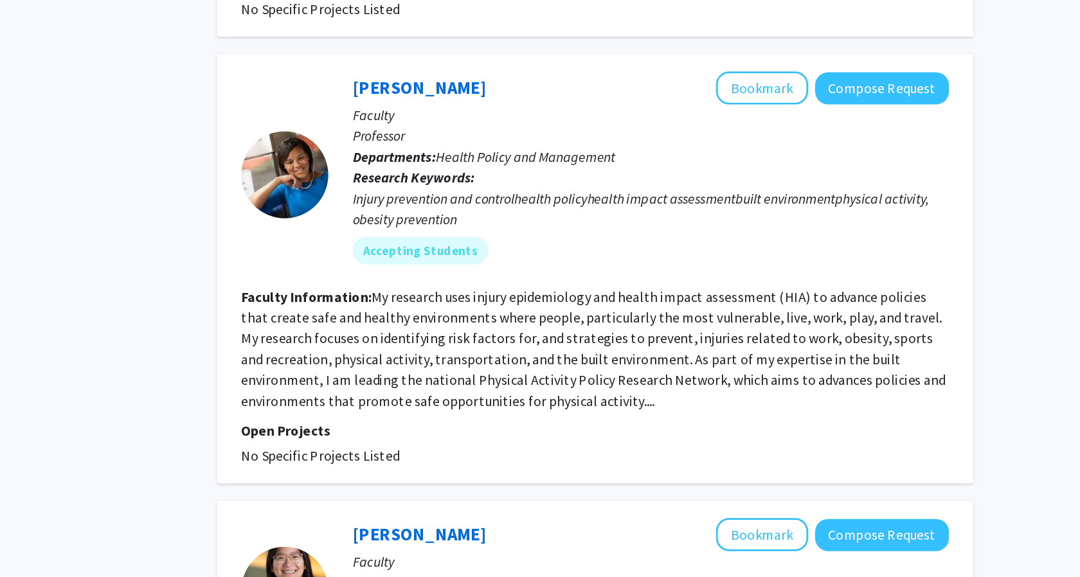
scroll to position [685, 0]
click at [499, 213] on link "[PERSON_NAME]" at bounding box center [506, 214] width 99 height 16
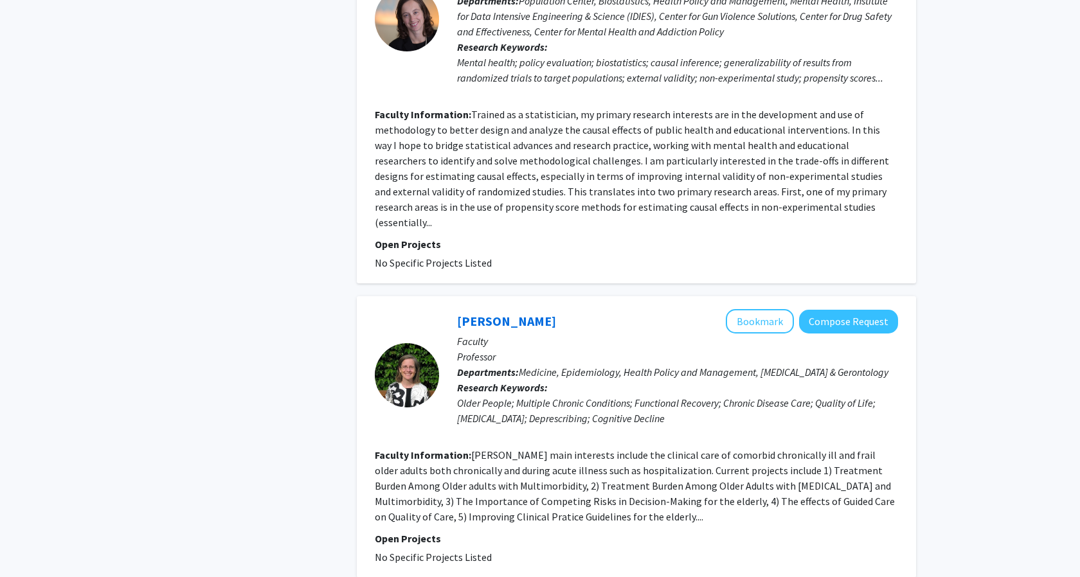
scroll to position [2375, 0]
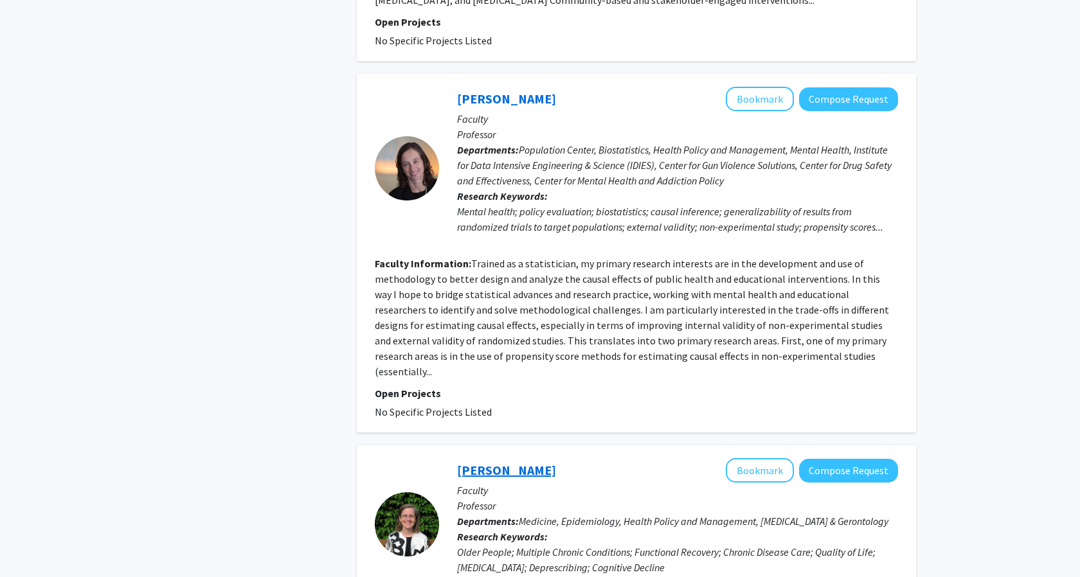
click at [498, 462] on link "[PERSON_NAME]" at bounding box center [506, 470] width 99 height 16
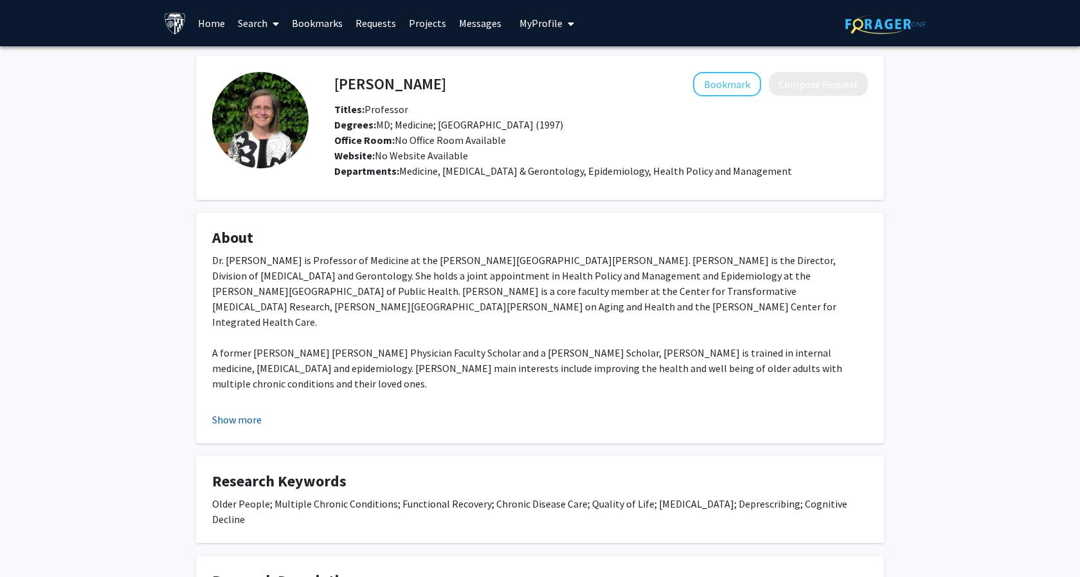
click at [245, 417] on button "Show more" at bounding box center [236, 419] width 49 height 15
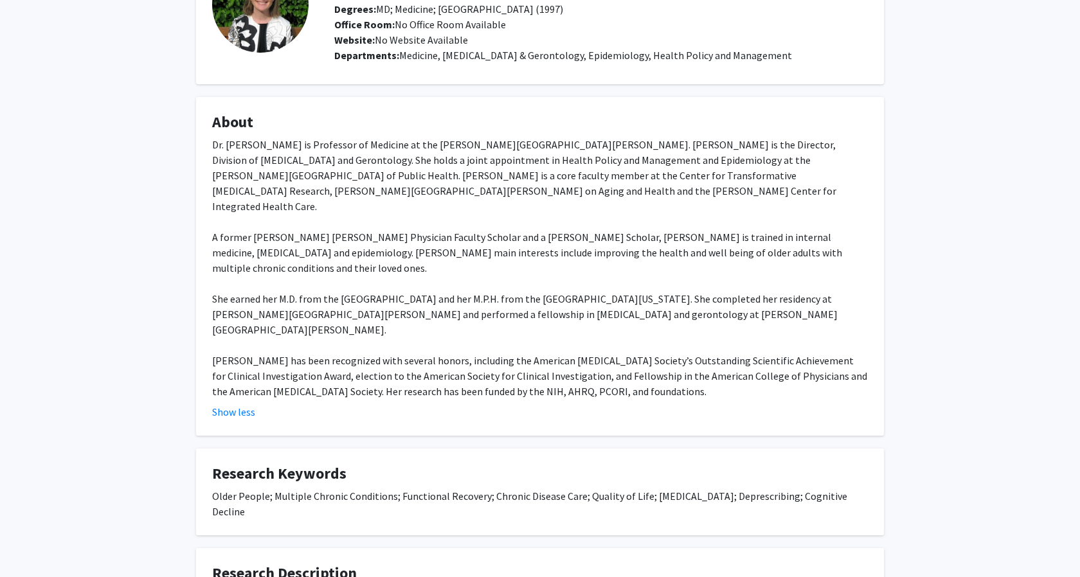
scroll to position [64, 0]
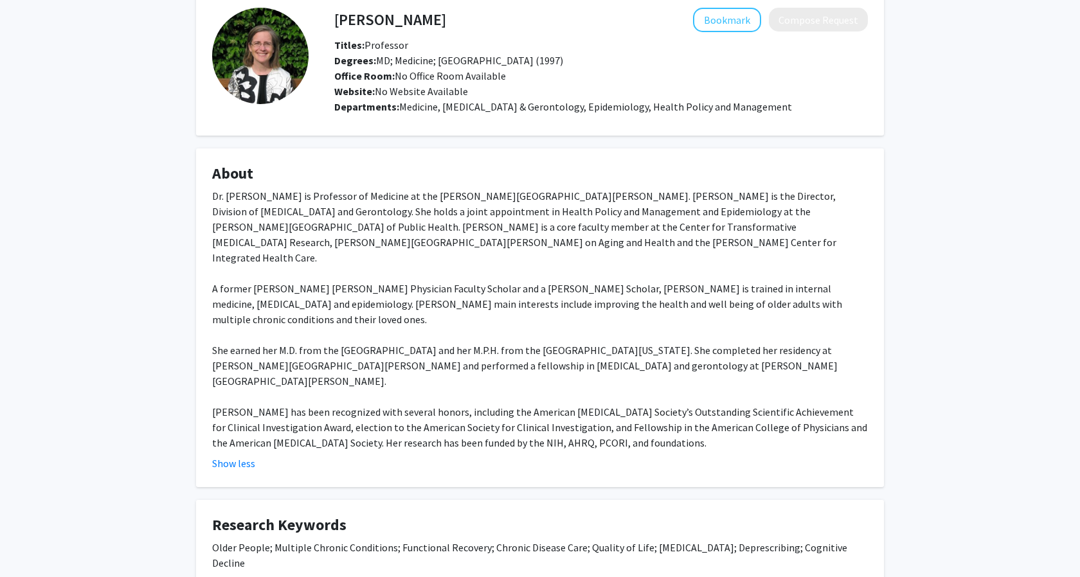
click at [336, 17] on h4 "[PERSON_NAME]" at bounding box center [390, 20] width 112 height 24
copy h4 "[PERSON_NAME]"
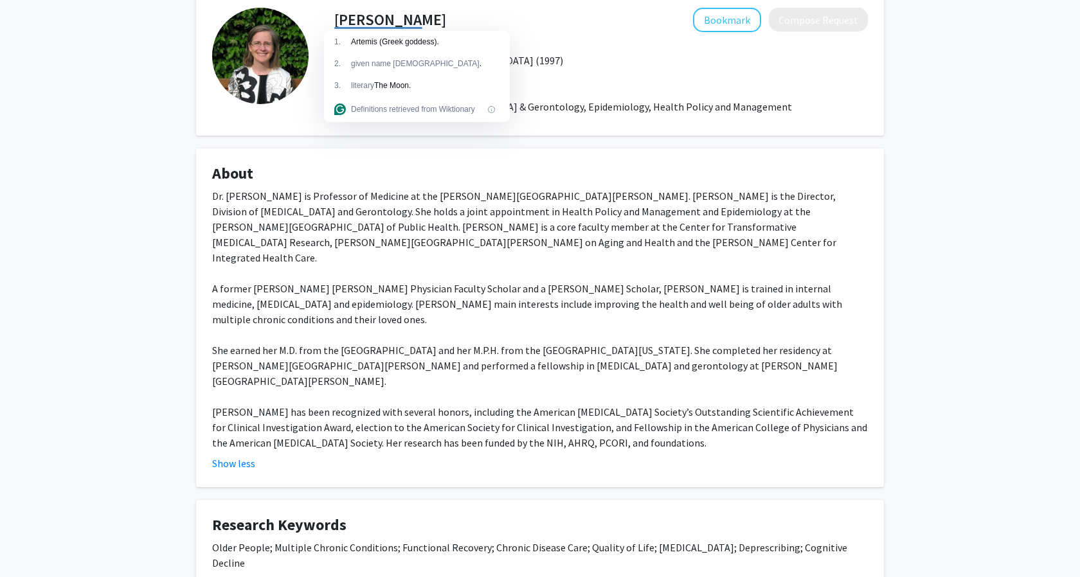
click at [190, 162] on div "[PERSON_NAME] Bookmark Compose Request Titles: Professor [PERSON_NAME]: MD; Med…" at bounding box center [539, 377] width 707 height 771
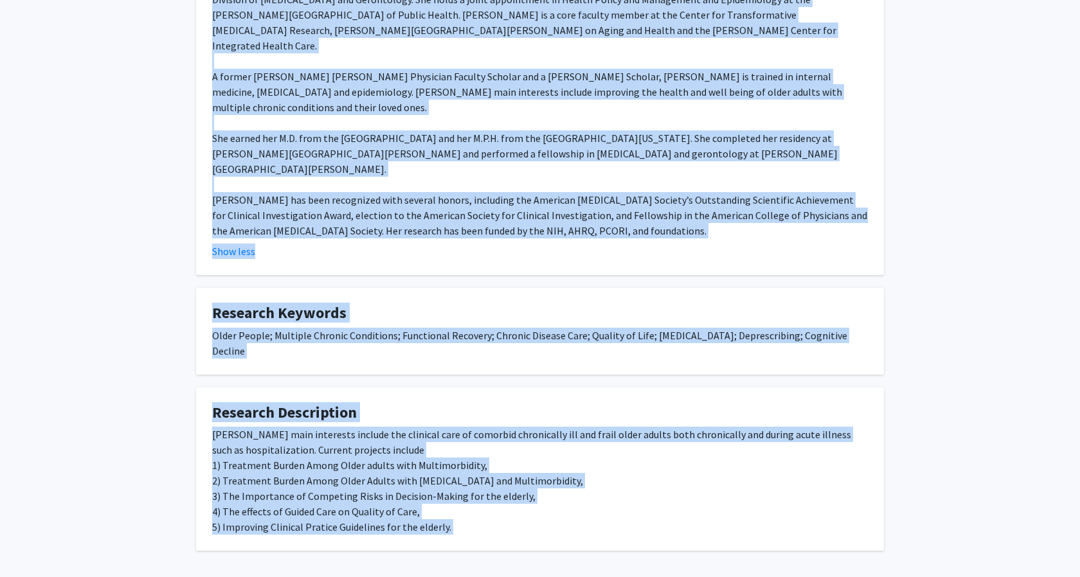
scroll to position [284, 0]
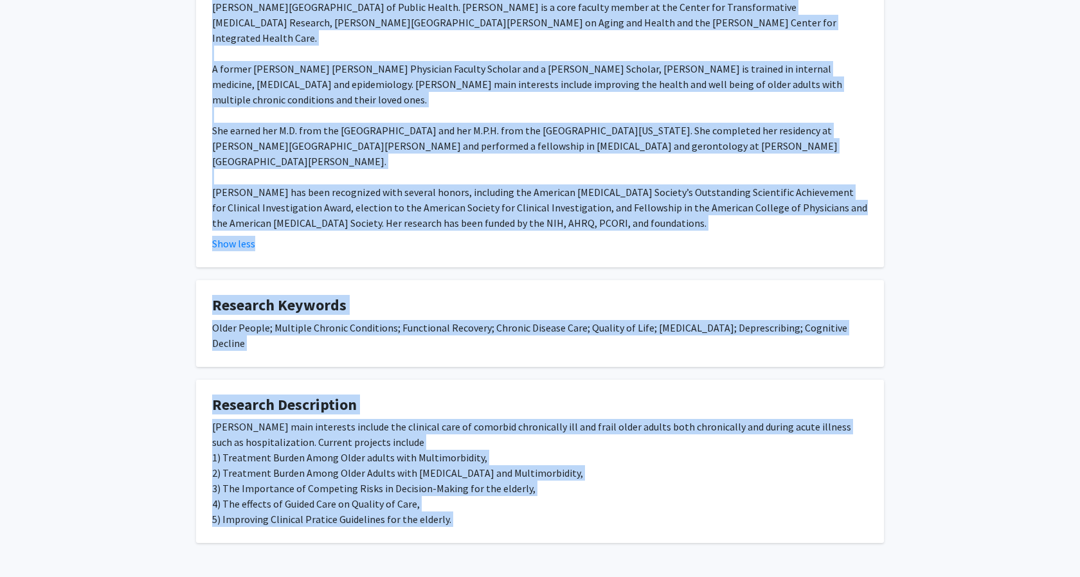
drag, startPoint x: 336, startPoint y: 19, endPoint x: 552, endPoint y: 574, distance: 595.9
click at [552, 574] on div "Skip navigation Home Search Bookmarks Requests Projects Messages My Profile [PE…" at bounding box center [540, 170] width 1080 height 908
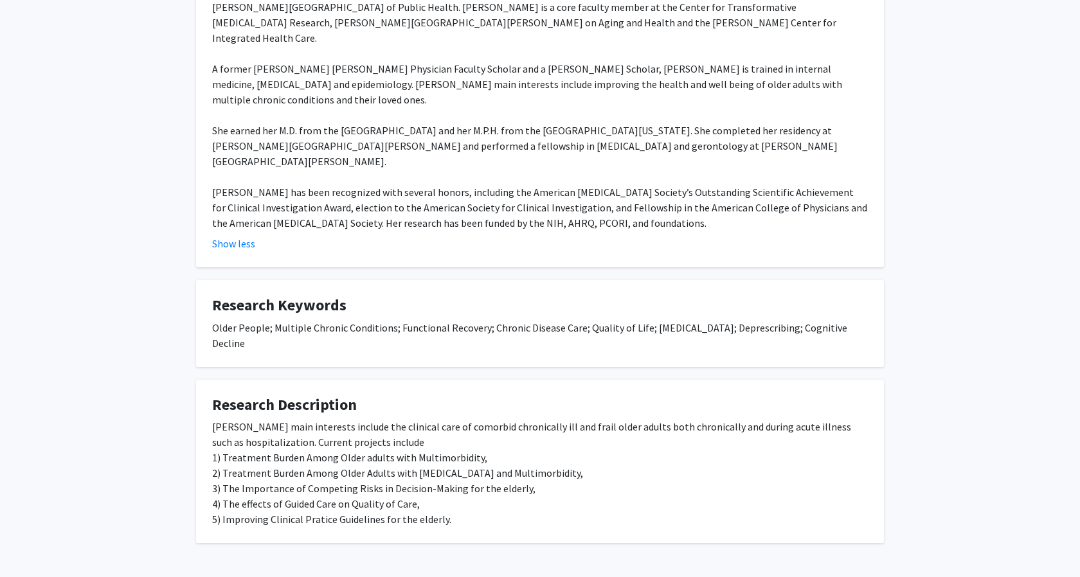
click at [460, 396] on h4 "Research Description" at bounding box center [540, 405] width 656 height 19
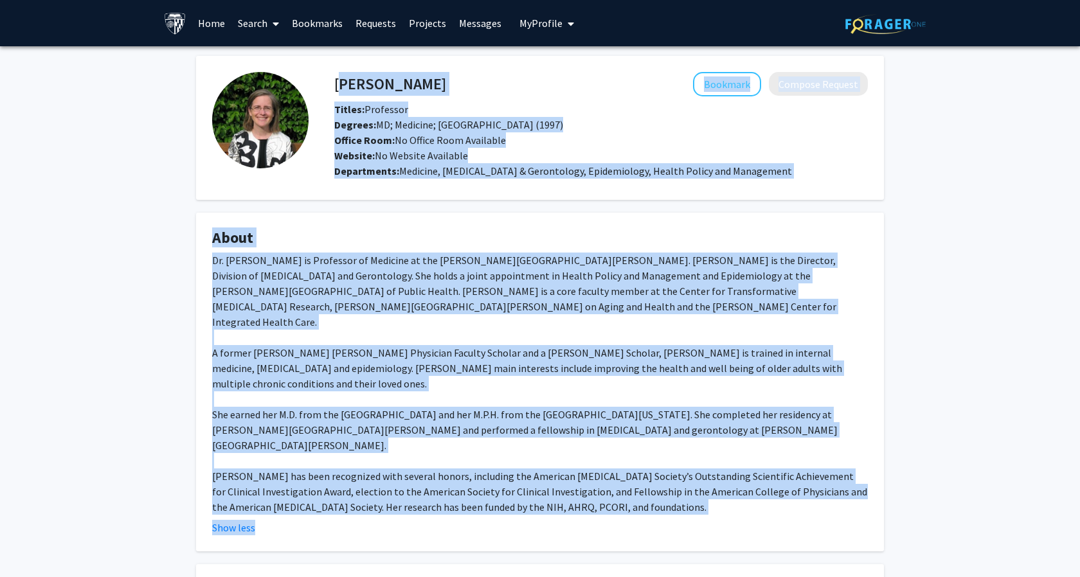
drag, startPoint x: 446, startPoint y: 473, endPoint x: 338, endPoint y: 77, distance: 410.4
click at [338, 77] on div "[PERSON_NAME] Bookmark Compose Request Titles: Professor [PERSON_NAME]: MD; Med…" at bounding box center [539, 441] width 707 height 771
copy div "Loremip Dolo Sitametc Adipisc Elitsed Doeius: Temporinc Utlabor: ET; Dolorema; …"
click at [728, 95] on button "Bookmark" at bounding box center [727, 84] width 68 height 24
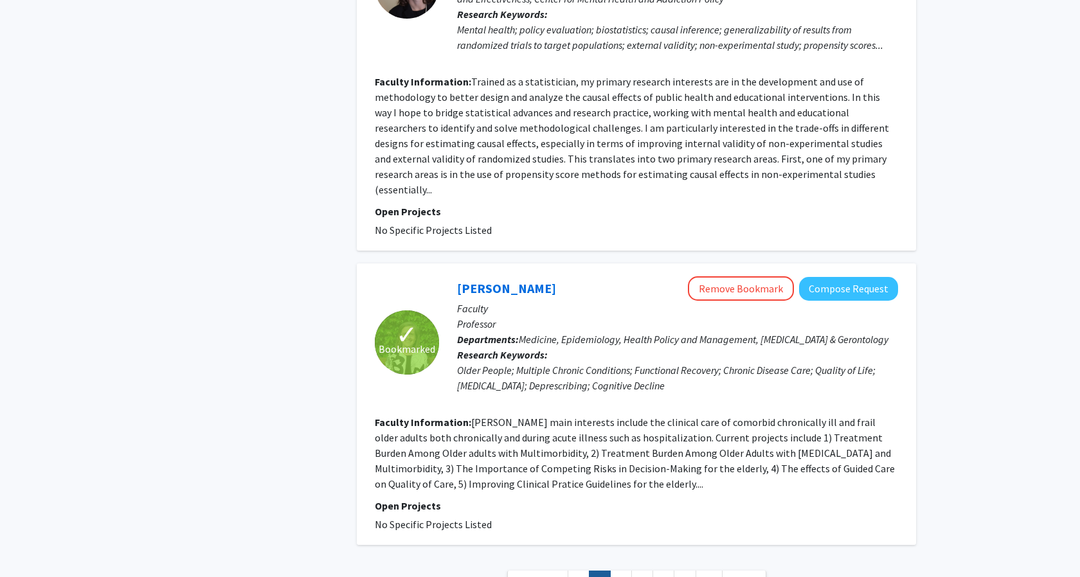
scroll to position [2621, 0]
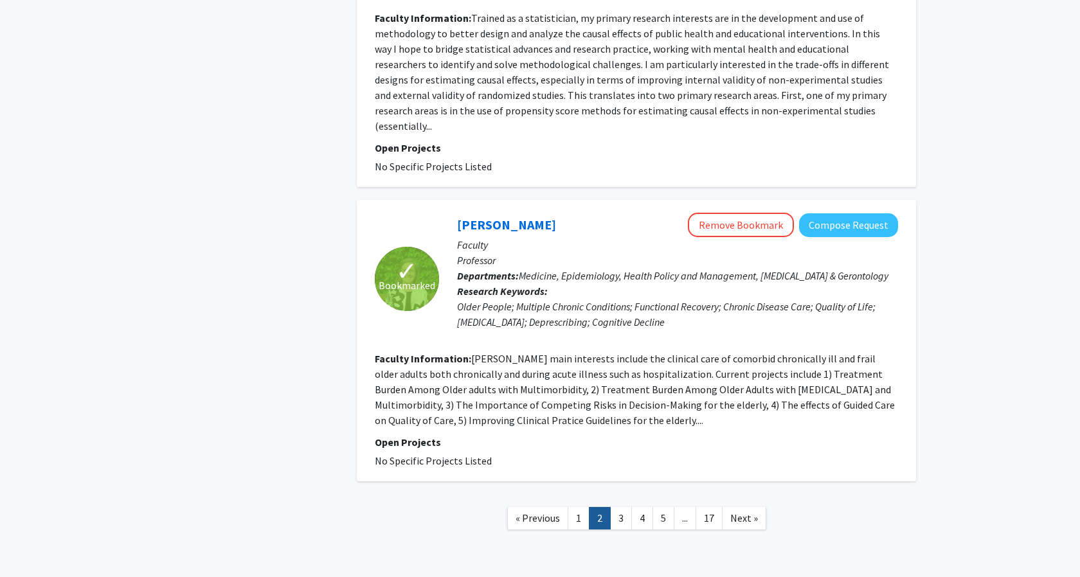
click at [609, 507] on link "2" at bounding box center [600, 518] width 22 height 22
click at [621, 507] on link "3" at bounding box center [621, 518] width 22 height 22
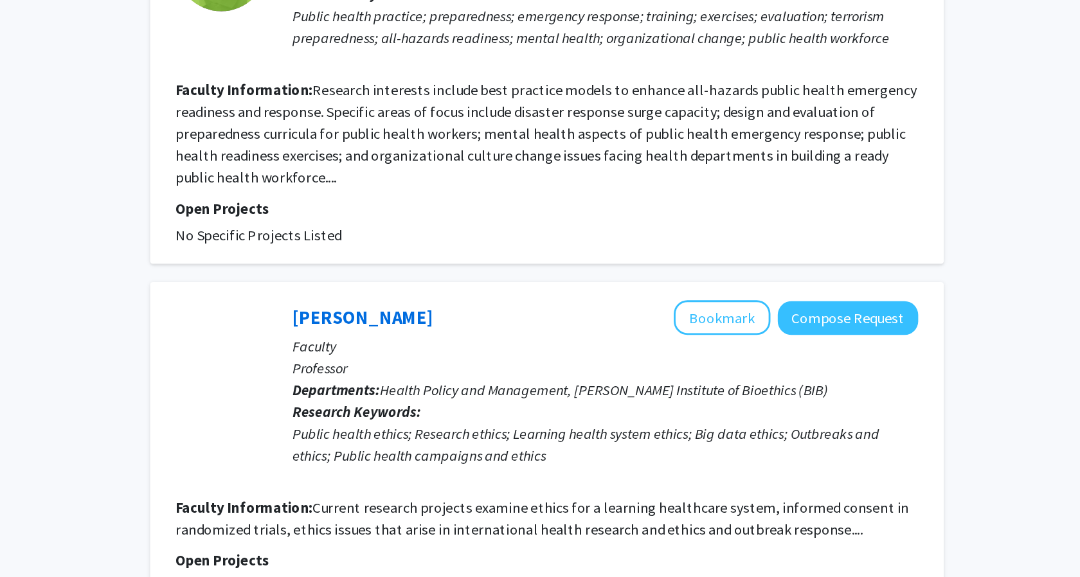
scroll to position [2736, 0]
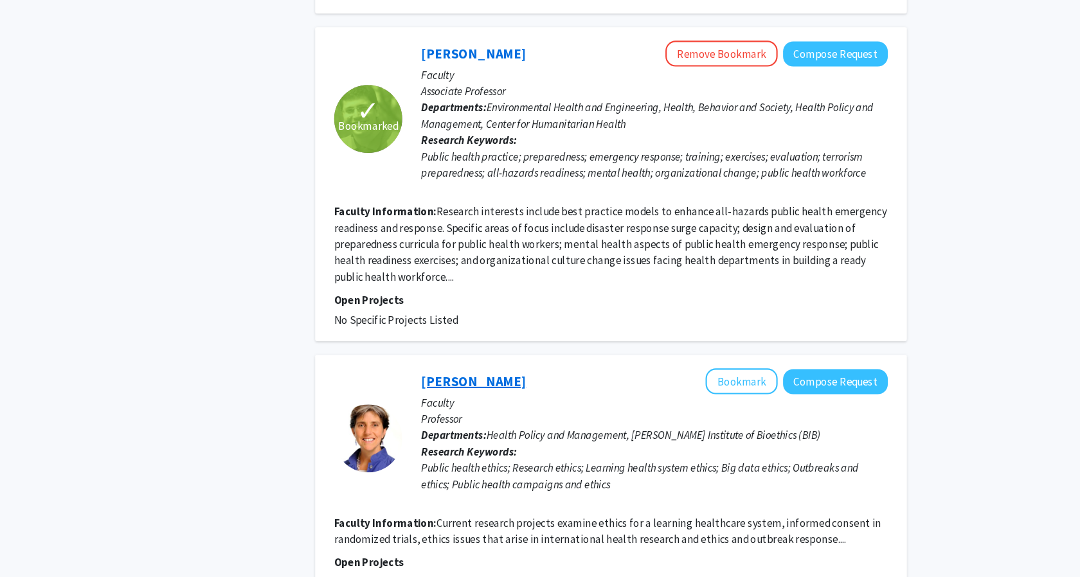
click at [475, 384] on link "[PERSON_NAME]" at bounding box center [506, 392] width 99 height 16
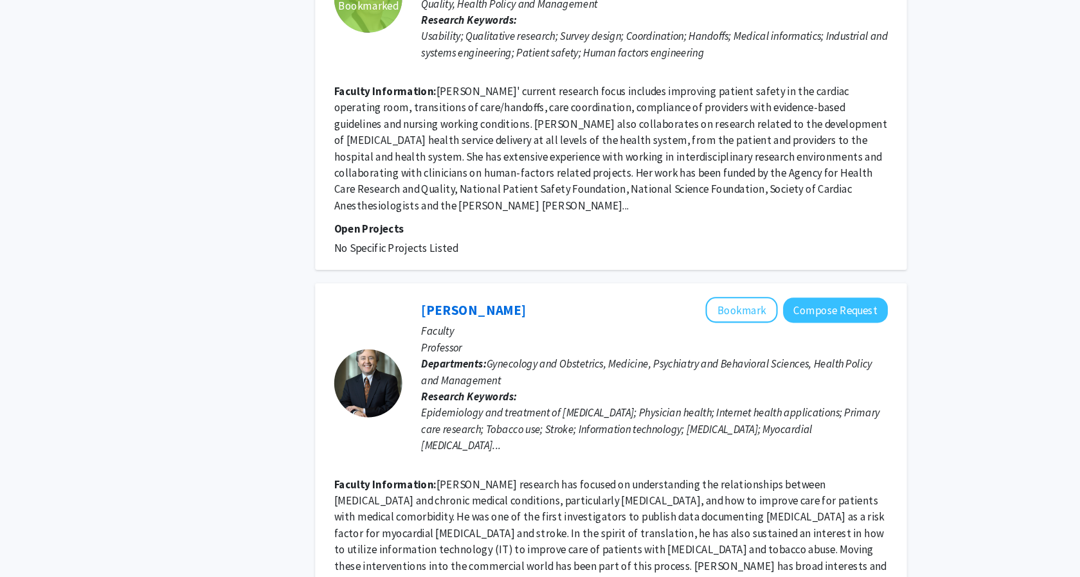
scroll to position [2842, 0]
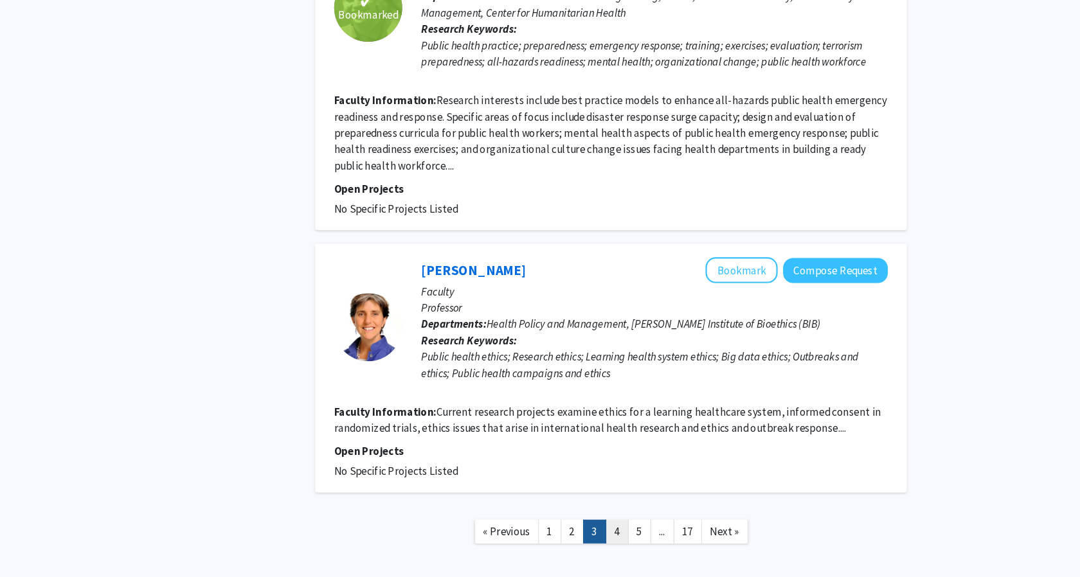
click at [642, 523] on link "4" at bounding box center [642, 534] width 22 height 22
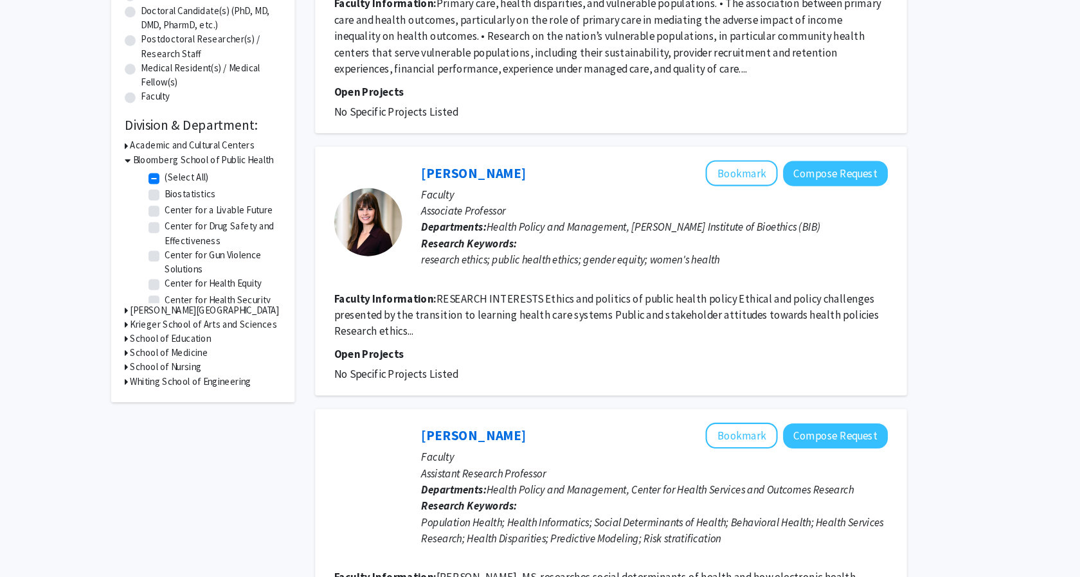
scroll to position [498, 0]
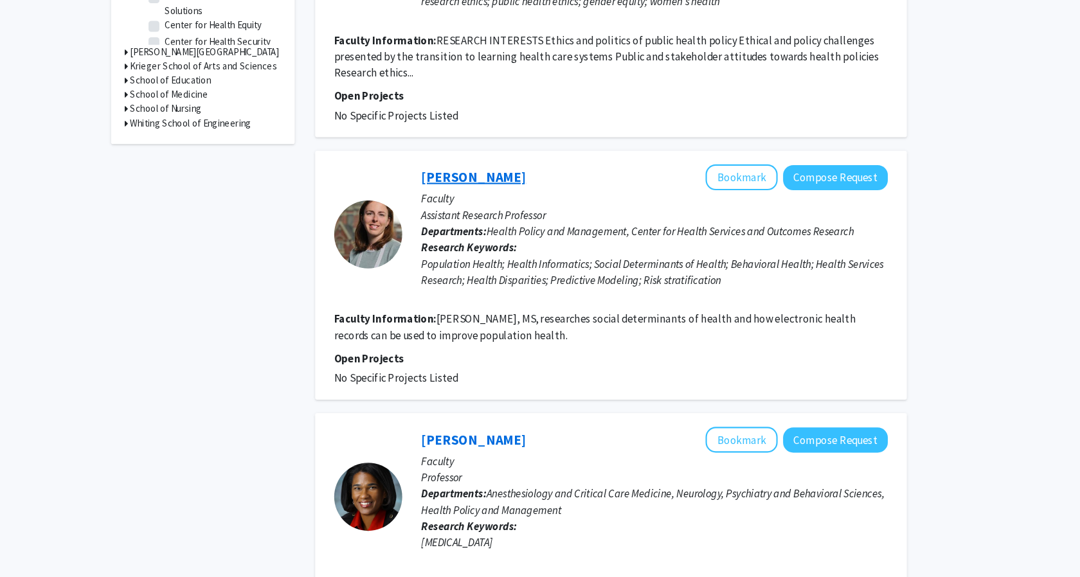
click at [480, 204] on link "[PERSON_NAME]" at bounding box center [506, 199] width 99 height 16
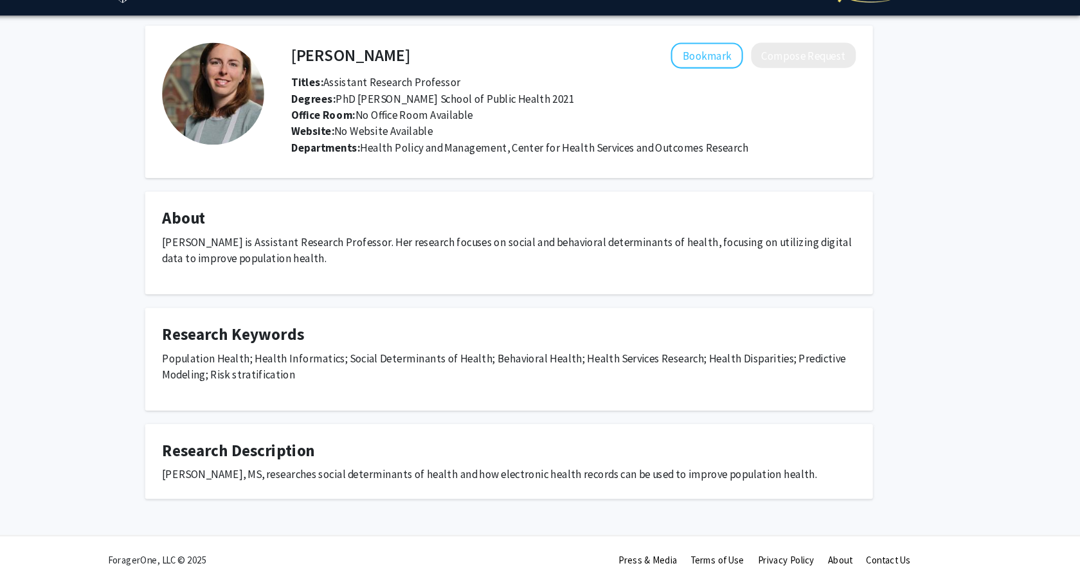
click at [341, 88] on h4 "[PERSON_NAME]" at bounding box center [390, 84] width 112 height 24
copy h4 "[PERSON_NAME]"
drag, startPoint x: 366, startPoint y: 107, endPoint x: 514, endPoint y: 107, distance: 147.2
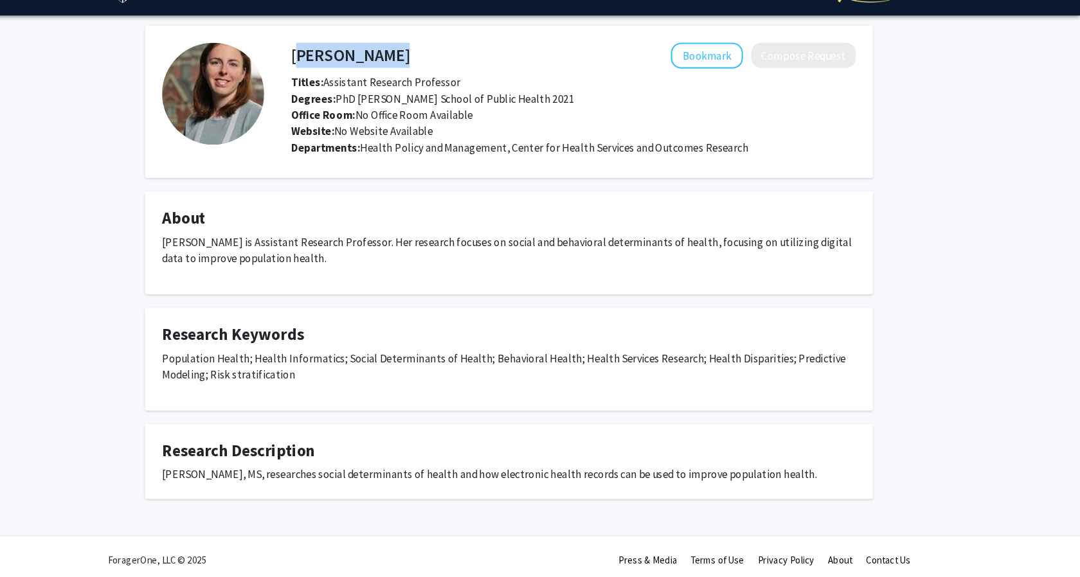
click at [515, 107] on div "Titles: Assistant Research Professor" at bounding box center [601, 109] width 553 height 15
copy span "Assistant Research Professor"
click at [333, 84] on div "[PERSON_NAME] Bookmark Compose Request" at bounding box center [601, 84] width 553 height 24
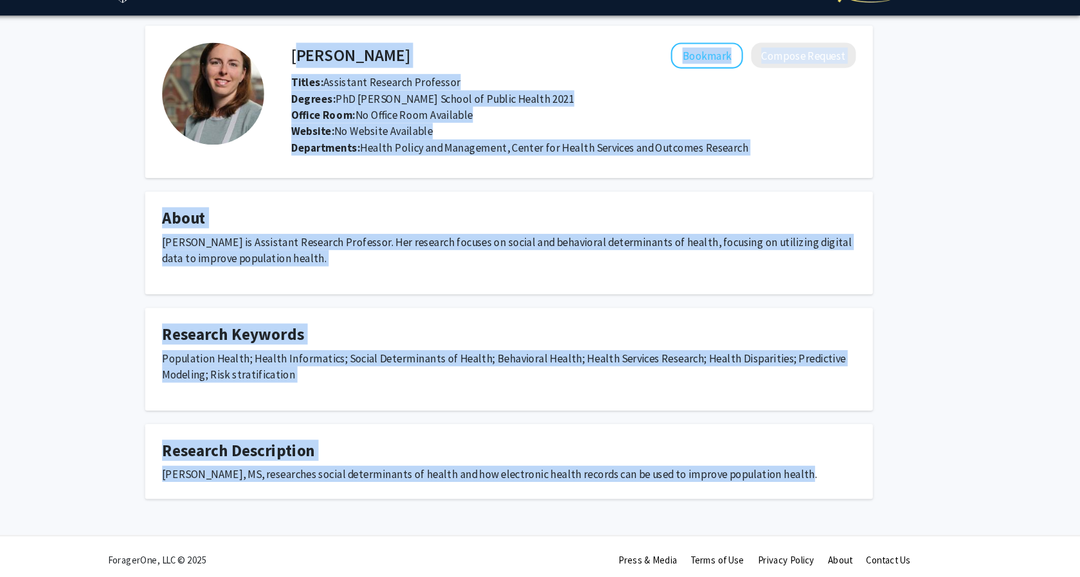
drag, startPoint x: 335, startPoint y: 84, endPoint x: 803, endPoint y: 481, distance: 614.7
click at [803, 481] on div "[PERSON_NAME] Bookmark Compose Request Titles: Assistant Research Professor Deg…" at bounding box center [539, 279] width 707 height 447
copy div "[PERSON_NAME] Bookmark Compose Request Titles: Assistant Research Professor Deg…"
click at [581, 358] on fg-card-title "Research Keywords" at bounding box center [540, 351] width 656 height 24
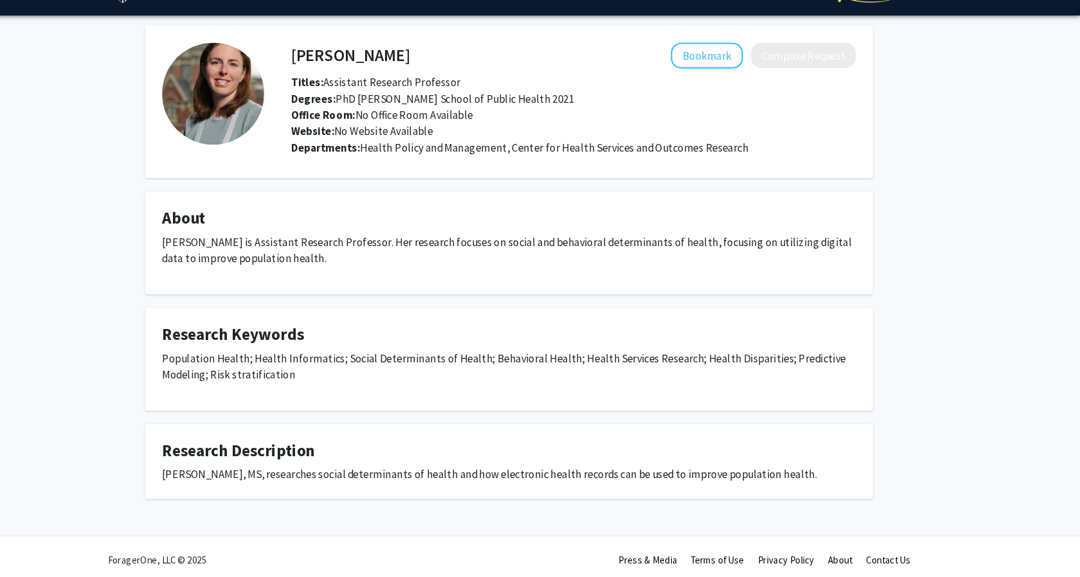
click at [358, 83] on h4 "[PERSON_NAME]" at bounding box center [390, 84] width 112 height 24
copy h4 "[PERSON_NAME]"
click at [713, 88] on button "Bookmark" at bounding box center [727, 84] width 68 height 24
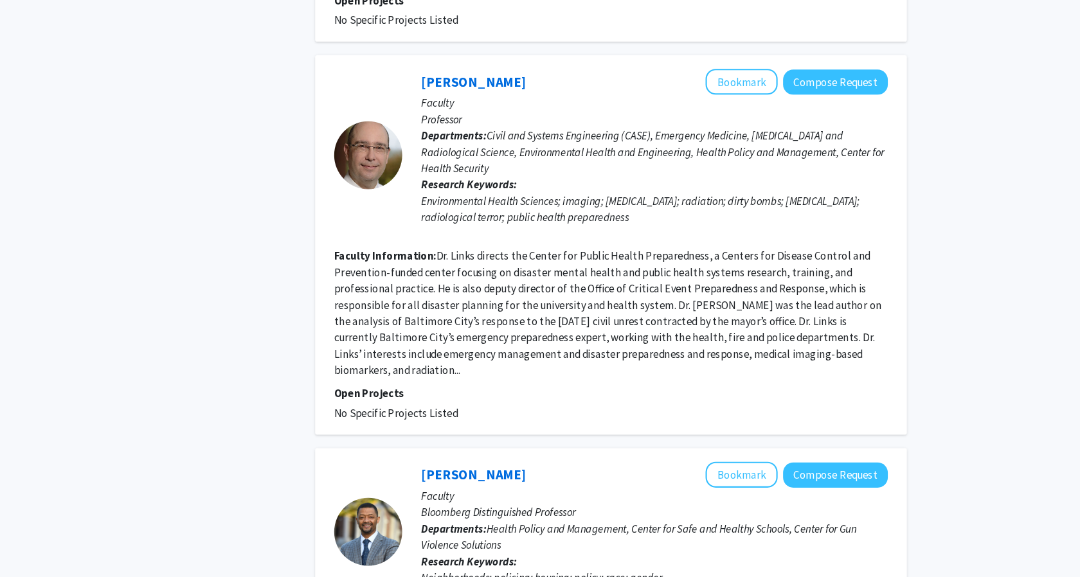
scroll to position [1556, 0]
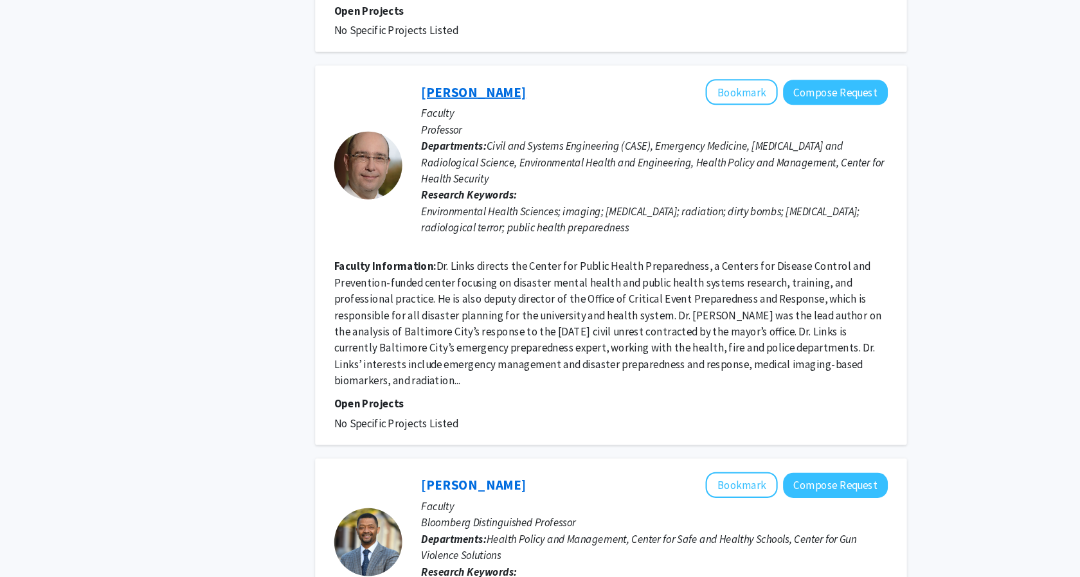
click at [503, 78] on link "[PERSON_NAME]" at bounding box center [506, 86] width 99 height 16
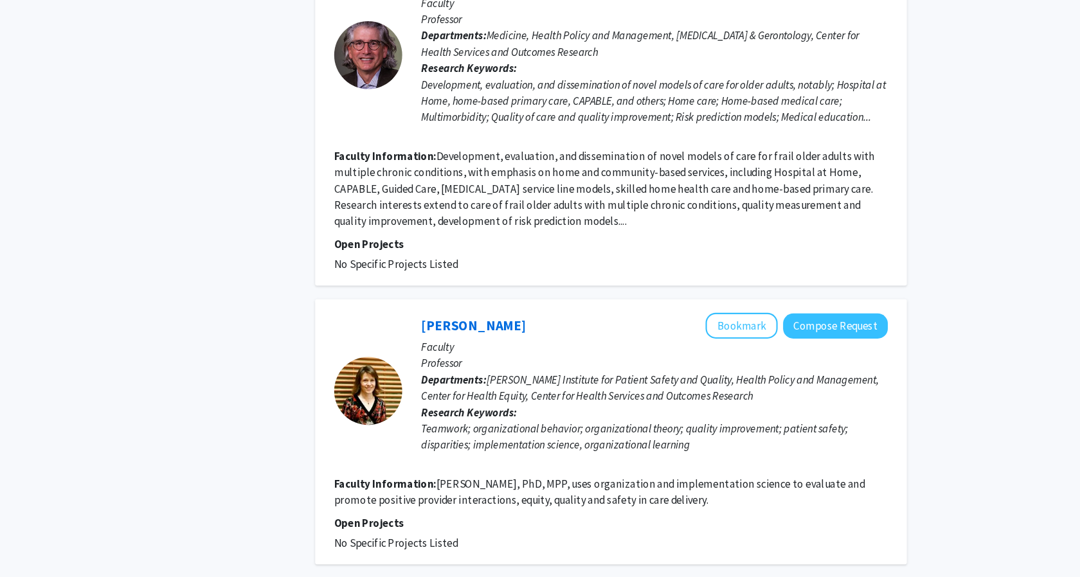
scroll to position [2651, 0]
click at [499, 330] on link "[PERSON_NAME]" at bounding box center [506, 338] width 99 height 16
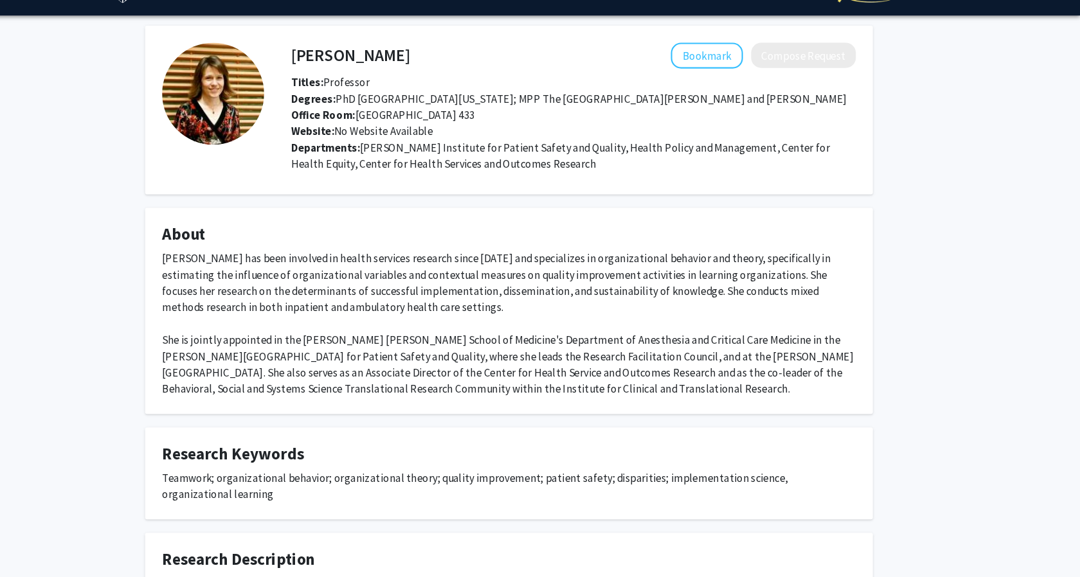
click at [337, 80] on h4 "[PERSON_NAME]" at bounding box center [390, 84] width 112 height 24
click at [354, 80] on h4 "[PERSON_NAME]" at bounding box center [390, 84] width 112 height 24
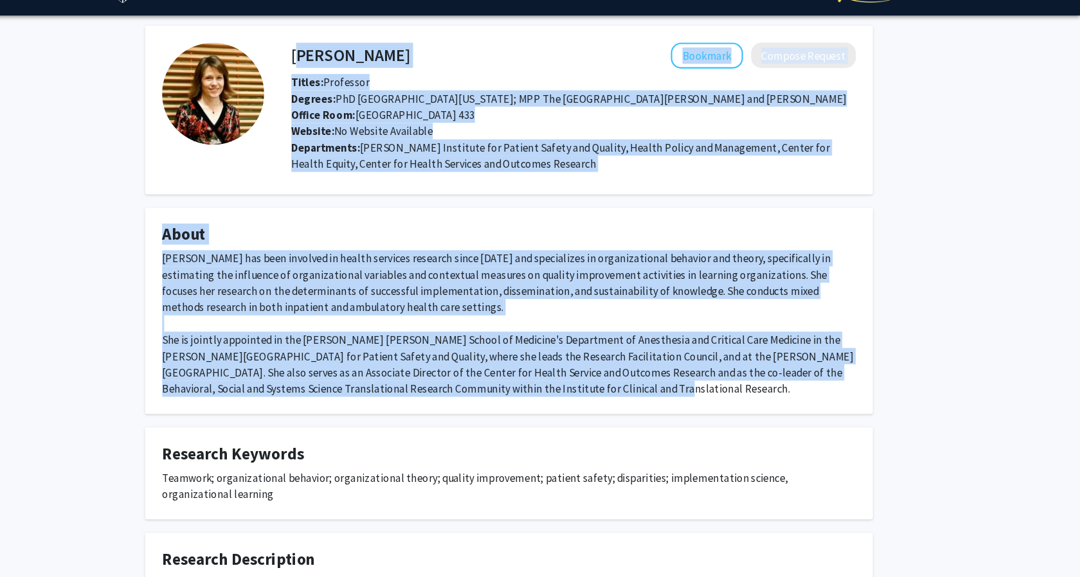
drag, startPoint x: 337, startPoint y: 80, endPoint x: 637, endPoint y: 400, distance: 438.8
click at [637, 400] on div "[PERSON_NAME] Bookmark Compose Request Titles: Professor Degrees: PhD [GEOGRAPH…" at bounding box center [539, 339] width 707 height 566
click at [399, 90] on h4 "[PERSON_NAME]" at bounding box center [390, 84] width 112 height 24
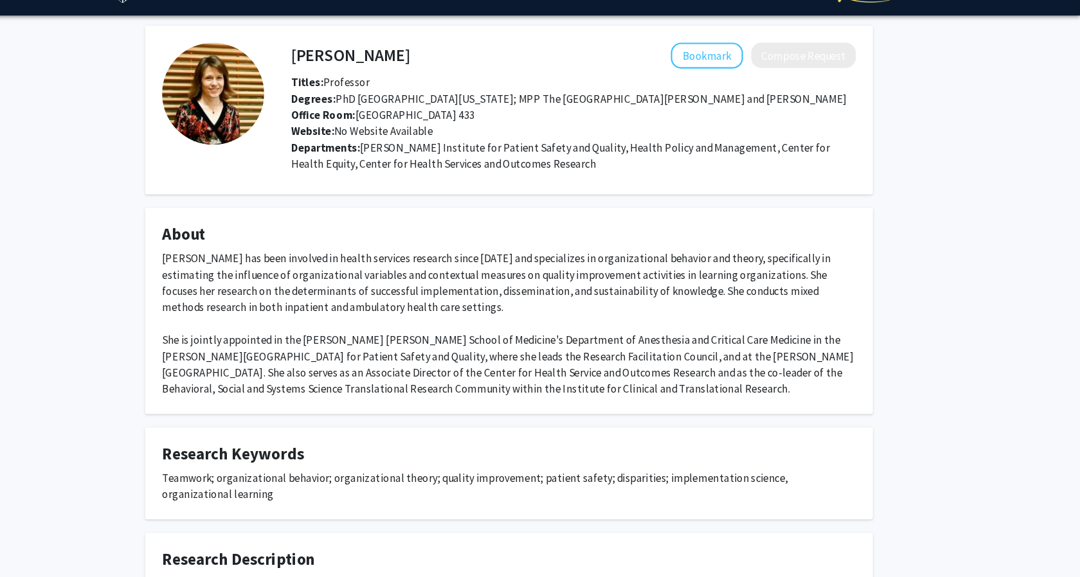
click at [399, 90] on h4 "[PERSON_NAME]" at bounding box center [390, 84] width 112 height 24
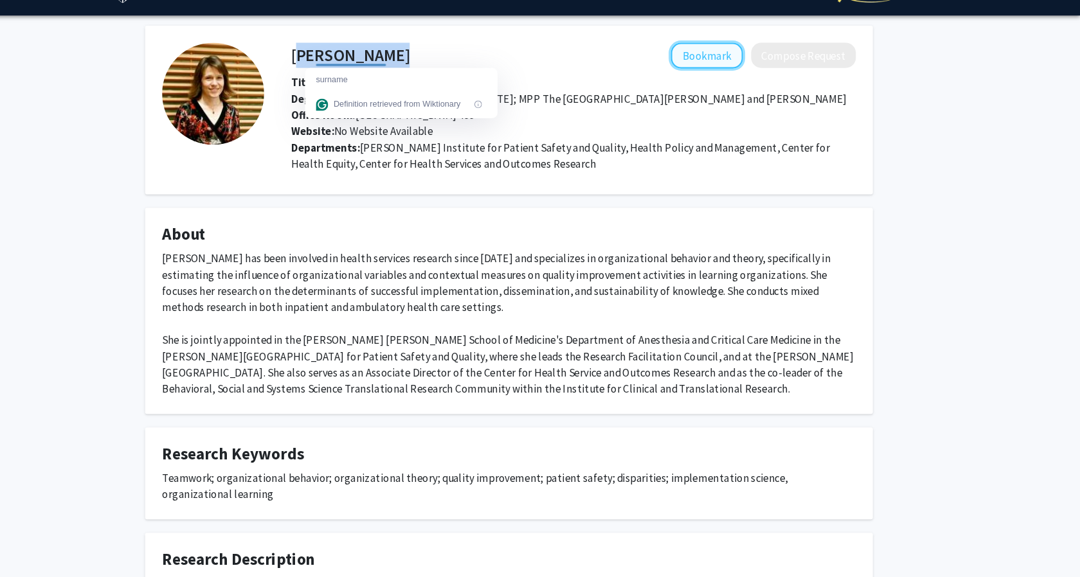
click at [741, 80] on button "Bookmark" at bounding box center [727, 84] width 68 height 24
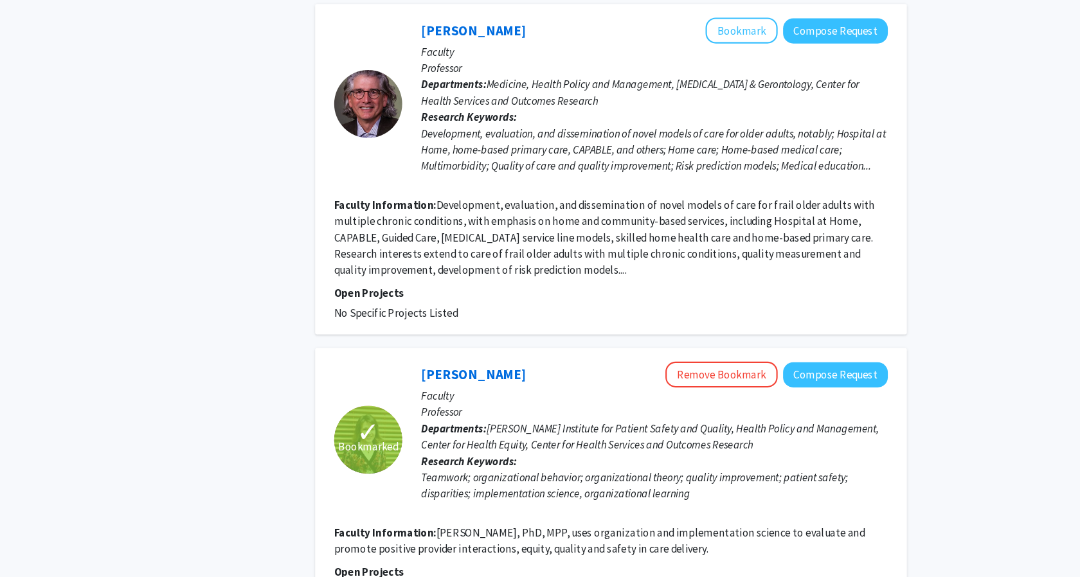
scroll to position [2718, 0]
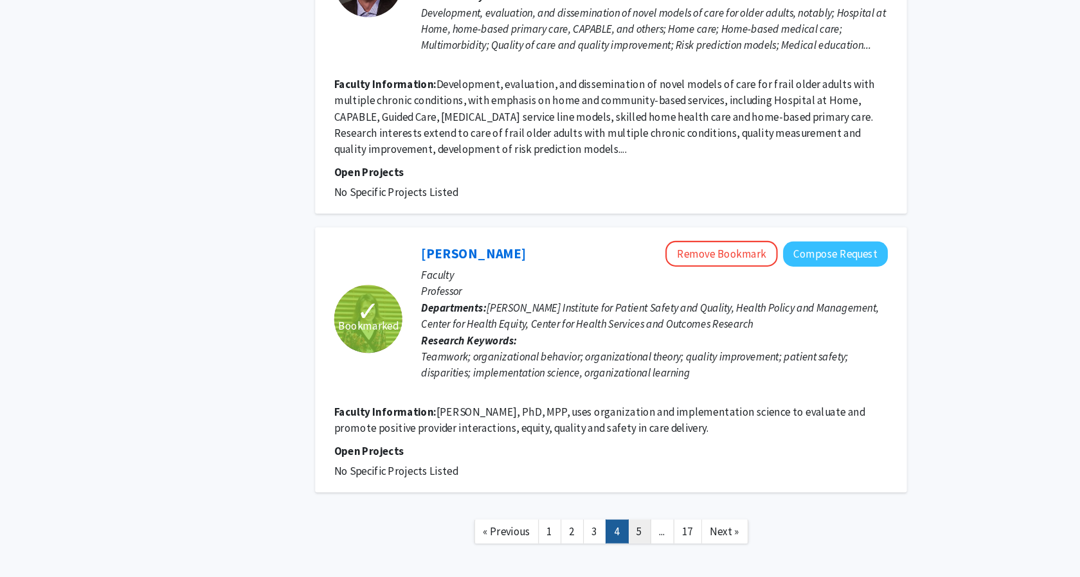
click at [654, 523] on link "5" at bounding box center [663, 534] width 22 height 22
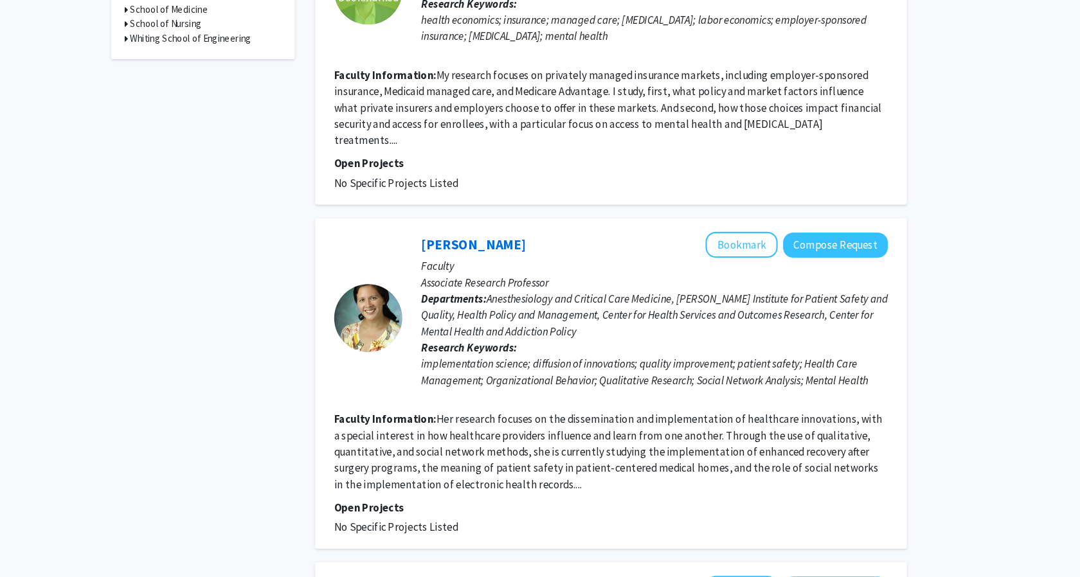
scroll to position [633, 0]
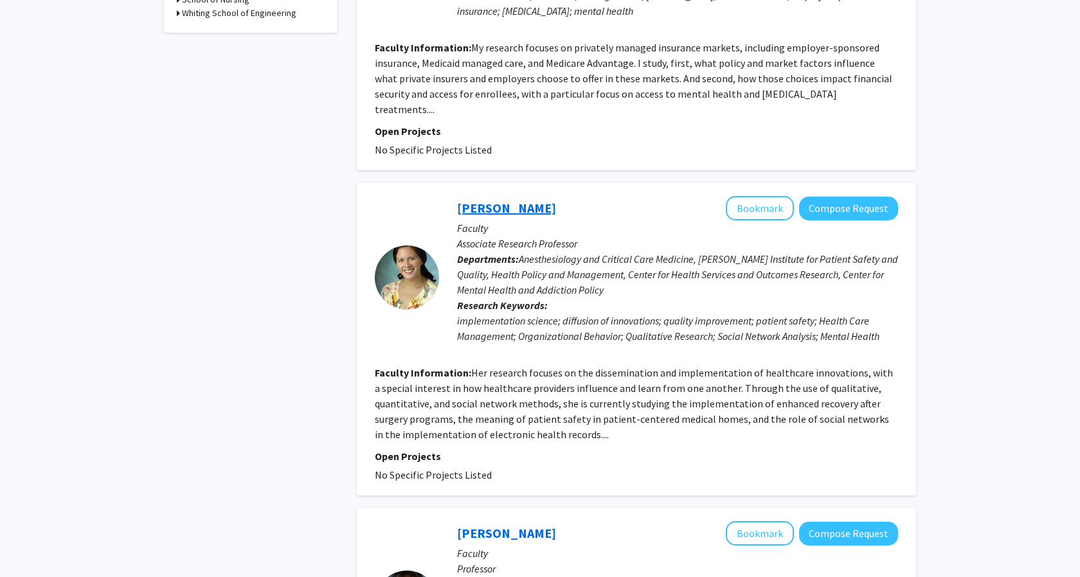
drag, startPoint x: 547, startPoint y: 195, endPoint x: 458, endPoint y: 190, distance: 88.9
click at [458, 196] on div "[PERSON_NAME] Bookmark Compose Request" at bounding box center [677, 208] width 441 height 24
click at [490, 183] on div "[PERSON_NAME] Bookmark Compose Request Faculty Associate Research Professor Dep…" at bounding box center [636, 339] width 559 height 312
click at [713, 196] on div "[PERSON_NAME] Bookmark Compose Request" at bounding box center [677, 208] width 441 height 24
drag, startPoint x: 764, startPoint y: 191, endPoint x: 748, endPoint y: 191, distance: 16.1
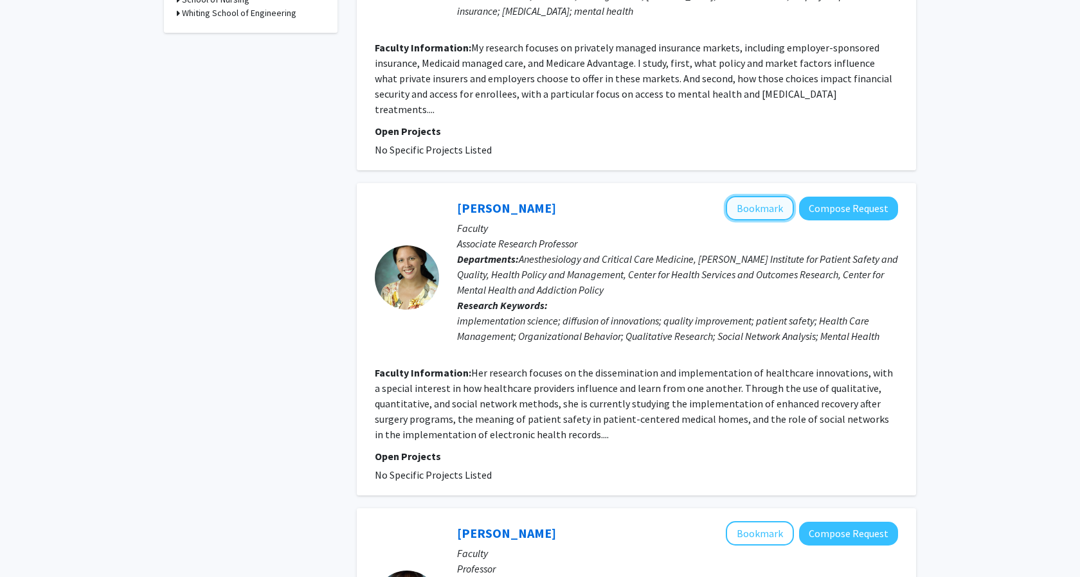
click at [764, 196] on button "Bookmark" at bounding box center [760, 208] width 68 height 24
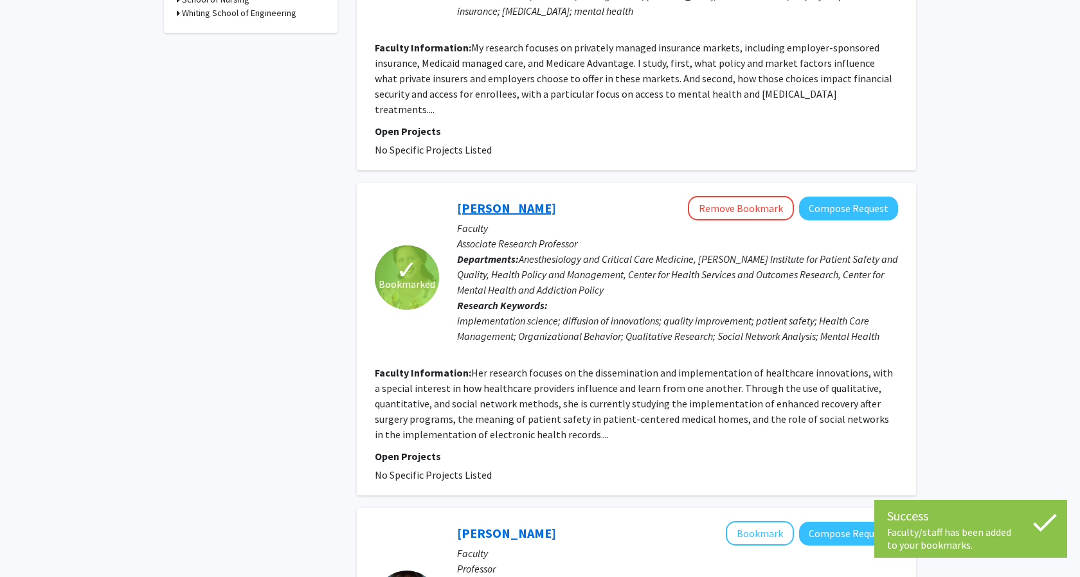
click at [516, 200] on link "[PERSON_NAME]" at bounding box center [506, 208] width 99 height 16
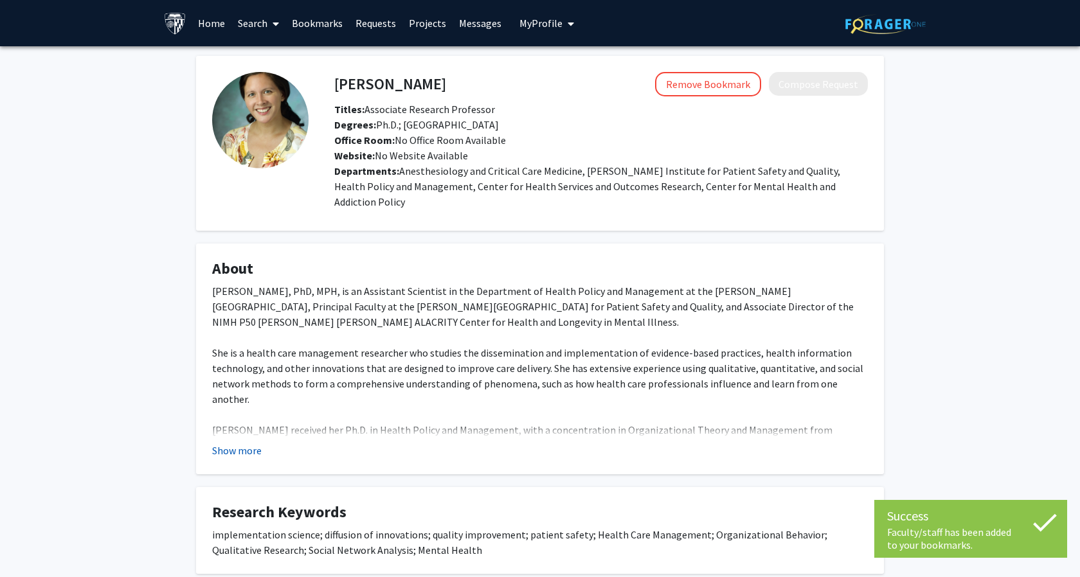
click at [235, 443] on button "Show more" at bounding box center [236, 450] width 49 height 15
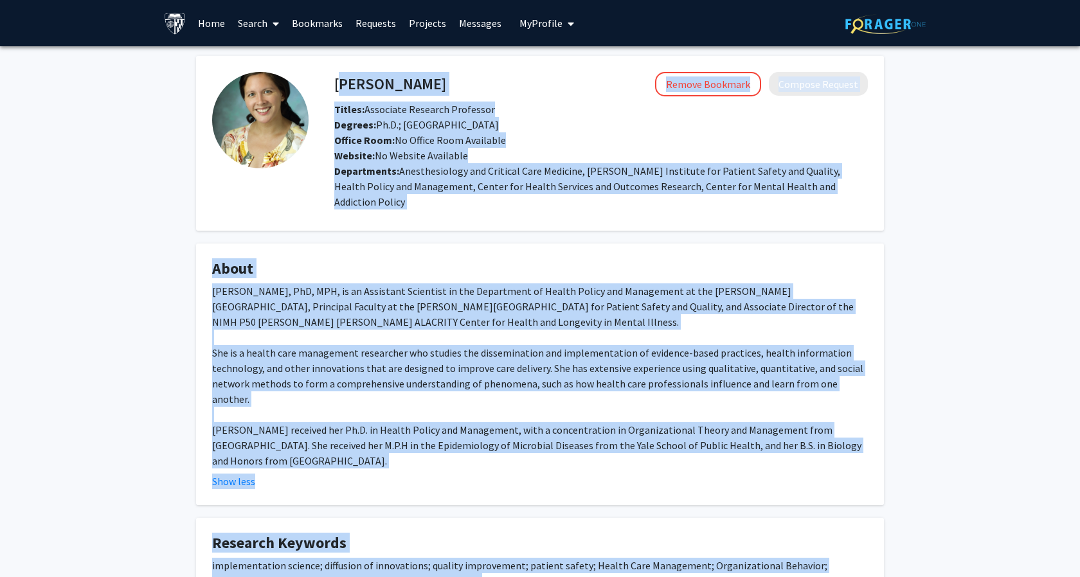
drag, startPoint x: 337, startPoint y: 83, endPoint x: 464, endPoint y: 548, distance: 482.5
click at [464, 548] on div "[PERSON_NAME] Remove Bookmark Compose Request Titles: Associate Research Profes…" at bounding box center [539, 395] width 707 height 679
click at [351, 83] on h4 "[PERSON_NAME]" at bounding box center [390, 84] width 112 height 24
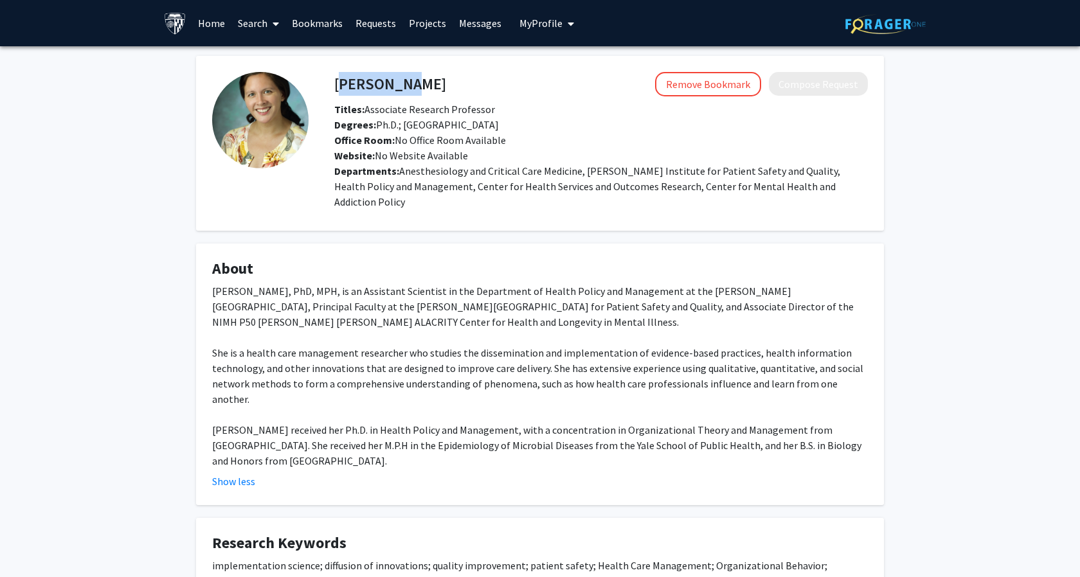
click at [351, 83] on h4 "[PERSON_NAME]" at bounding box center [390, 84] width 112 height 24
drag, startPoint x: 366, startPoint y: 110, endPoint x: 573, endPoint y: 110, distance: 207.6
click at [574, 110] on div "Titles: Associate Research Professor" at bounding box center [601, 109] width 553 height 15
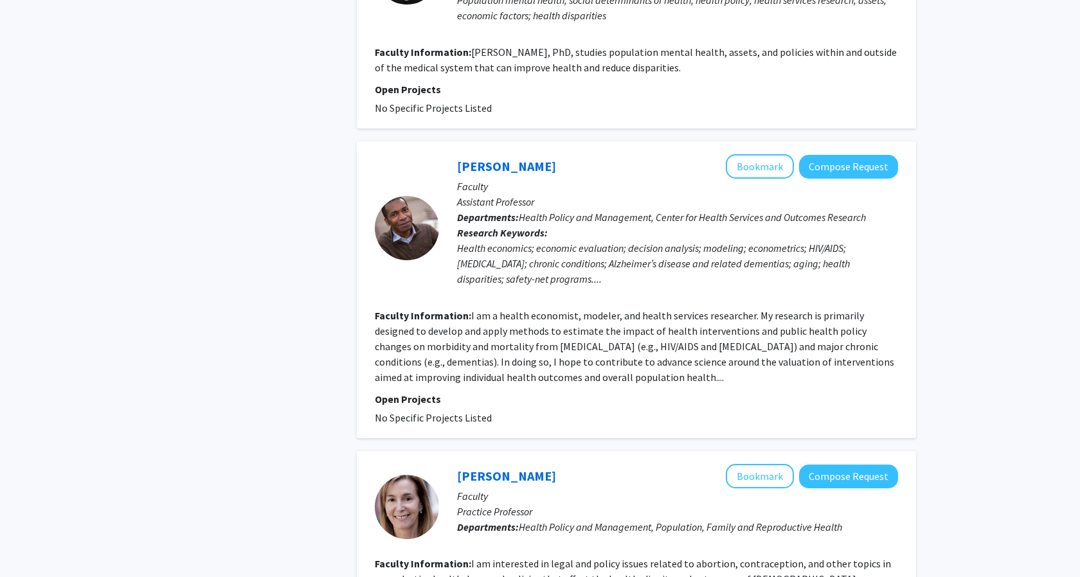
scroll to position [2708, 0]
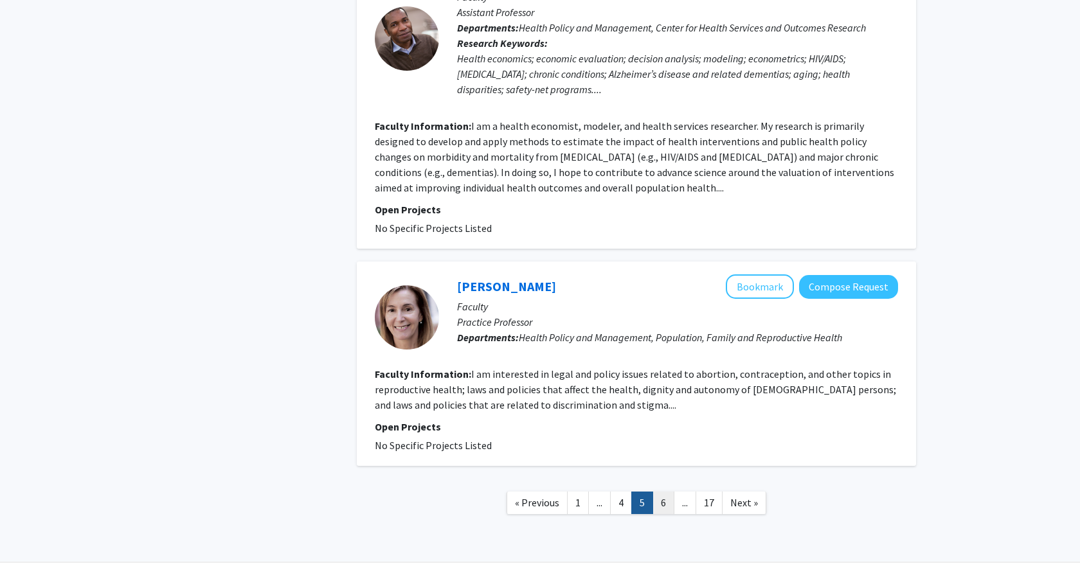
click at [664, 492] on link "6" at bounding box center [663, 503] width 22 height 22
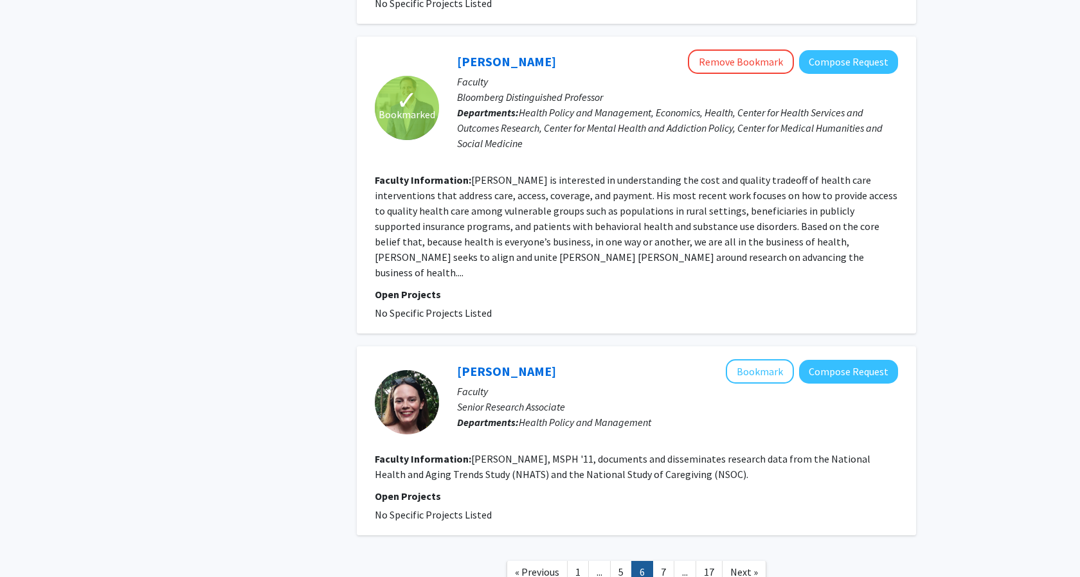
scroll to position [2374, 0]
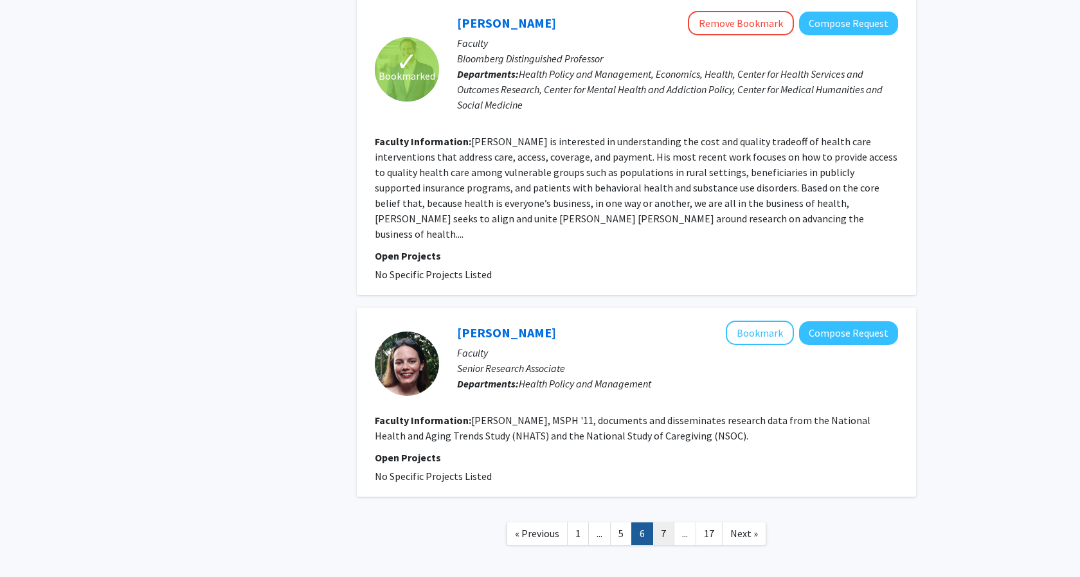
click at [663, 523] on link "7" at bounding box center [663, 534] width 22 height 22
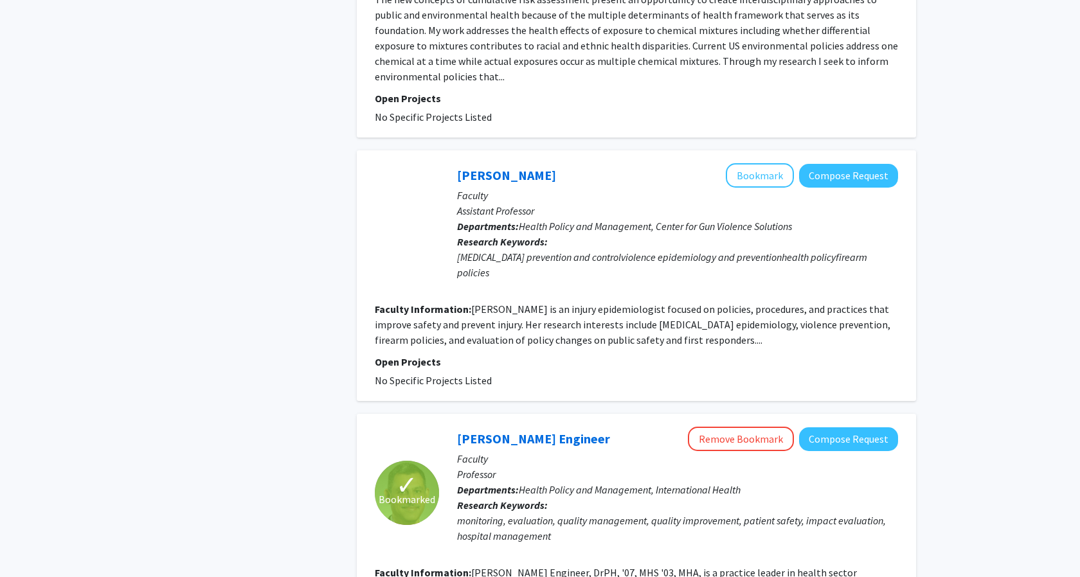
scroll to position [2847, 0]
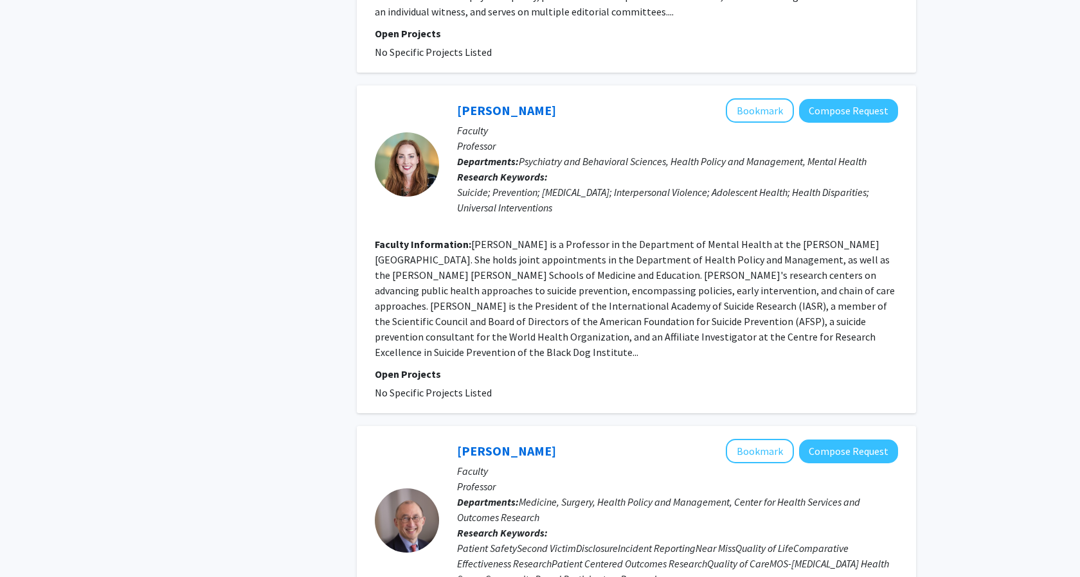
scroll to position [3011, 0]
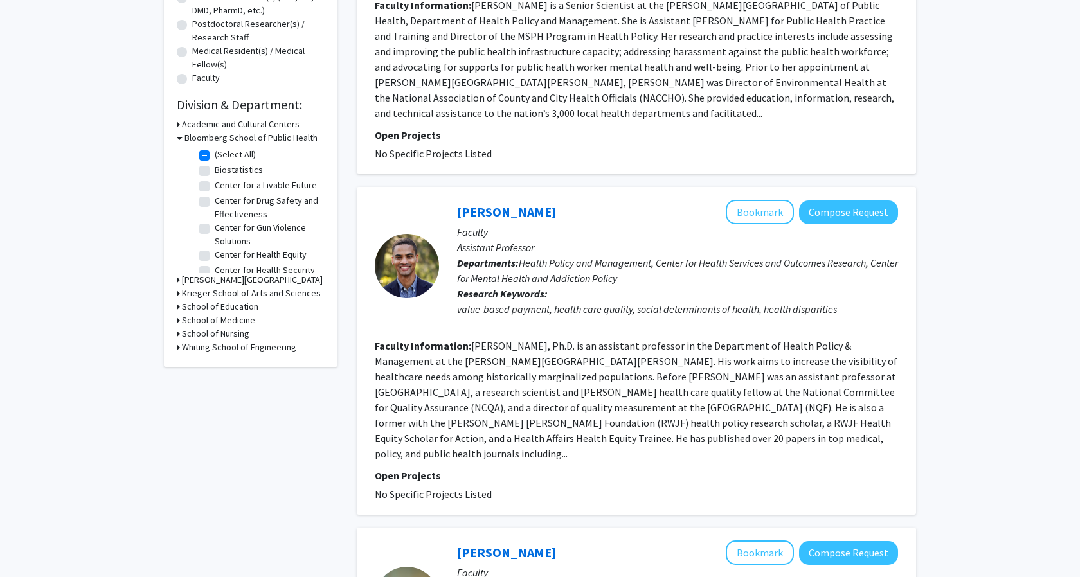
scroll to position [300, 0]
click at [493, 203] on link "[PERSON_NAME]" at bounding box center [506, 211] width 99 height 16
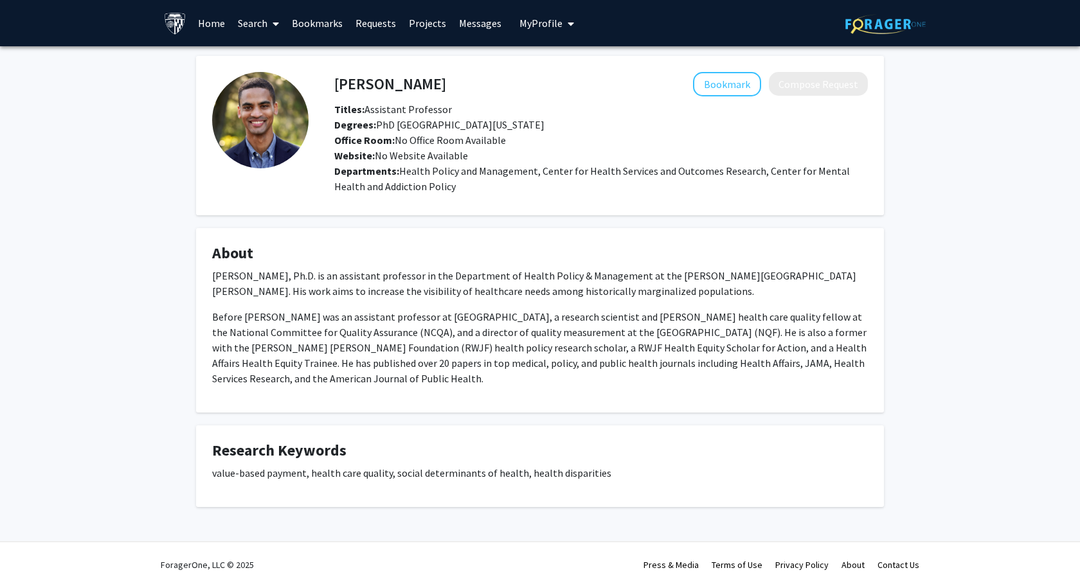
scroll to position [5, 0]
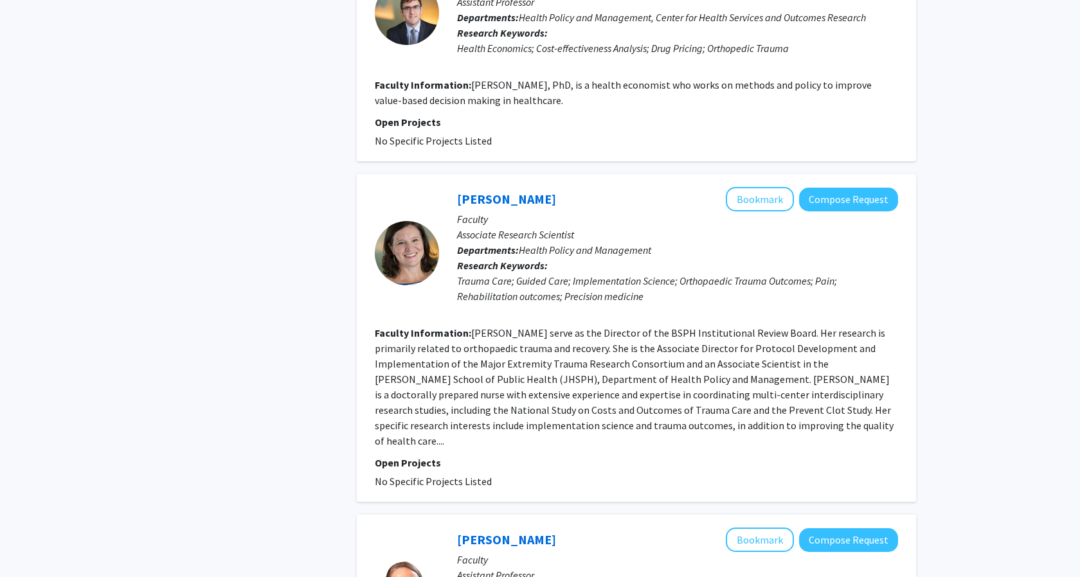
scroll to position [1183, 0]
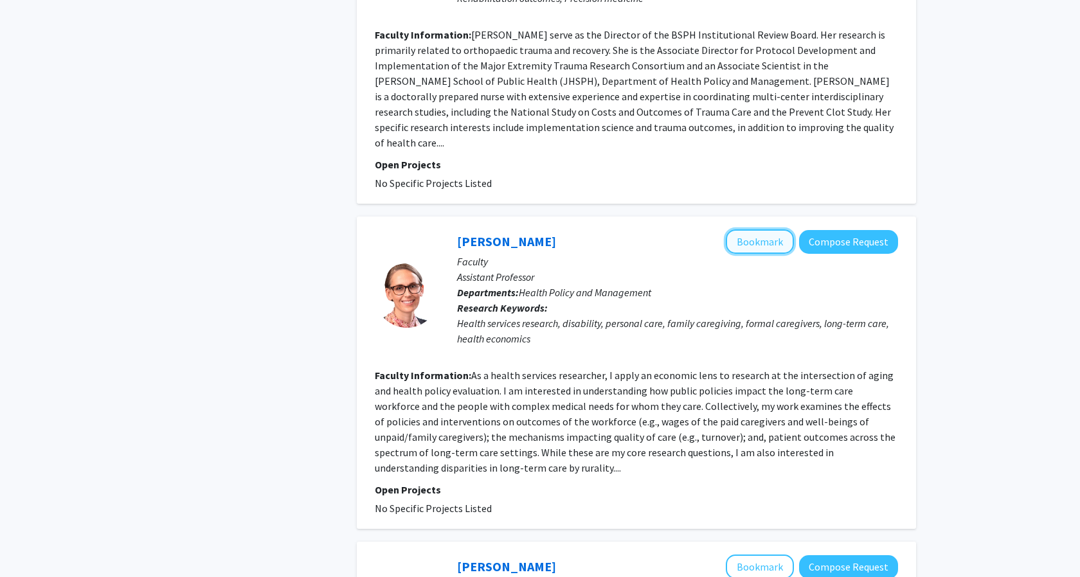
click at [755, 229] on button "Bookmark" at bounding box center [760, 241] width 68 height 24
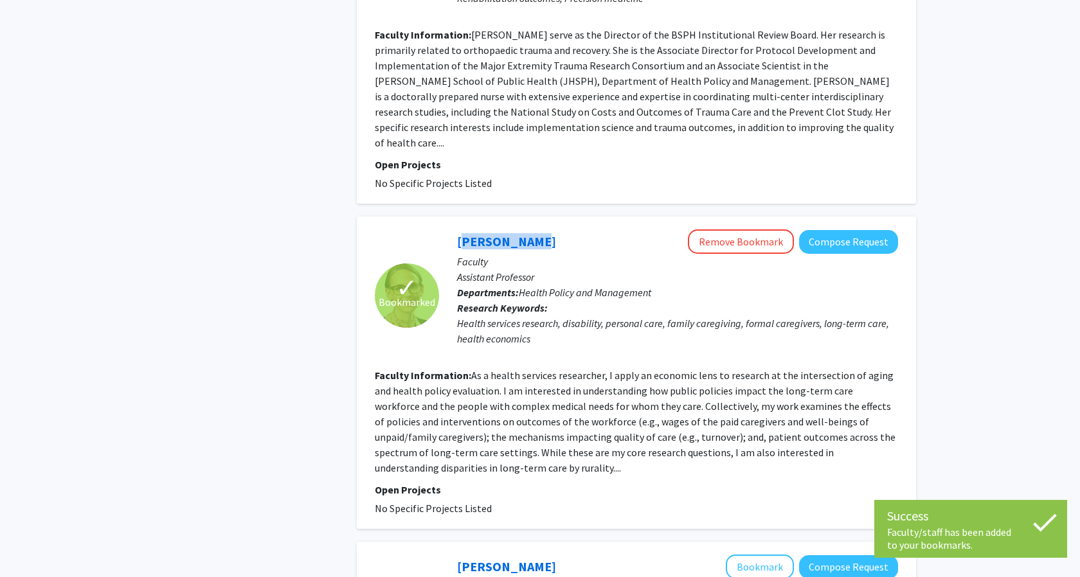
drag, startPoint x: 525, startPoint y: 194, endPoint x: 454, endPoint y: 194, distance: 70.1
click at [454, 229] on div "[PERSON_NAME] Remove Bookmark Compose Request Faculty Assistant Professor Depar…" at bounding box center [668, 295] width 459 height 132
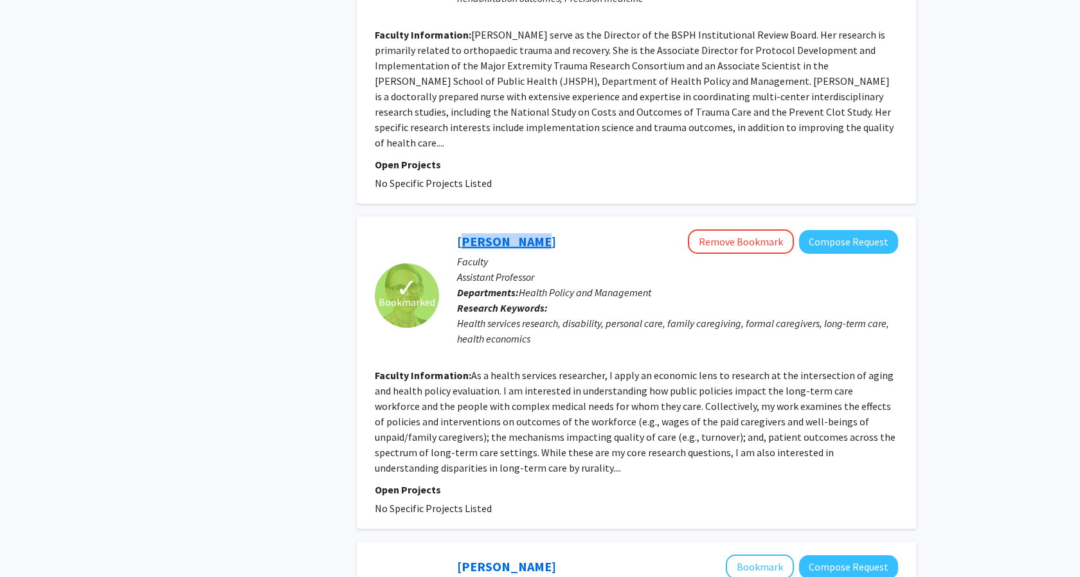
click at [477, 233] on link "[PERSON_NAME]" at bounding box center [506, 241] width 99 height 16
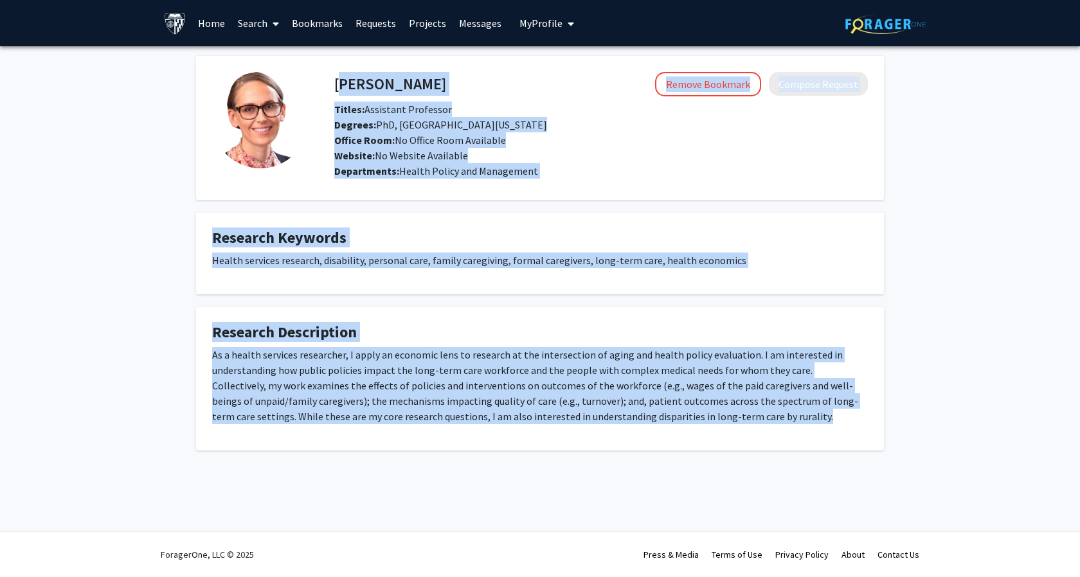
drag, startPoint x: 338, startPoint y: 86, endPoint x: 750, endPoint y: 427, distance: 534.6
click at [750, 427] on div "[PERSON_NAME] Remove Bookmark Compose Request Titles: Assistant Professor Degre…" at bounding box center [539, 253] width 707 height 395
click at [380, 109] on span "Titles: Assistant Professor" at bounding box center [393, 109] width 118 height 13
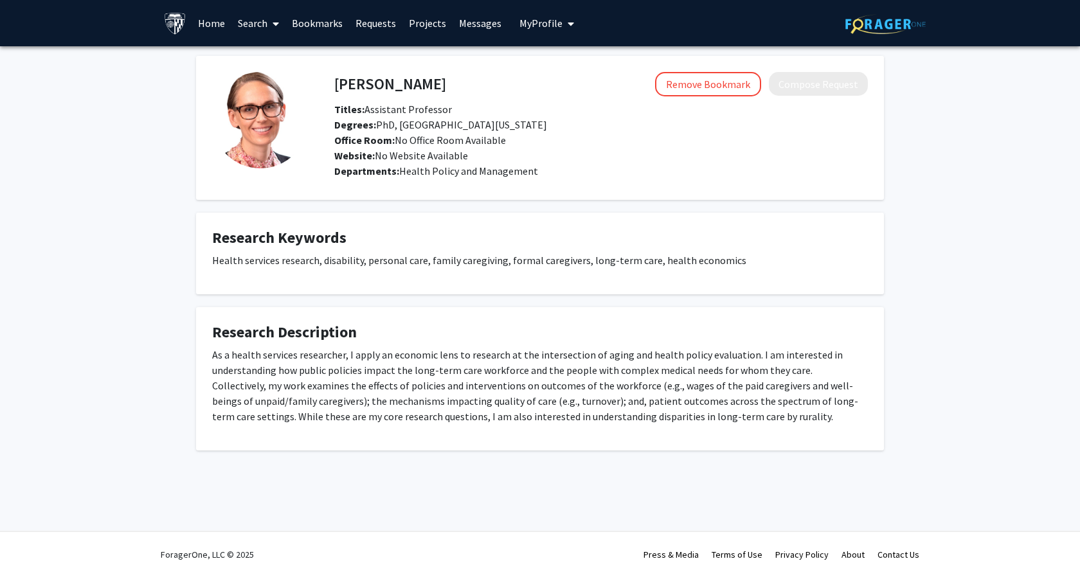
drag, startPoint x: 364, startPoint y: 107, endPoint x: 486, endPoint y: 107, distance: 121.5
click at [487, 107] on div "Titles: Assistant Professor" at bounding box center [601, 109] width 553 height 15
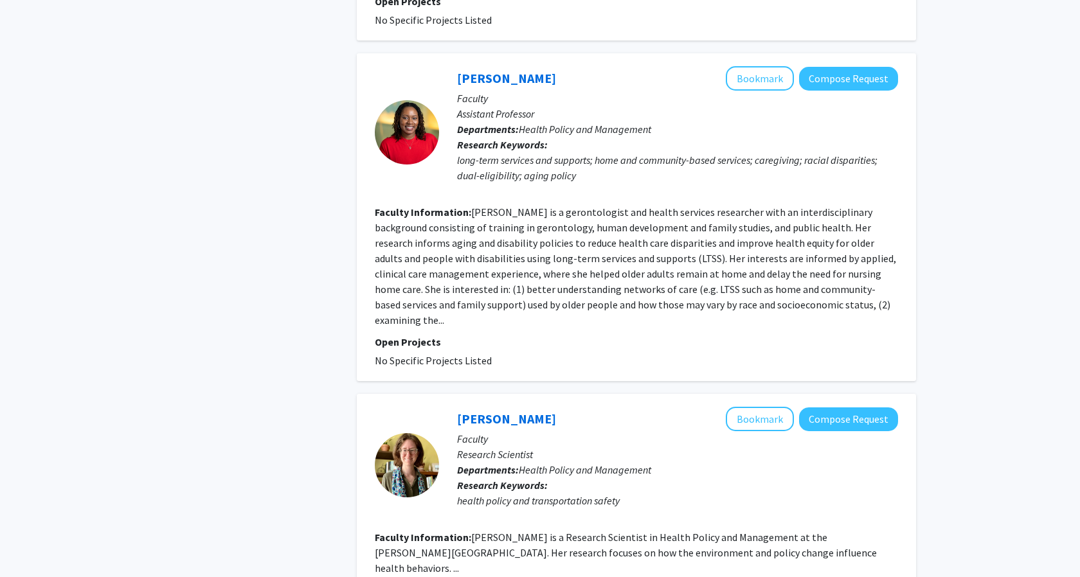
scroll to position [2731, 0]
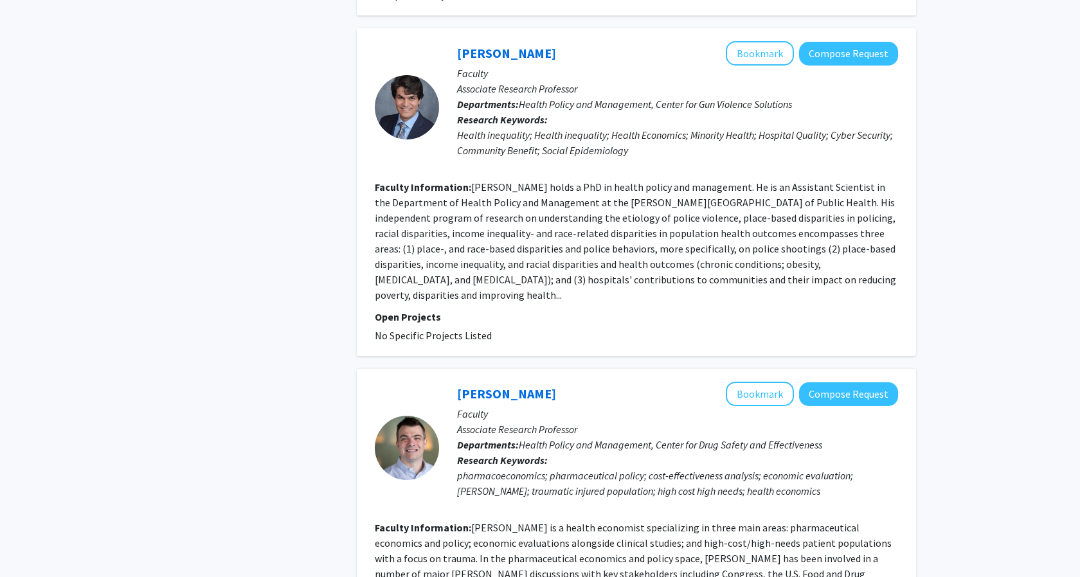
scroll to position [2498, 0]
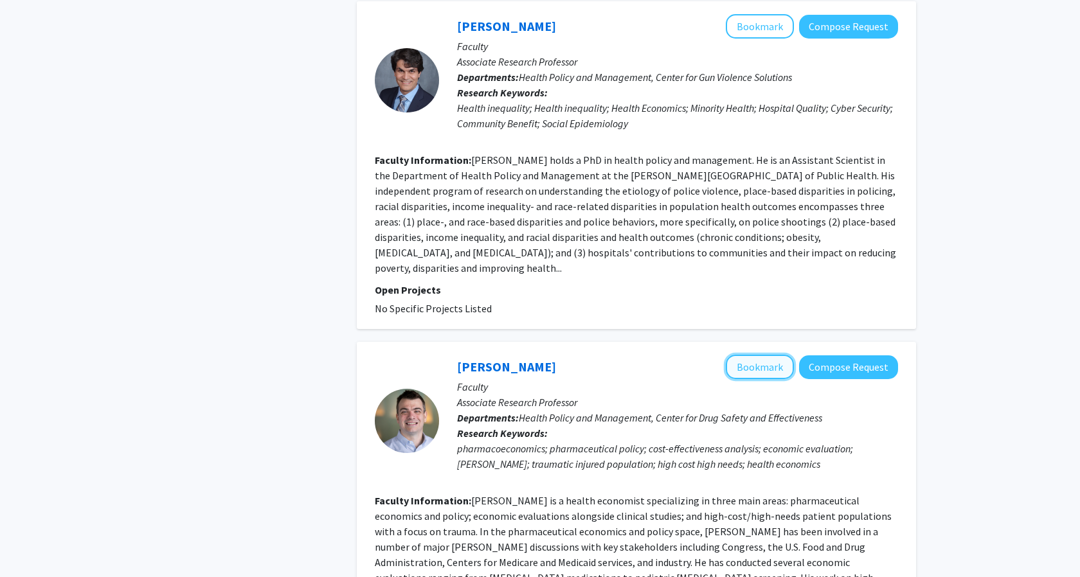
click at [775, 355] on button "Bookmark" at bounding box center [760, 367] width 68 height 24
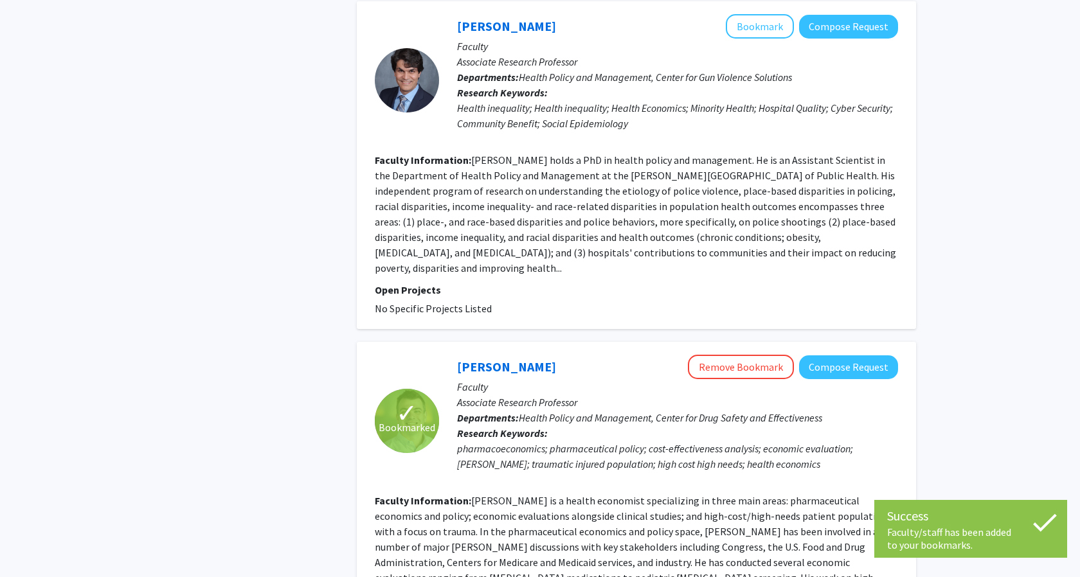
drag, startPoint x: 564, startPoint y: 242, endPoint x: 452, endPoint y: 244, distance: 112.5
click at [452, 355] on div "[PERSON_NAME] Remove Bookmark Compose Request Faculty Associate Research Profes…" at bounding box center [668, 421] width 459 height 132
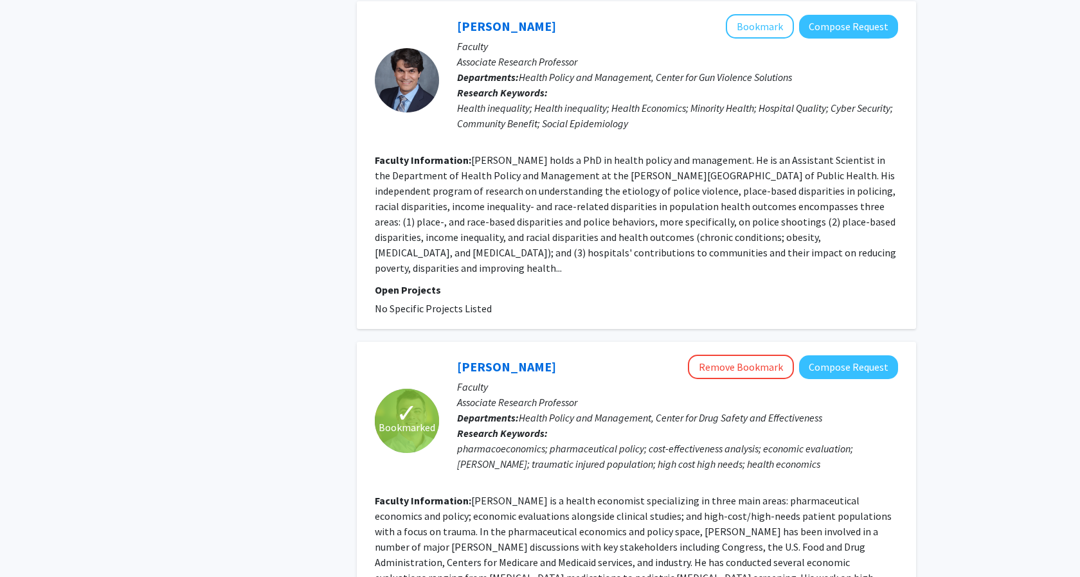
click at [470, 395] on p "Associate Research Professor" at bounding box center [677, 402] width 441 height 15
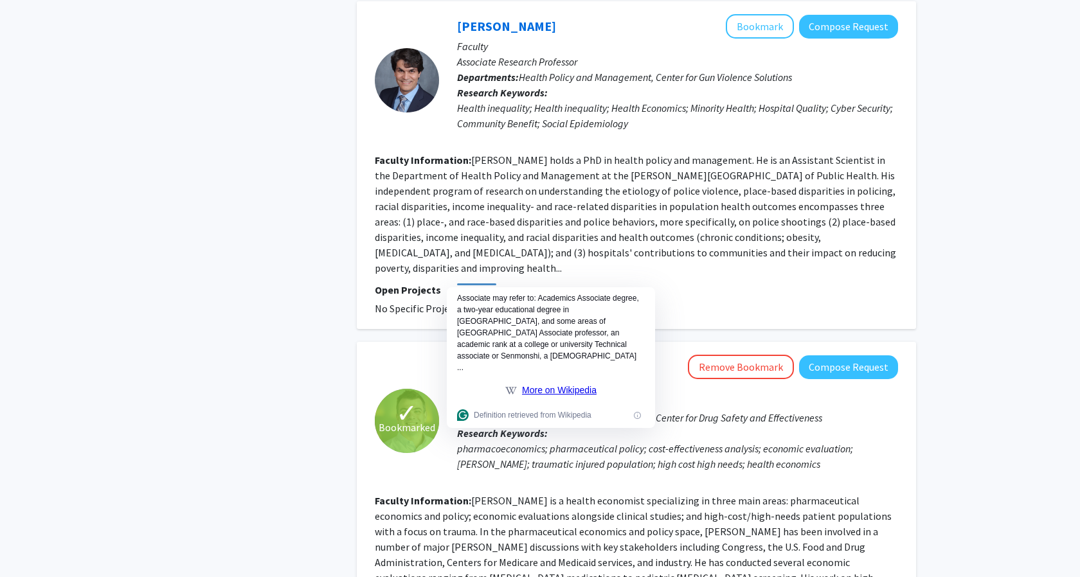
click at [473, 359] on link "[PERSON_NAME]" at bounding box center [506, 367] width 99 height 16
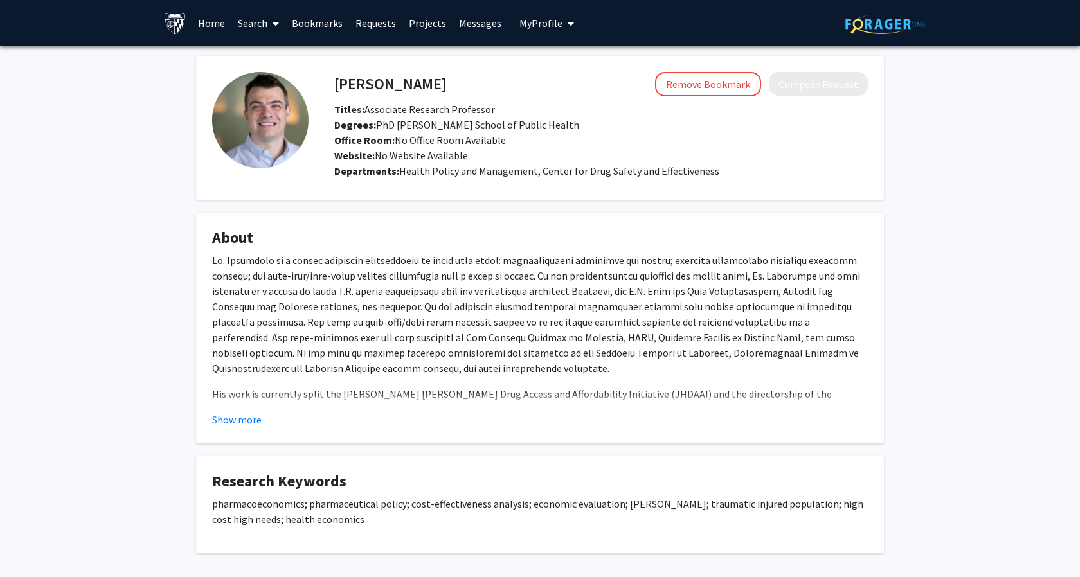
click at [230, 411] on fg-read-more "His work is currently split the [PERSON_NAME] [PERSON_NAME] Drug Access and Aff…" at bounding box center [540, 340] width 656 height 175
click at [230, 422] on button "Show more" at bounding box center [236, 419] width 49 height 15
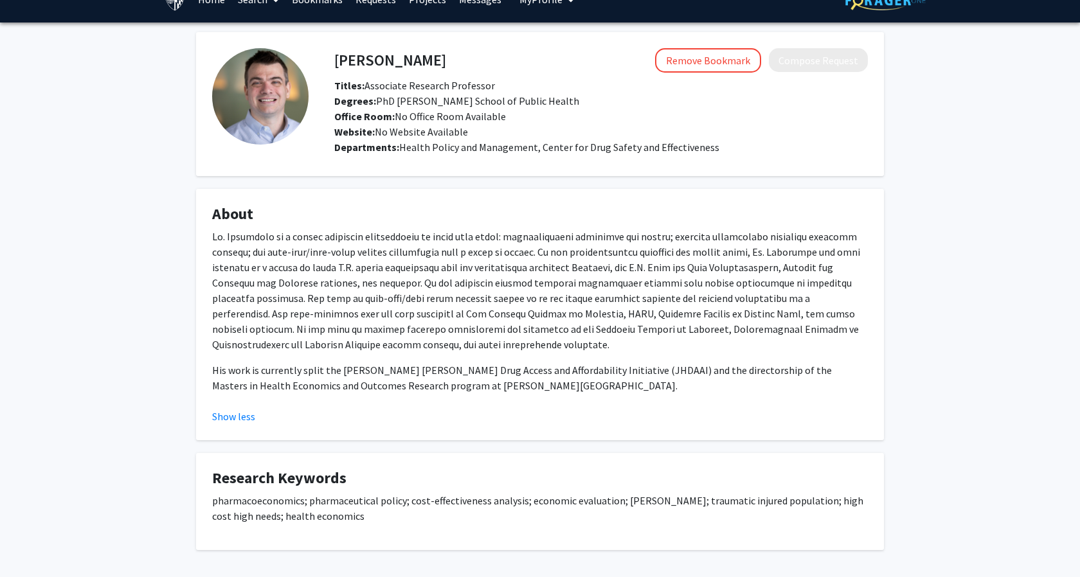
scroll to position [33, 0]
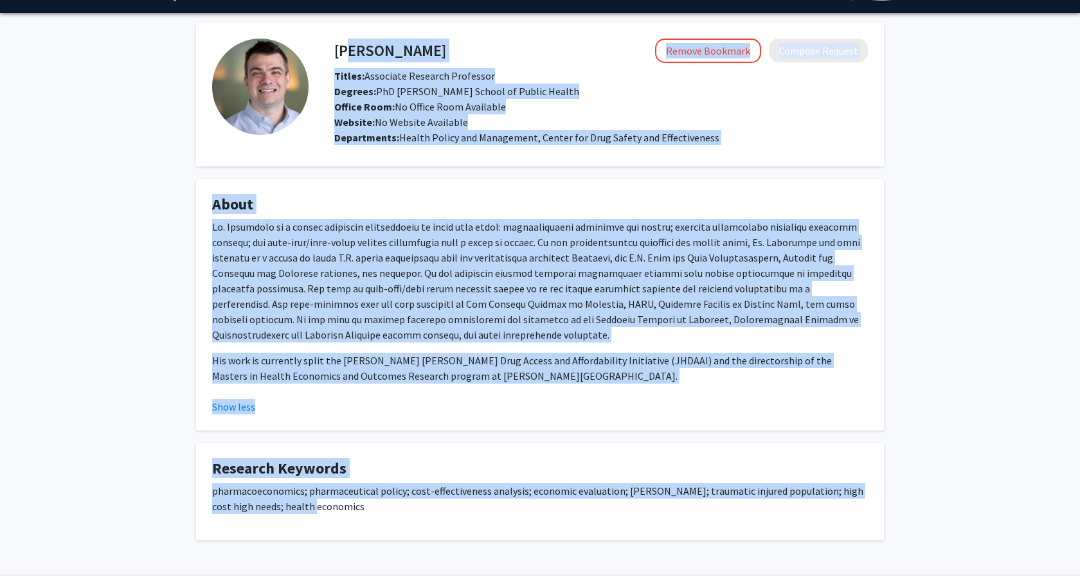
drag, startPoint x: 338, startPoint y: 51, endPoint x: 334, endPoint y: 534, distance: 482.8
click at [334, 534] on div "[PERSON_NAME] Remove Bookmark Compose Request Titles: Associate Research Profes…" at bounding box center [539, 281] width 707 height 518
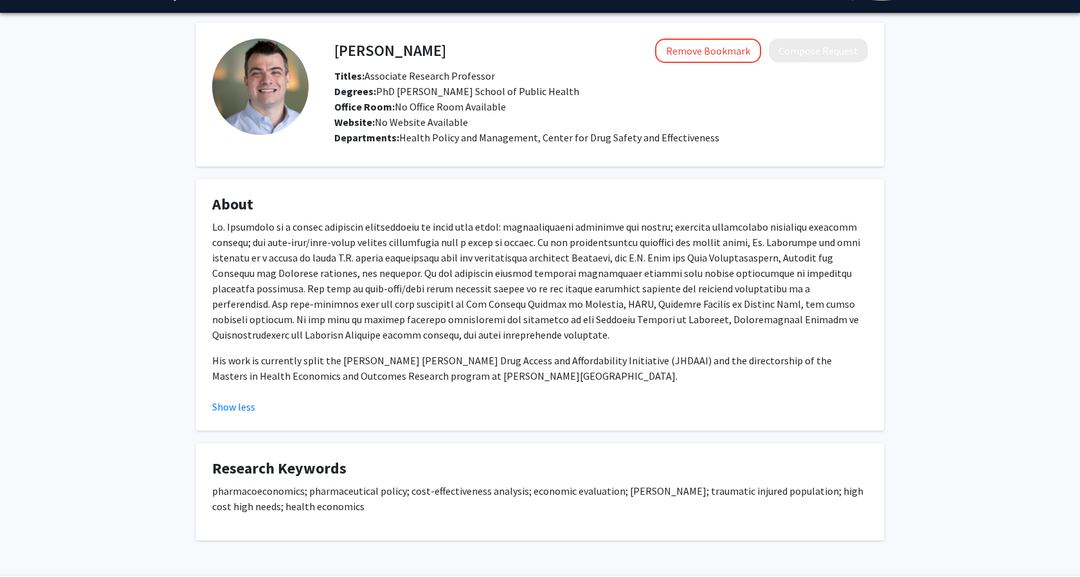
click at [376, 46] on h4 "[PERSON_NAME]" at bounding box center [390, 51] width 112 height 24
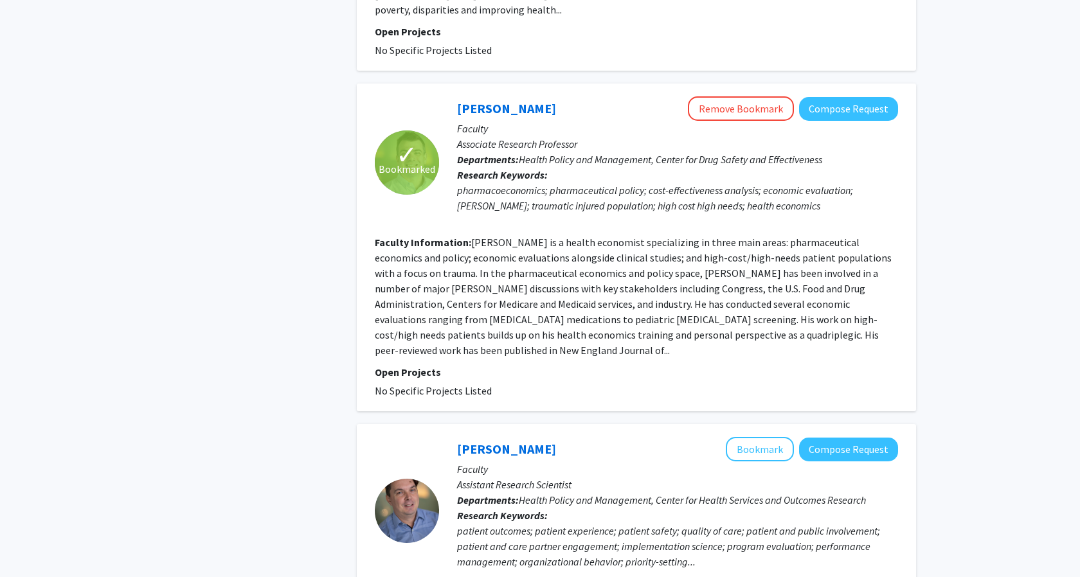
scroll to position [2950, 0]
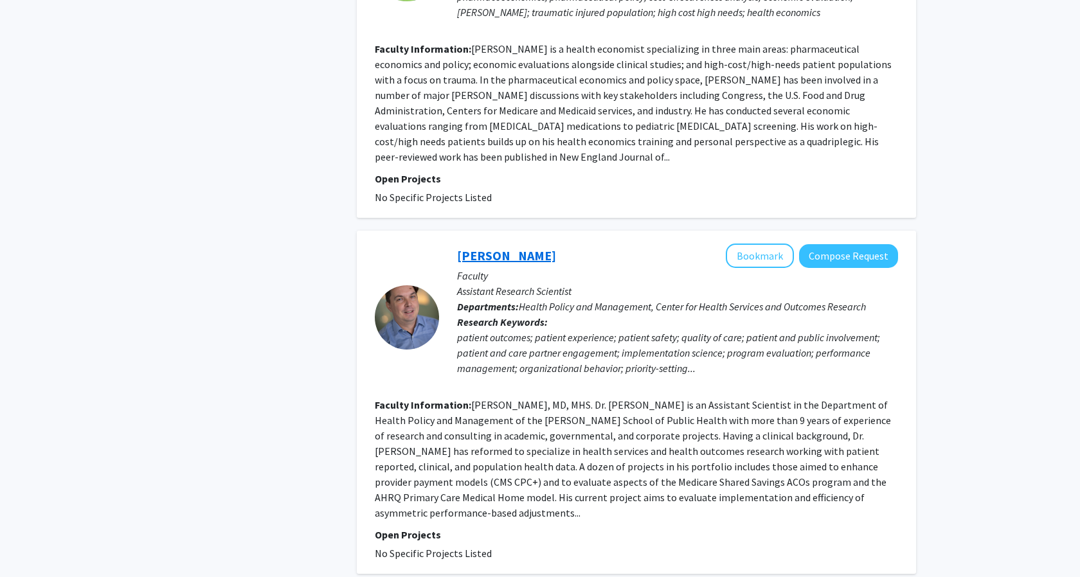
click at [496, 247] on link "[PERSON_NAME]" at bounding box center [506, 255] width 99 height 16
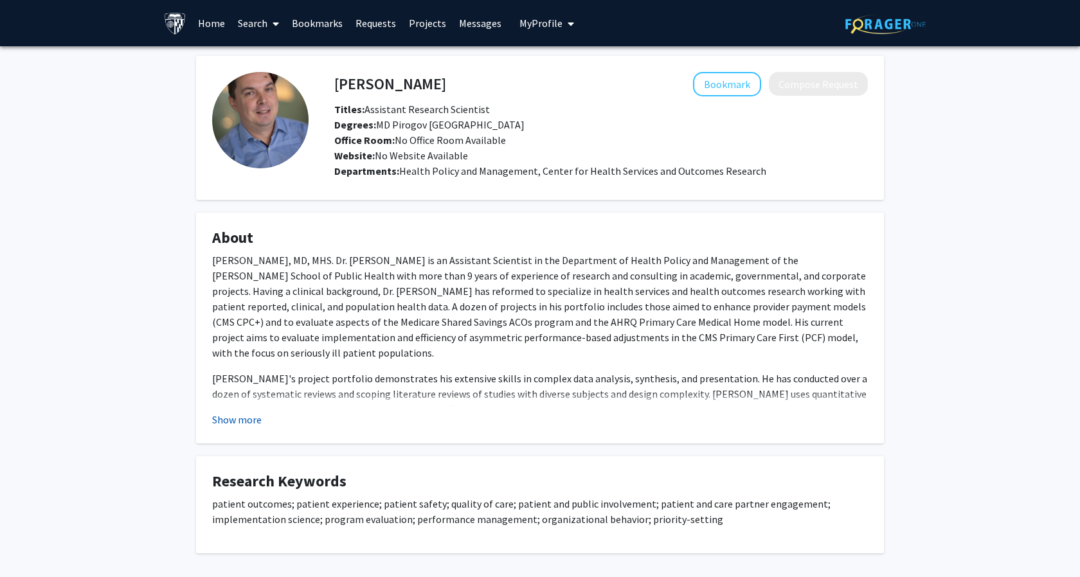
click at [235, 423] on button "Show more" at bounding box center [236, 419] width 49 height 15
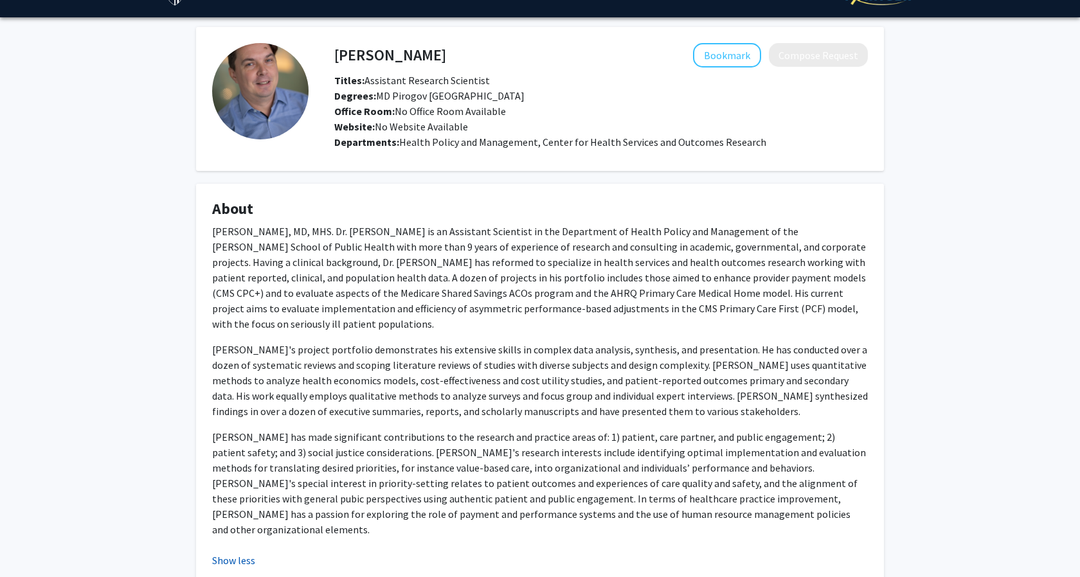
scroll to position [37, 0]
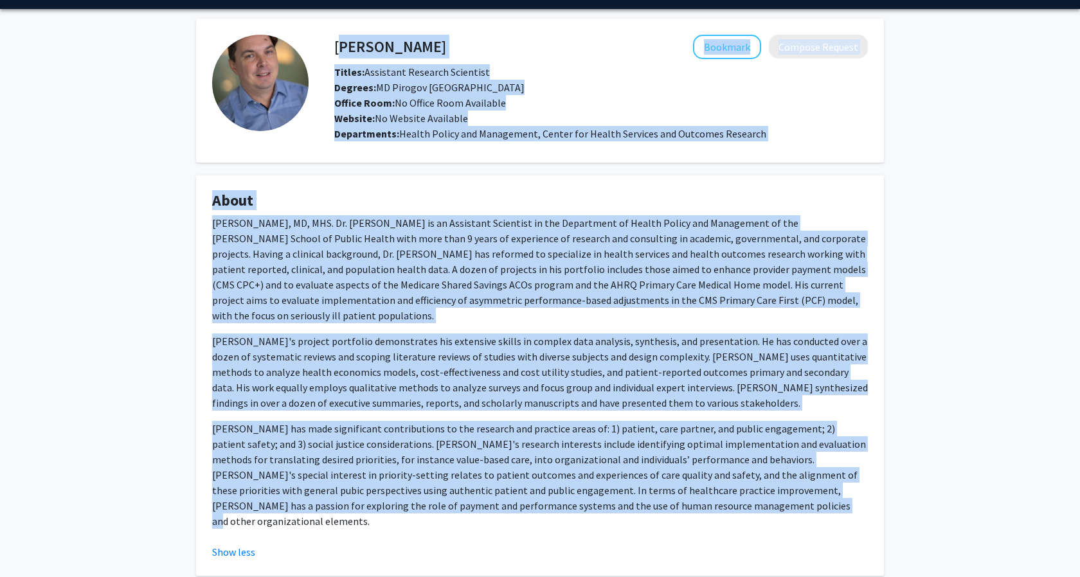
drag, startPoint x: 336, startPoint y: 44, endPoint x: 785, endPoint y: 518, distance: 652.5
click at [785, 518] on div "[PERSON_NAME] Bookmark Compose Request Titles: Assistant Research Scientist Deg…" at bounding box center [539, 352] width 707 height 667
click at [406, 51] on h4 "[PERSON_NAME]" at bounding box center [390, 47] width 112 height 24
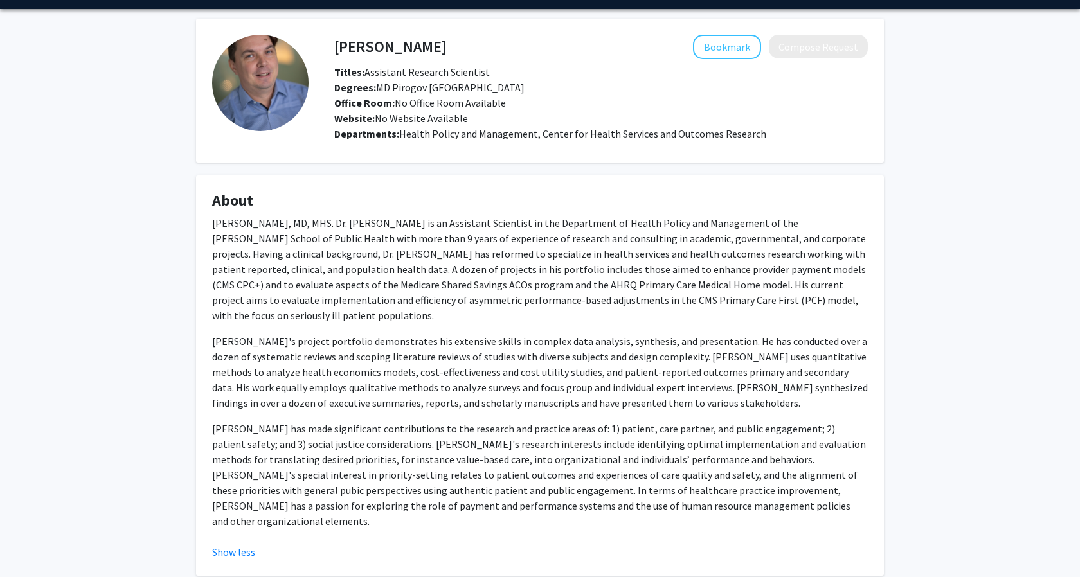
click at [406, 51] on h4 "[PERSON_NAME]" at bounding box center [390, 47] width 112 height 24
click at [418, 96] on span "Office Room: No Office Room Available" at bounding box center [420, 102] width 172 height 13
drag, startPoint x: 366, startPoint y: 73, endPoint x: 541, endPoint y: 73, distance: 174.8
click at [541, 73] on div "Titles: Assistant Research Scientist" at bounding box center [601, 71] width 553 height 15
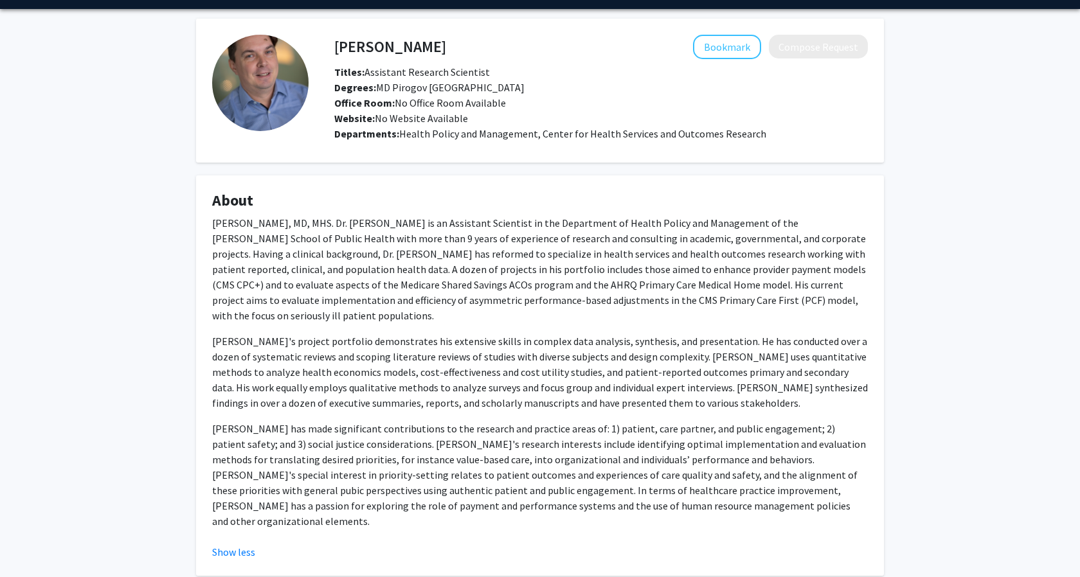
click at [358, 49] on h4 "[PERSON_NAME]" at bounding box center [390, 47] width 112 height 24
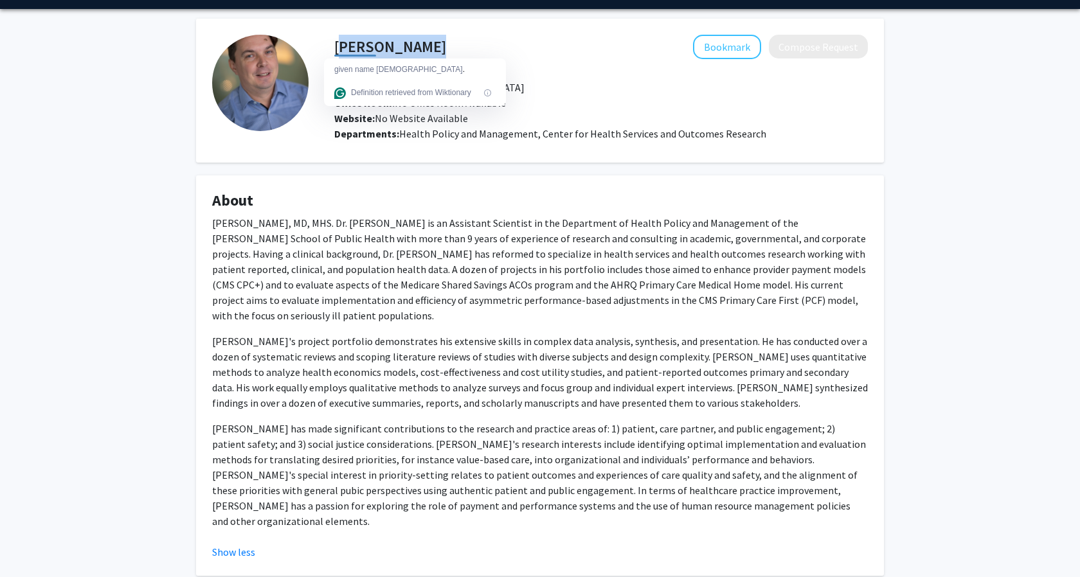
click at [358, 49] on h4 "[PERSON_NAME]" at bounding box center [390, 47] width 112 height 24
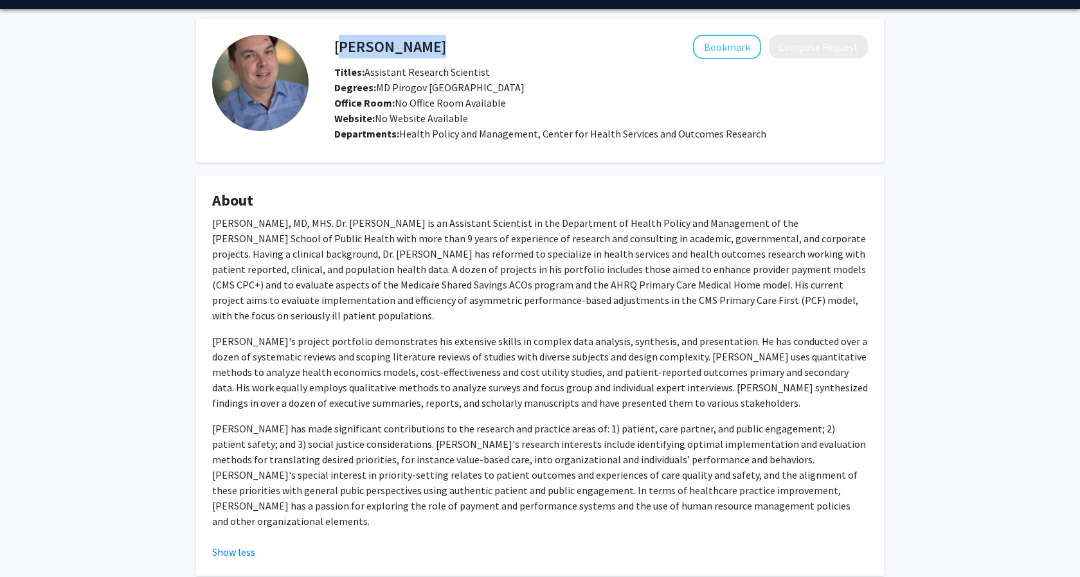
scroll to position [0, 0]
